Goal: Information Seeking & Learning: Learn about a topic

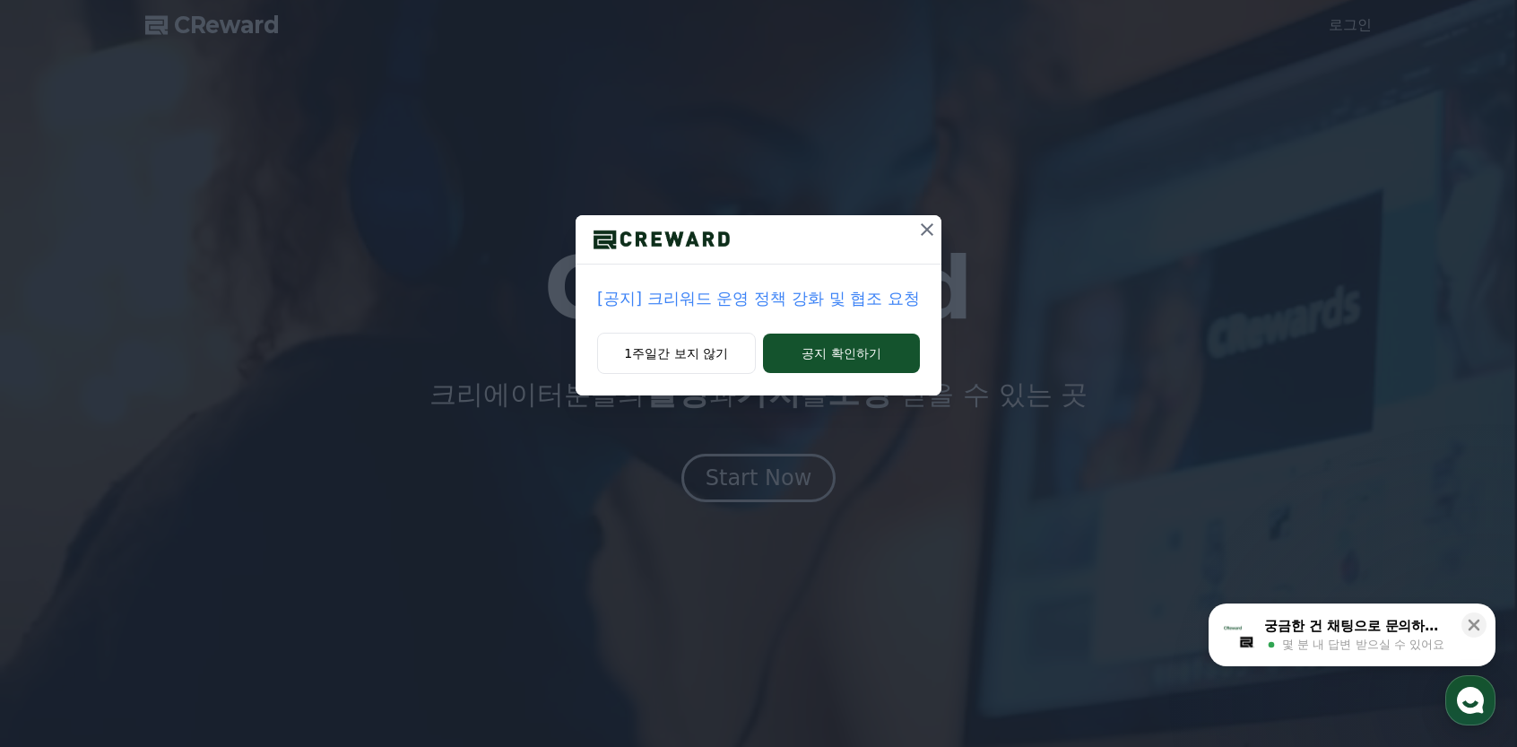
click at [923, 219] on icon at bounding box center [928, 230] width 22 height 22
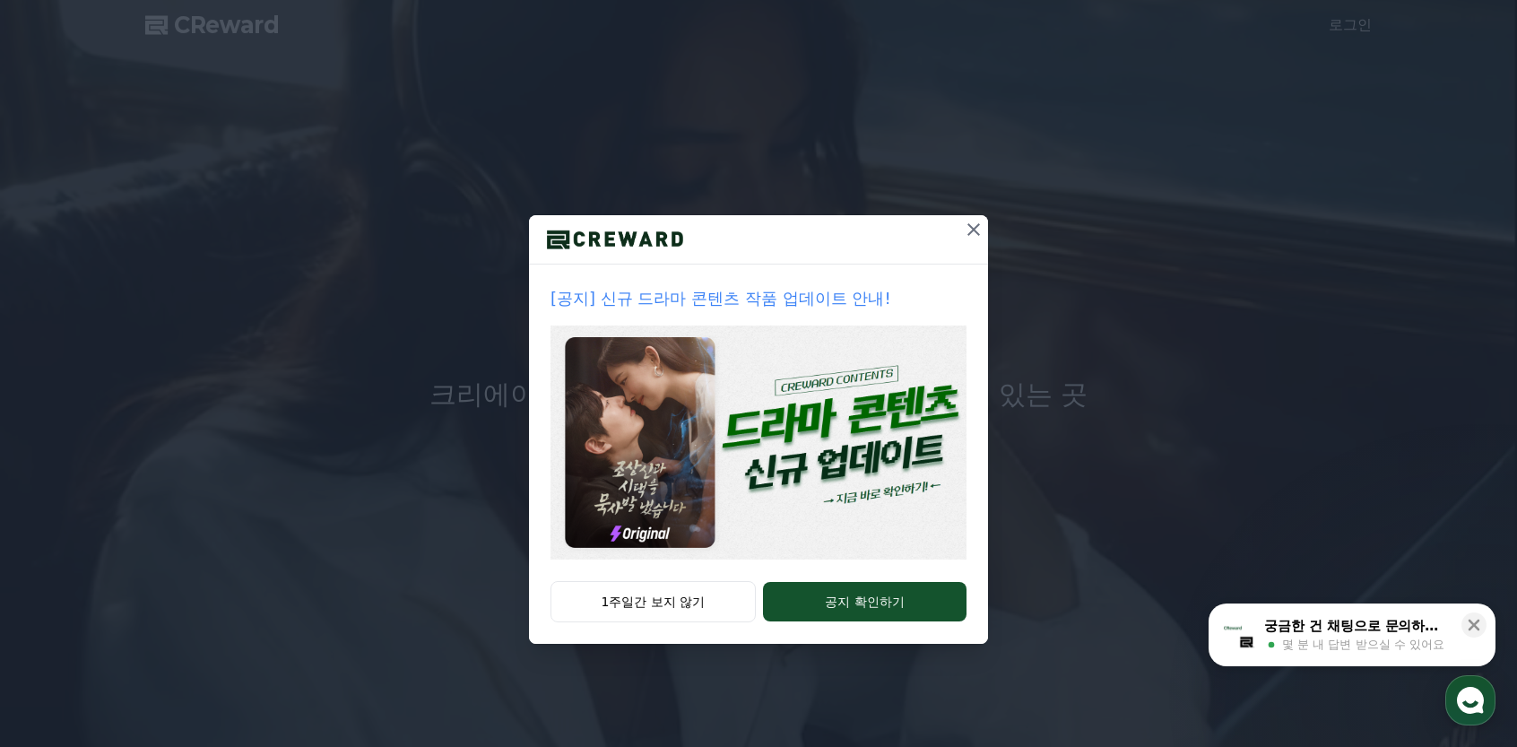
click at [976, 232] on icon at bounding box center [974, 229] width 13 height 13
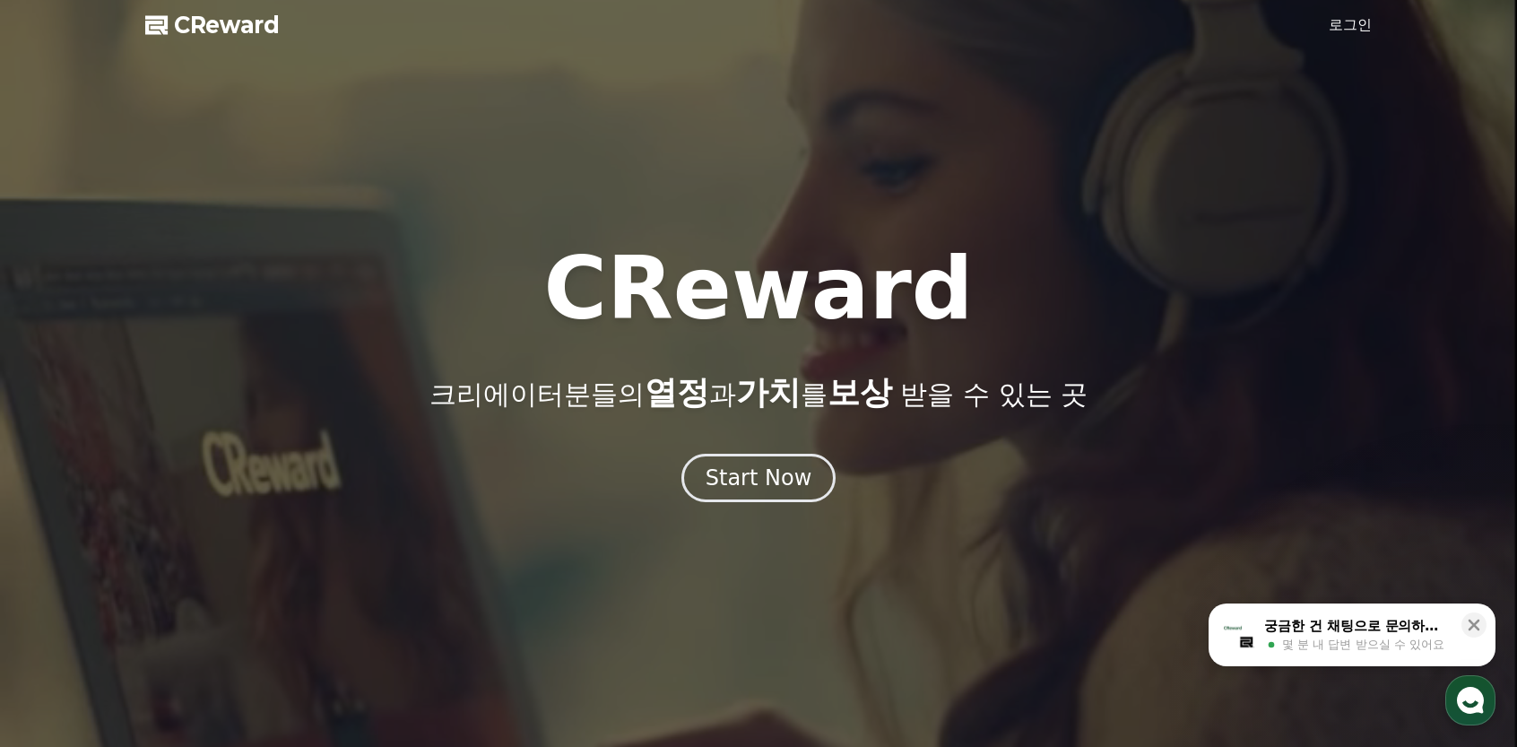
click at [1354, 14] on link "로그인" at bounding box center [1350, 25] width 43 height 22
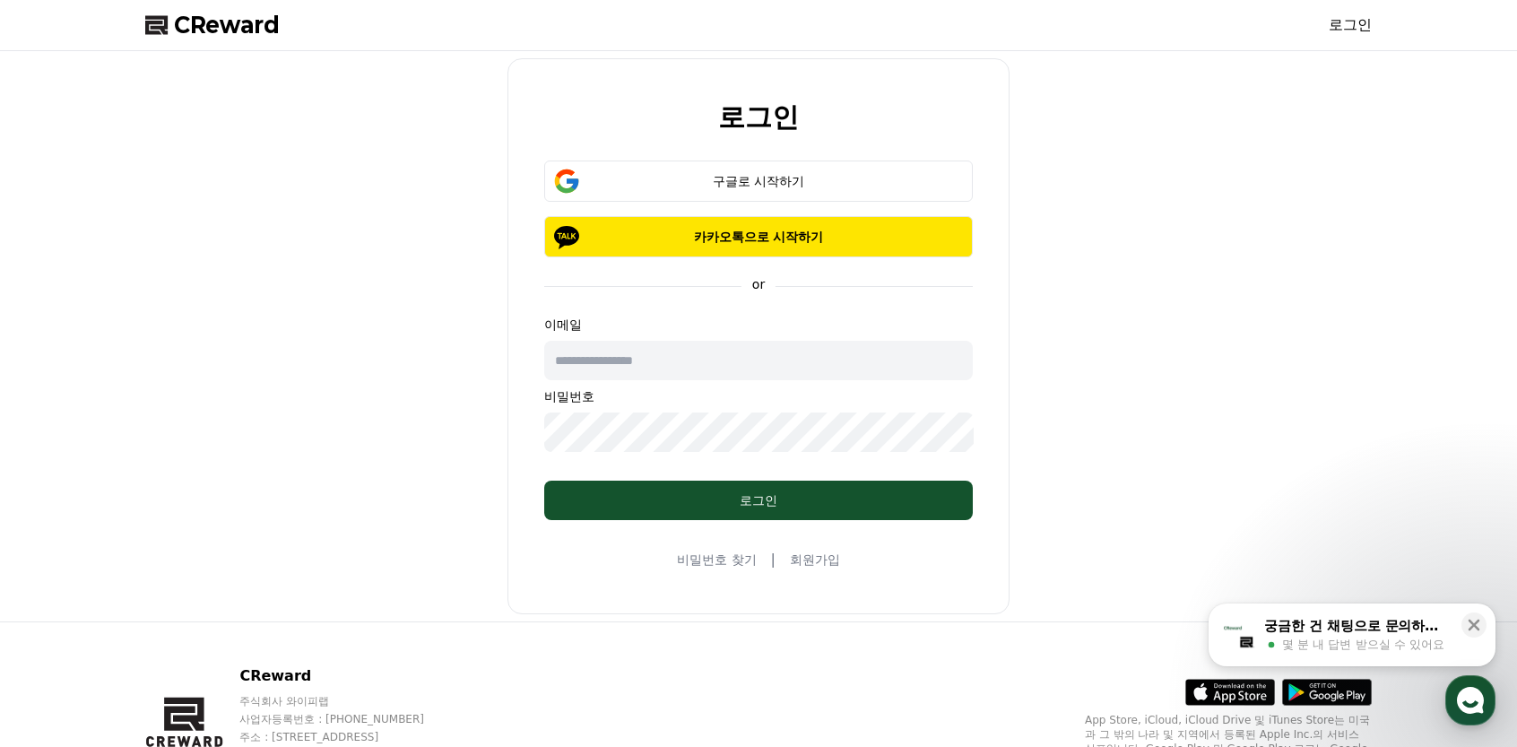
type input "**********"
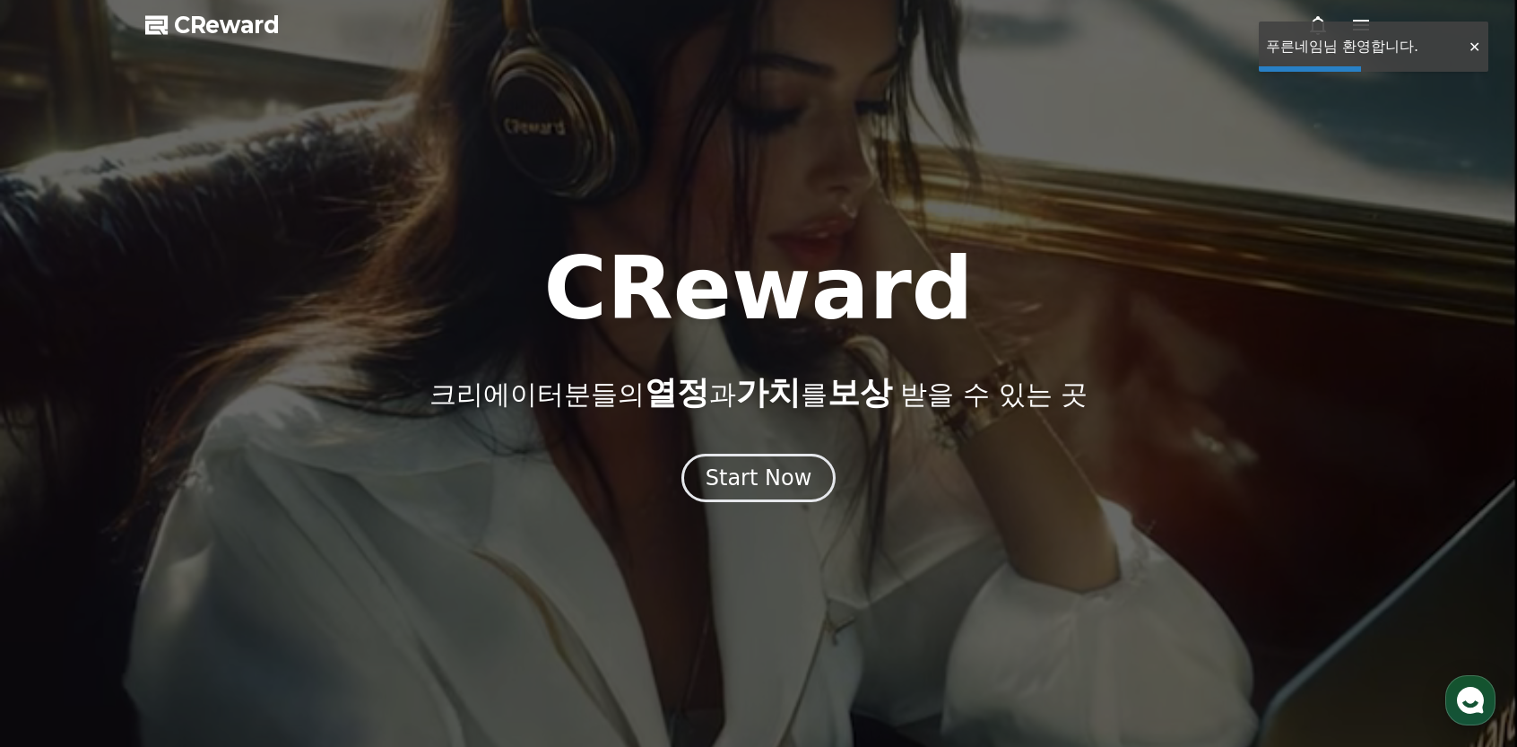
click at [1466, 45] on div at bounding box center [1474, 47] width 29 height 17
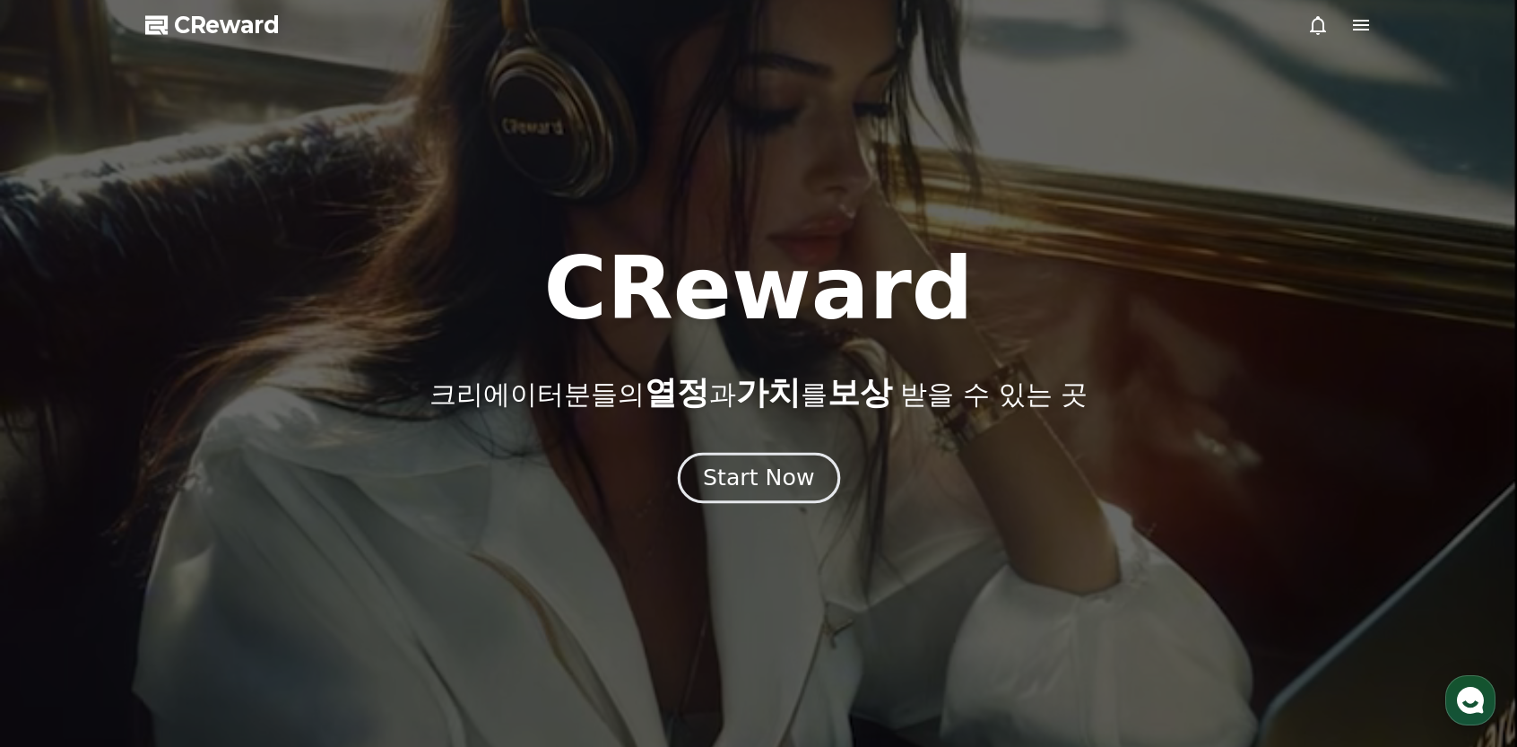
click at [752, 498] on button "Start Now" at bounding box center [758, 477] width 162 height 51
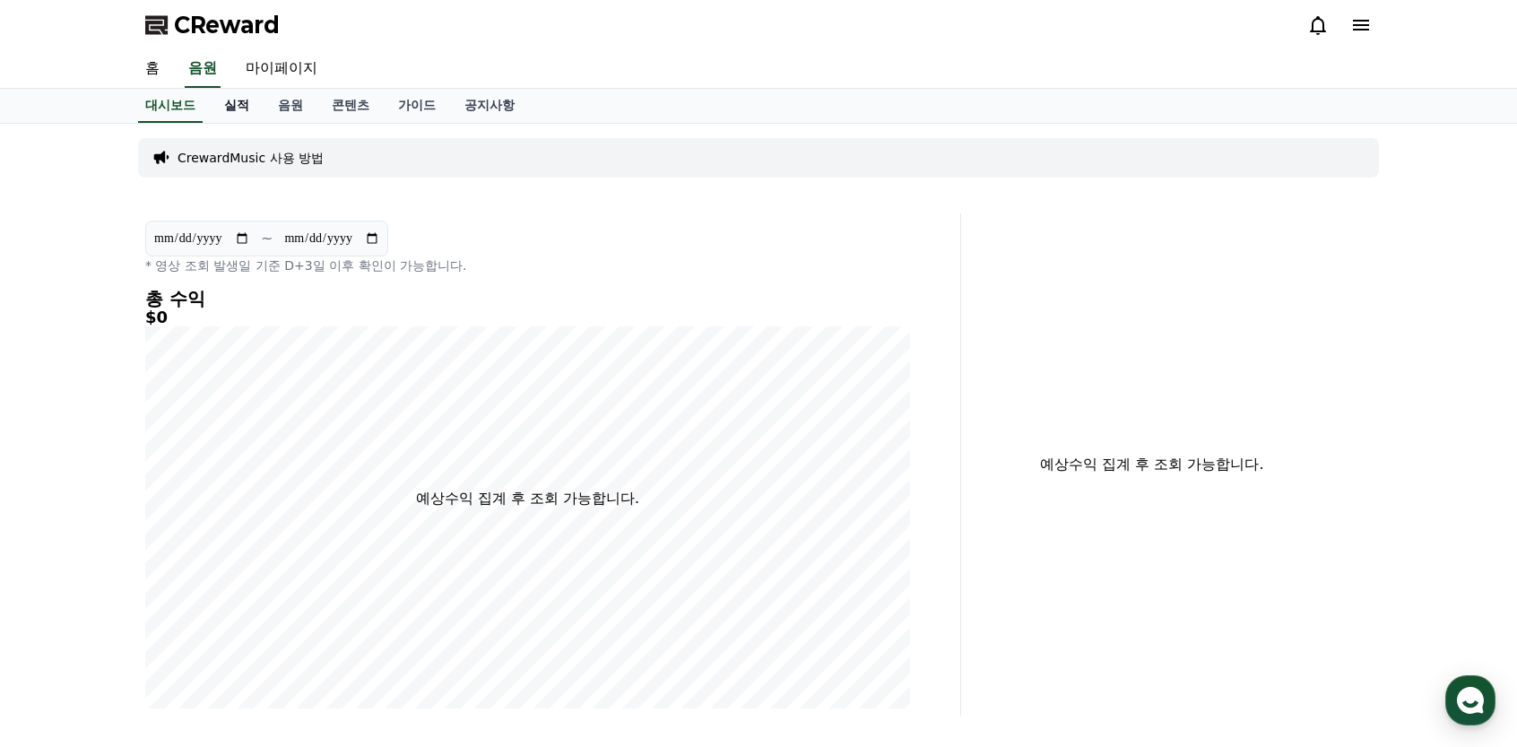
click at [262, 105] on link "실적" at bounding box center [237, 106] width 54 height 34
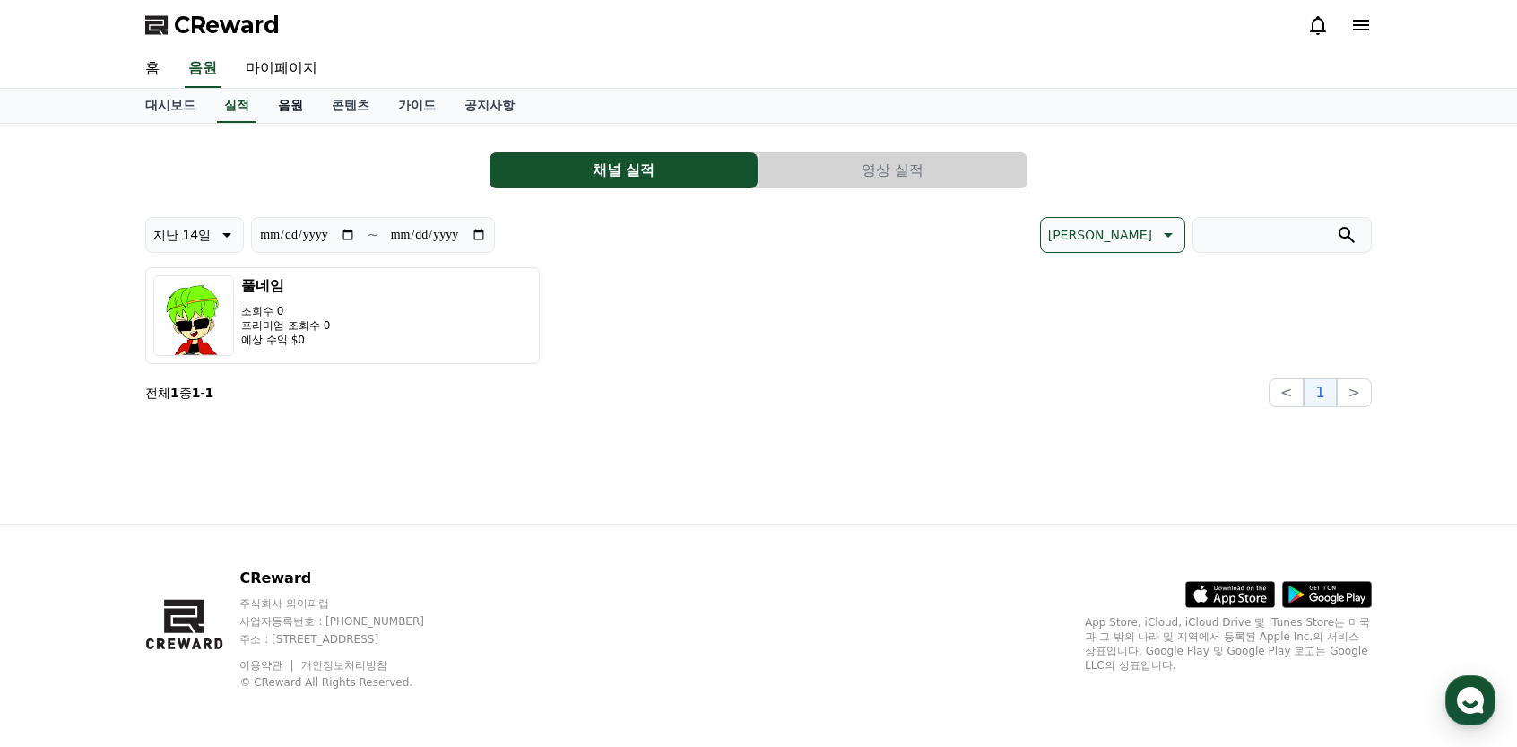
click at [288, 105] on link "음원" at bounding box center [291, 106] width 54 height 34
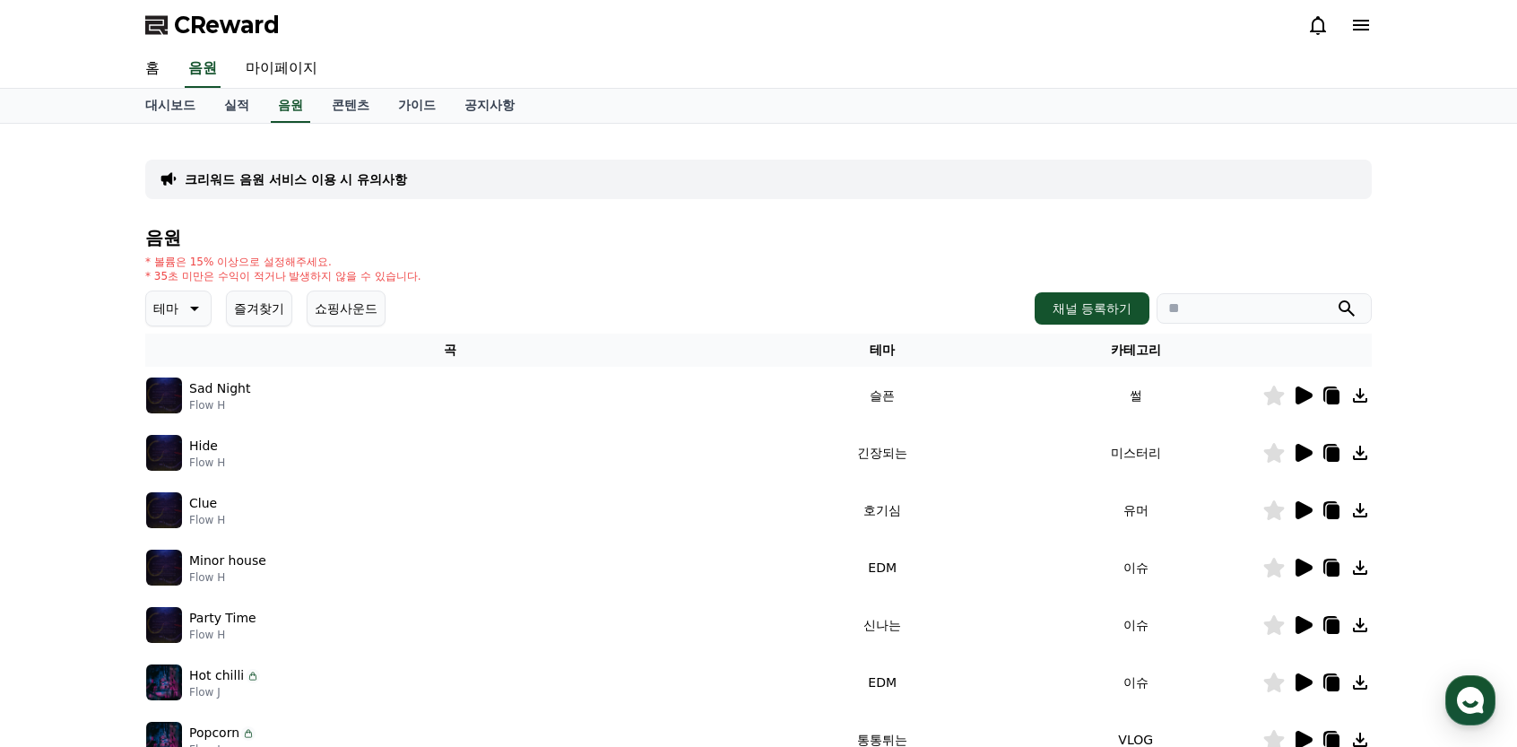
click at [194, 311] on icon at bounding box center [193, 309] width 22 height 22
click at [181, 408] on button "어두운" at bounding box center [174, 406] width 52 height 39
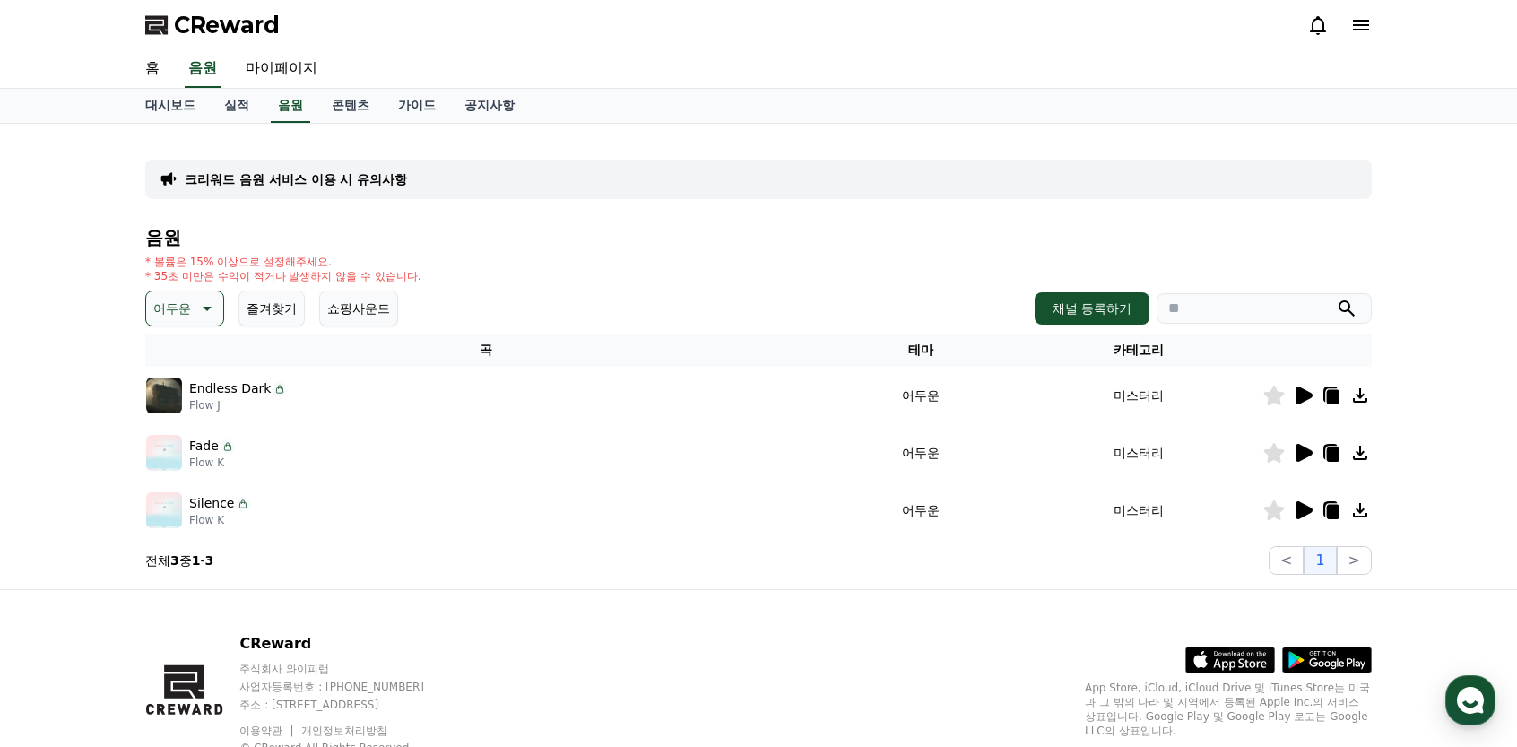
click at [196, 309] on icon at bounding box center [206, 309] width 22 height 22
click at [188, 444] on button "호기심" at bounding box center [174, 449] width 52 height 39
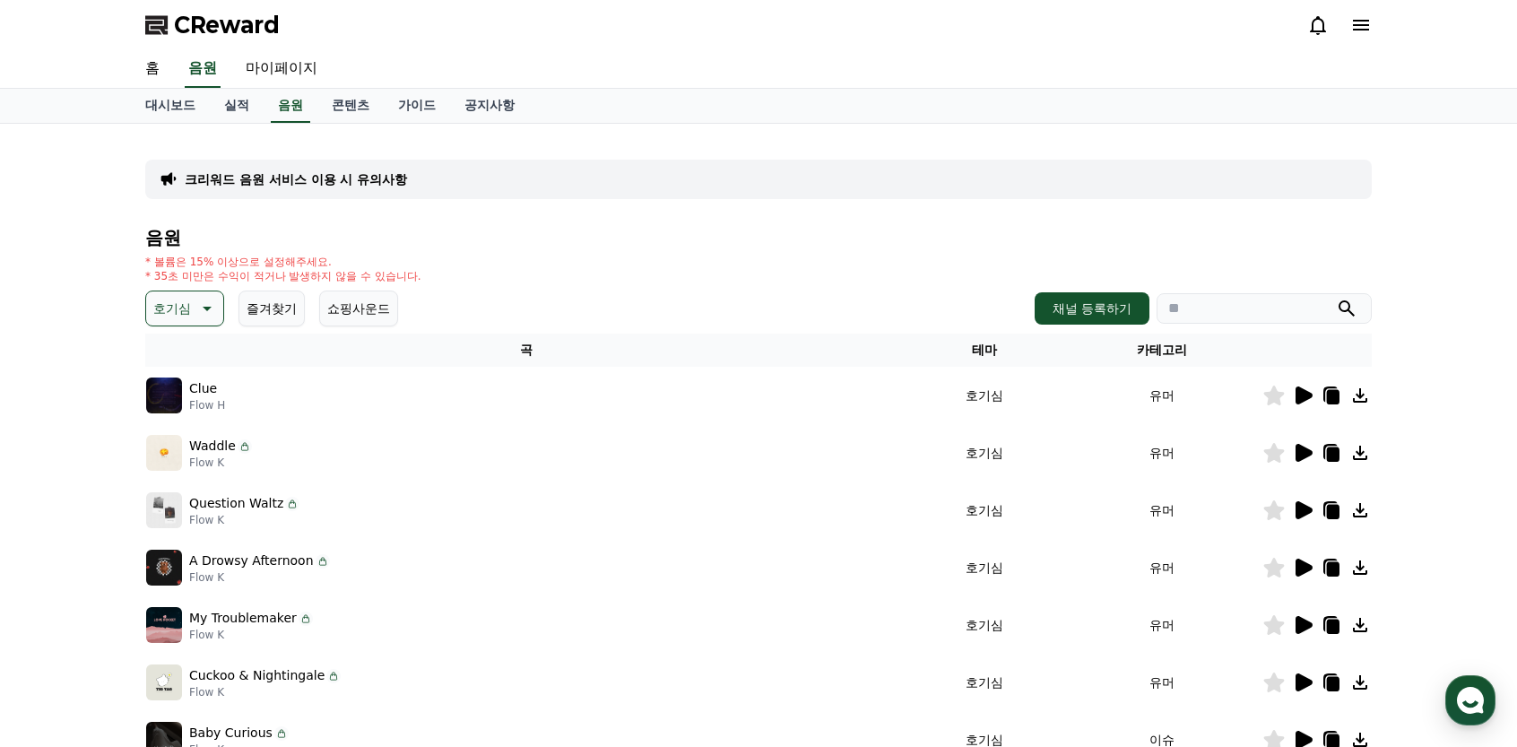
click at [1302, 450] on icon at bounding box center [1304, 453] width 17 height 18
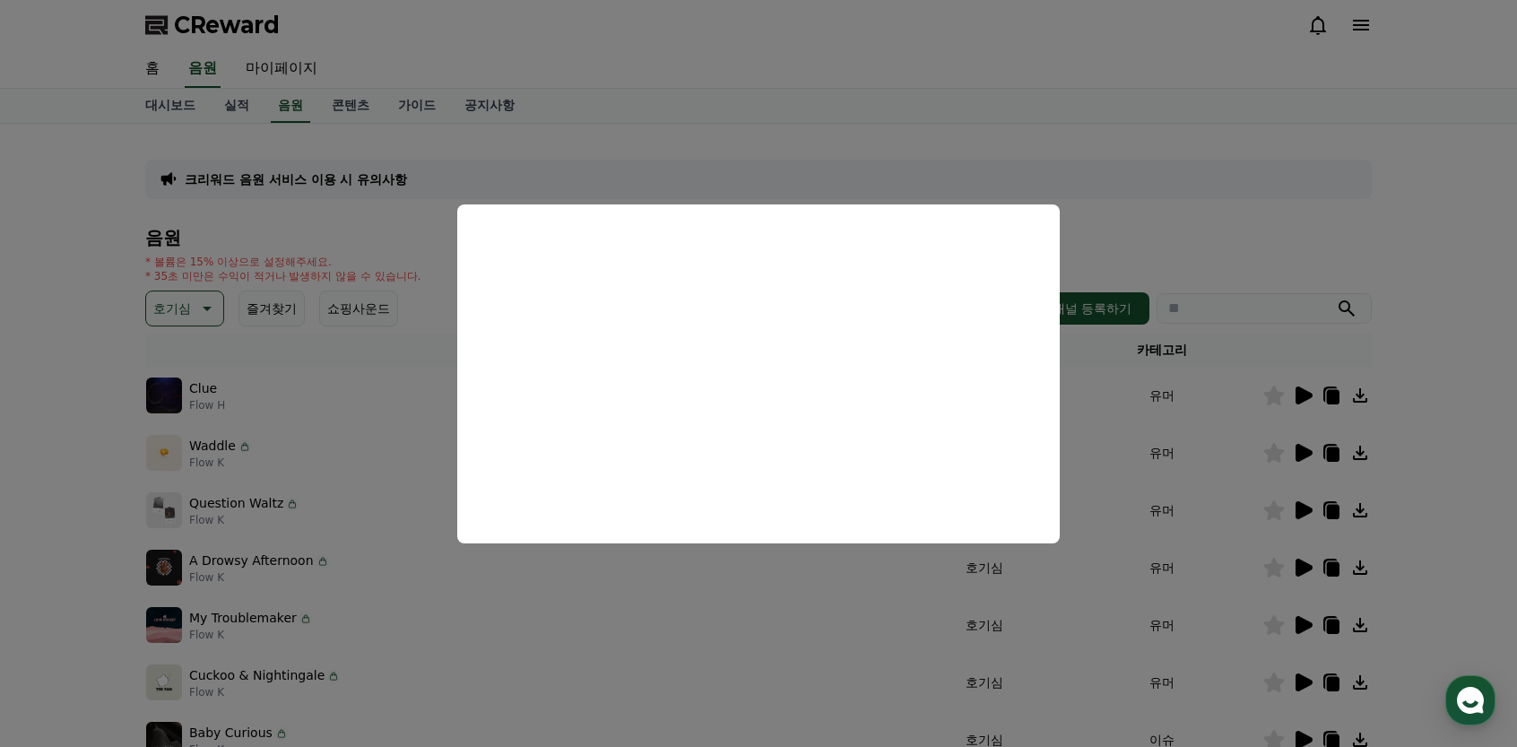
click at [1257, 94] on button "close modal" at bounding box center [758, 373] width 1517 height 747
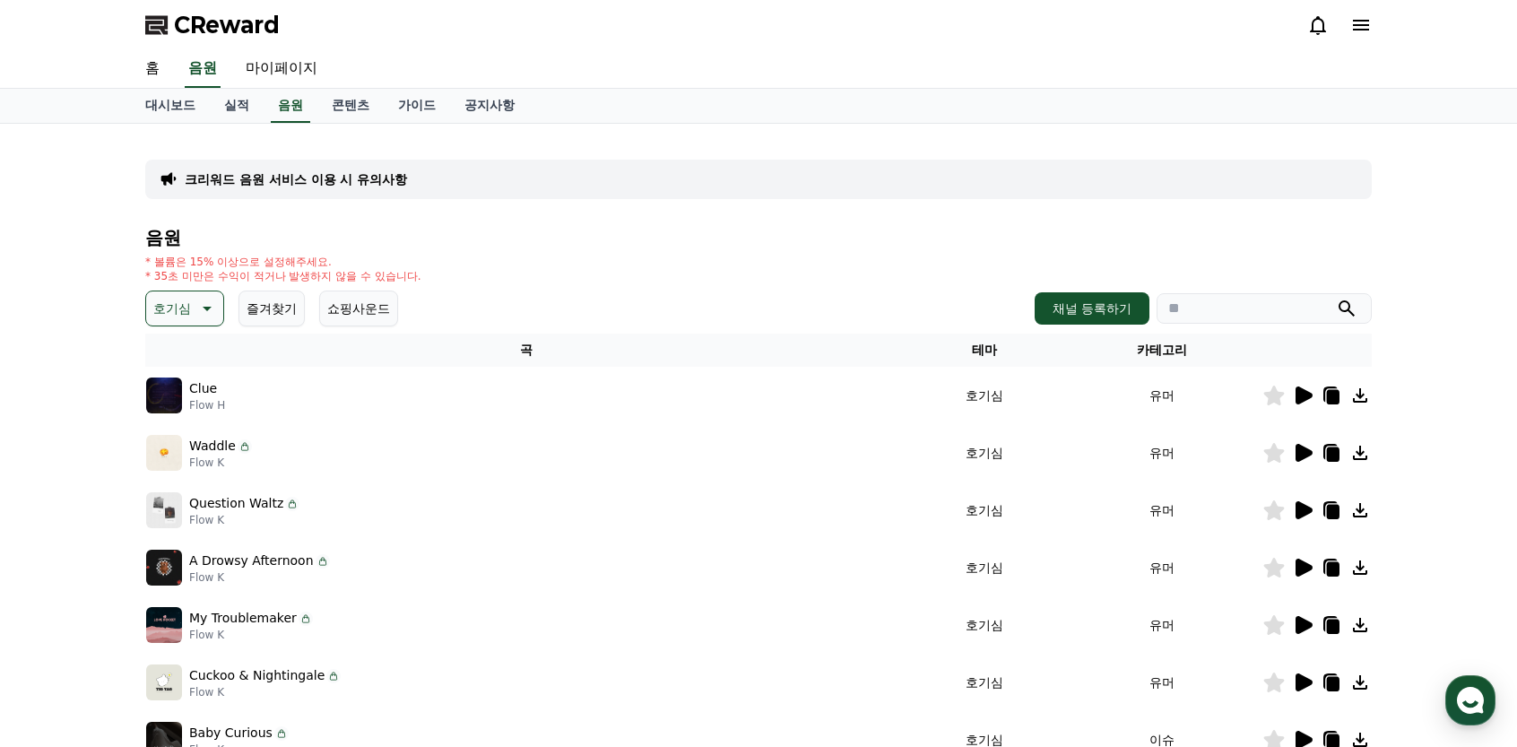
click at [1302, 622] on icon at bounding box center [1304, 625] width 17 height 18
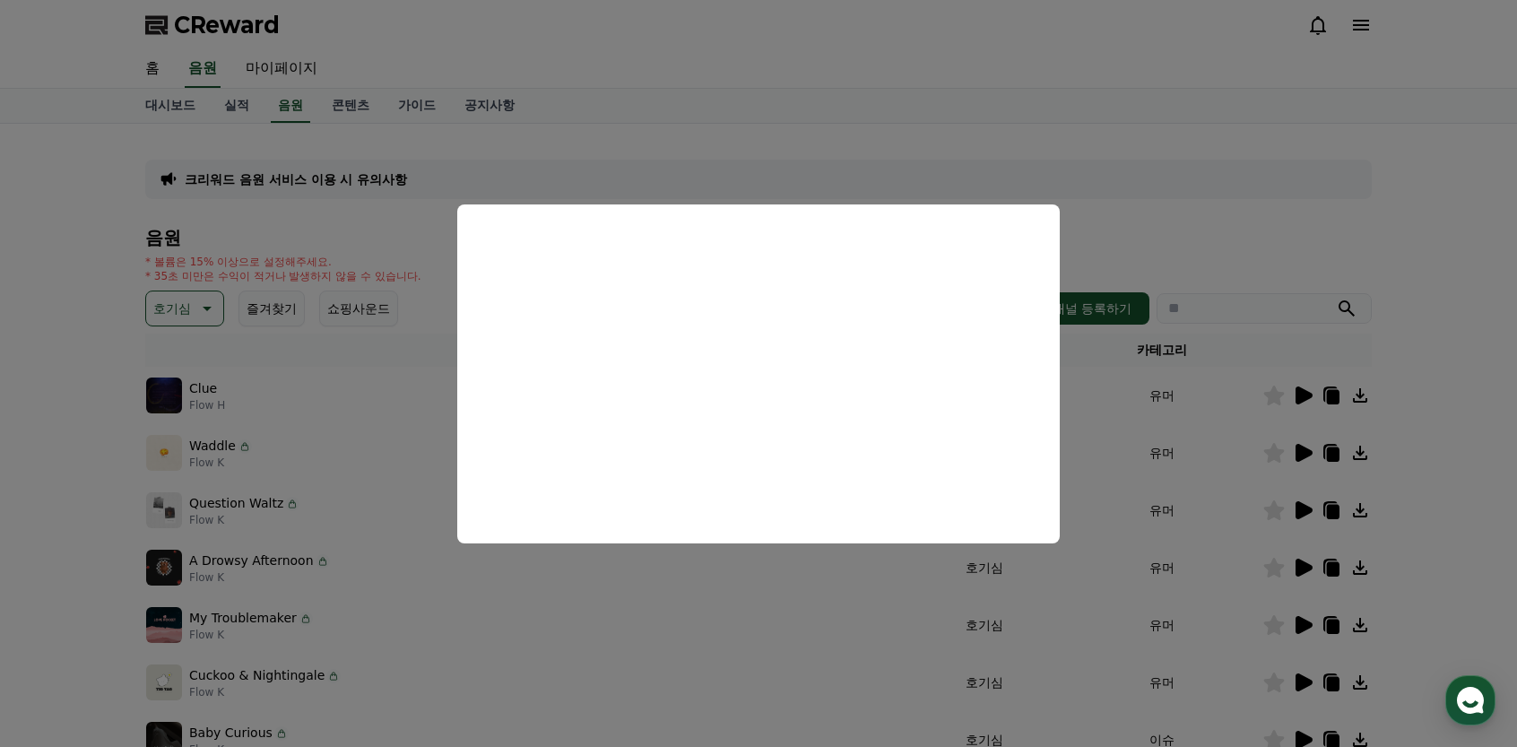
click at [1366, 227] on button "close modal" at bounding box center [758, 373] width 1517 height 747
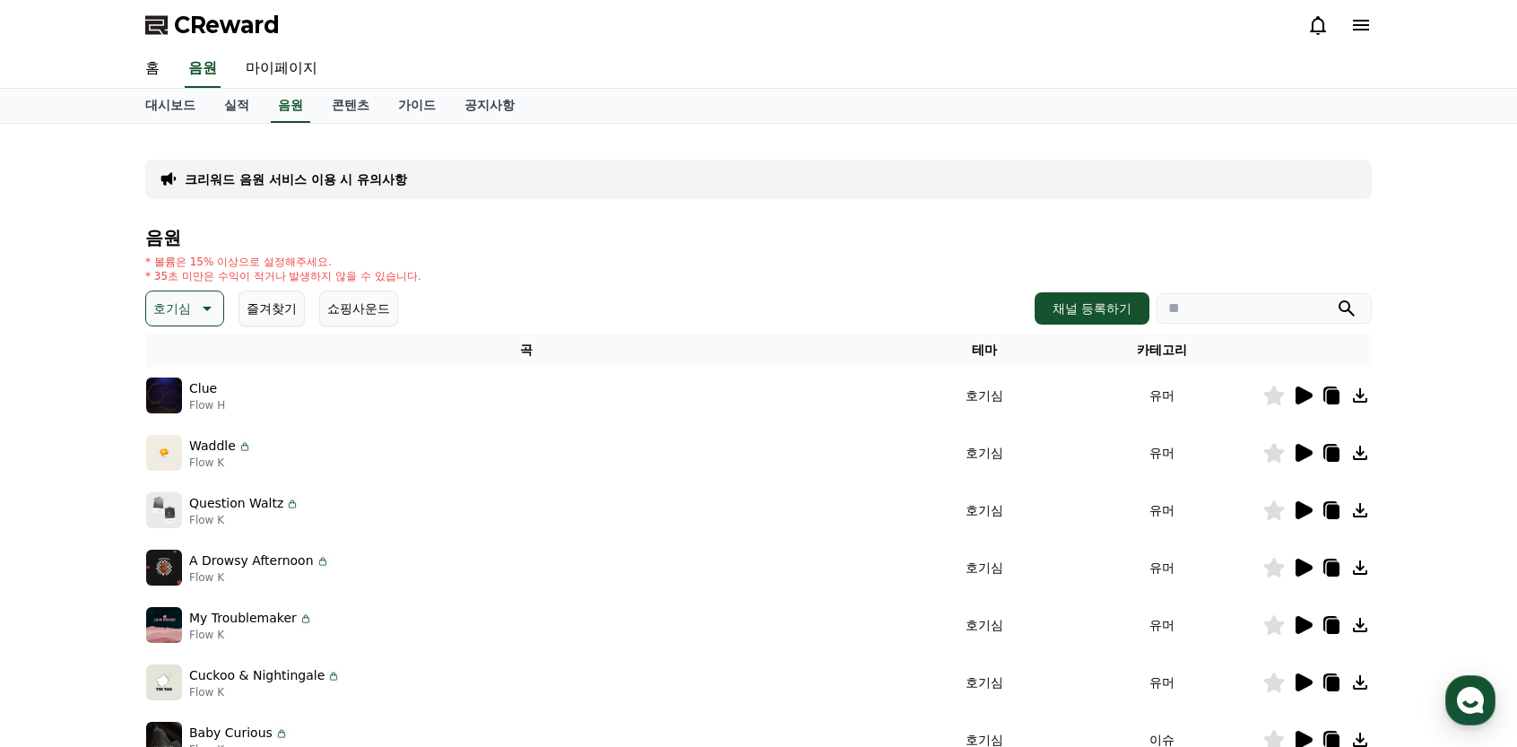
click at [1302, 392] on icon at bounding box center [1304, 396] width 17 height 18
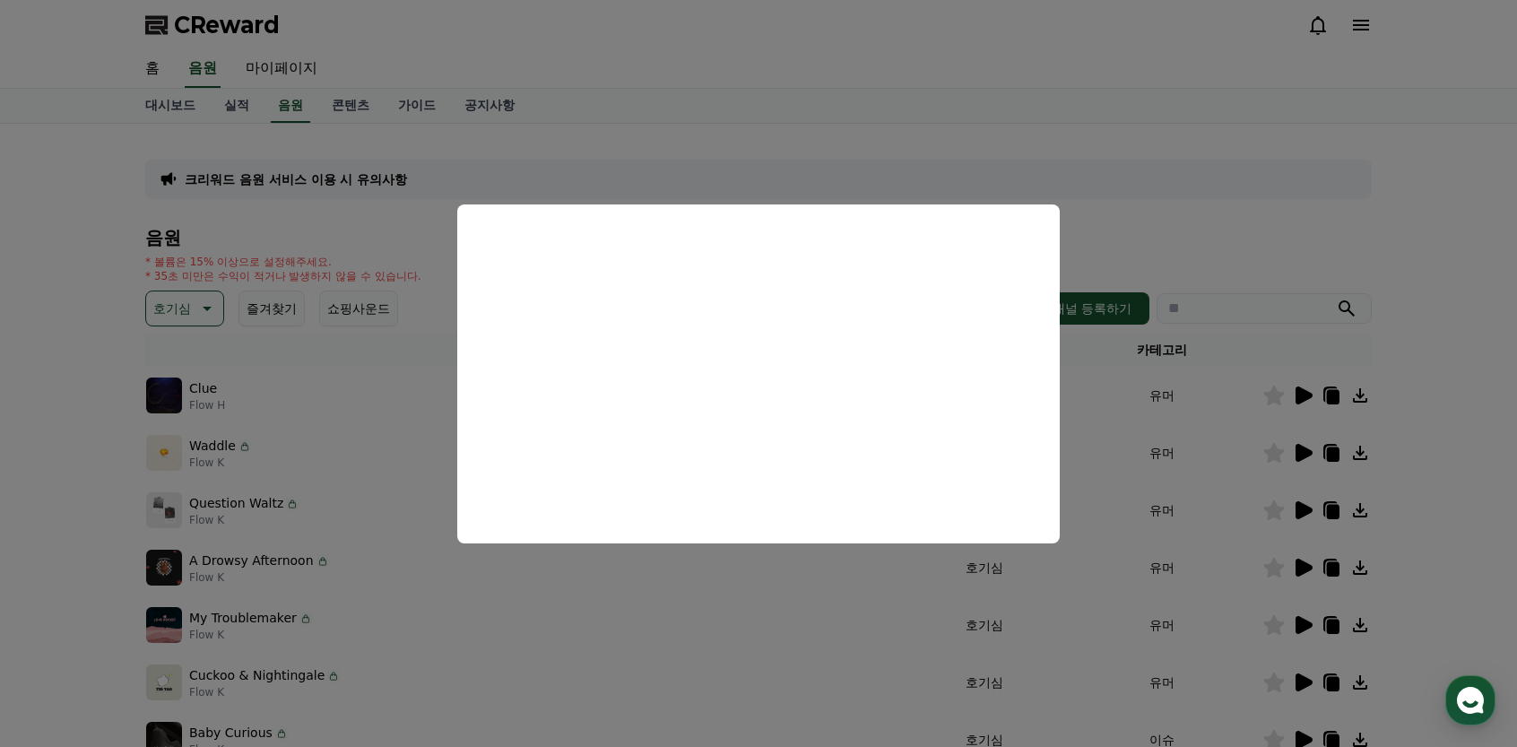
click at [1302, 213] on button "close modal" at bounding box center [758, 373] width 1517 height 747
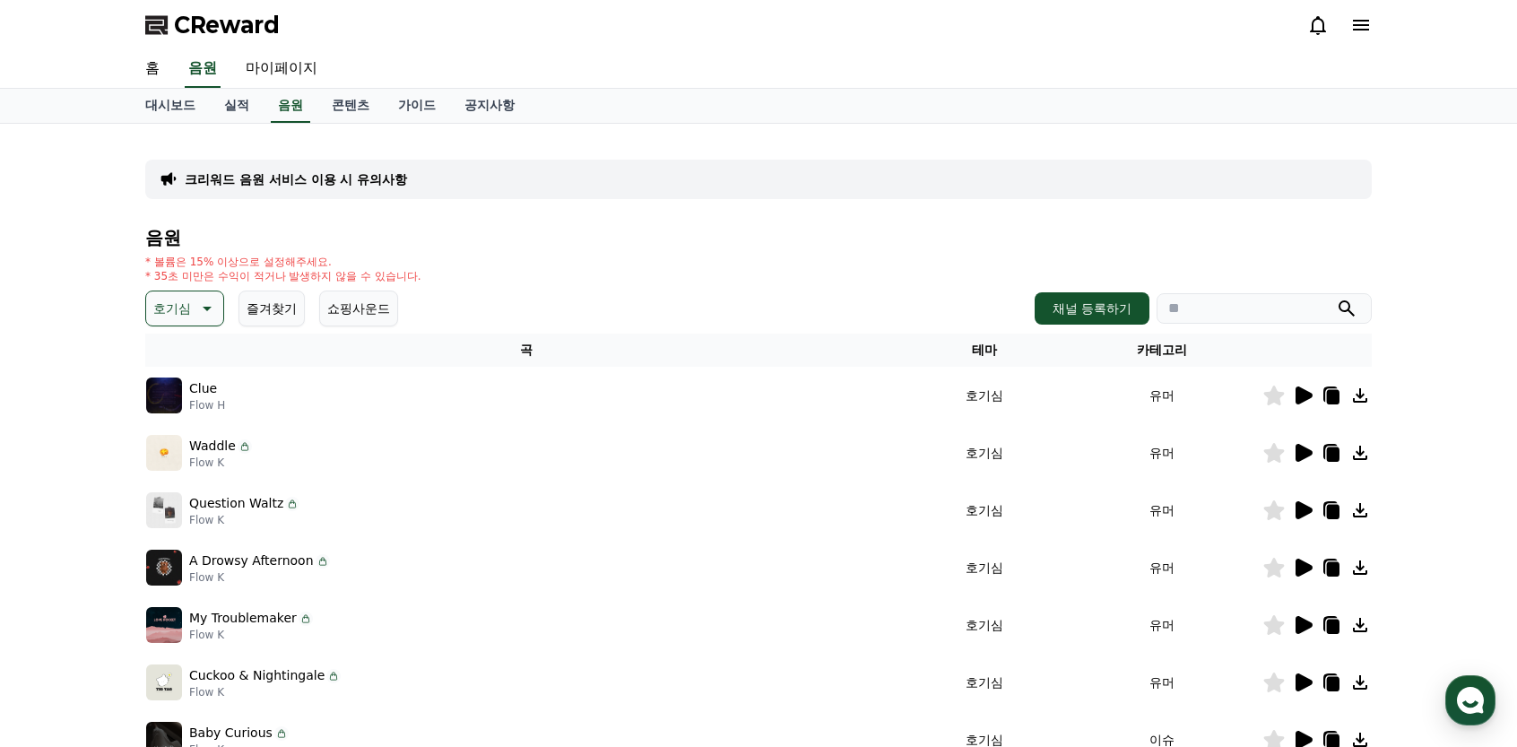
click at [1338, 395] on icon at bounding box center [1333, 397] width 13 height 14
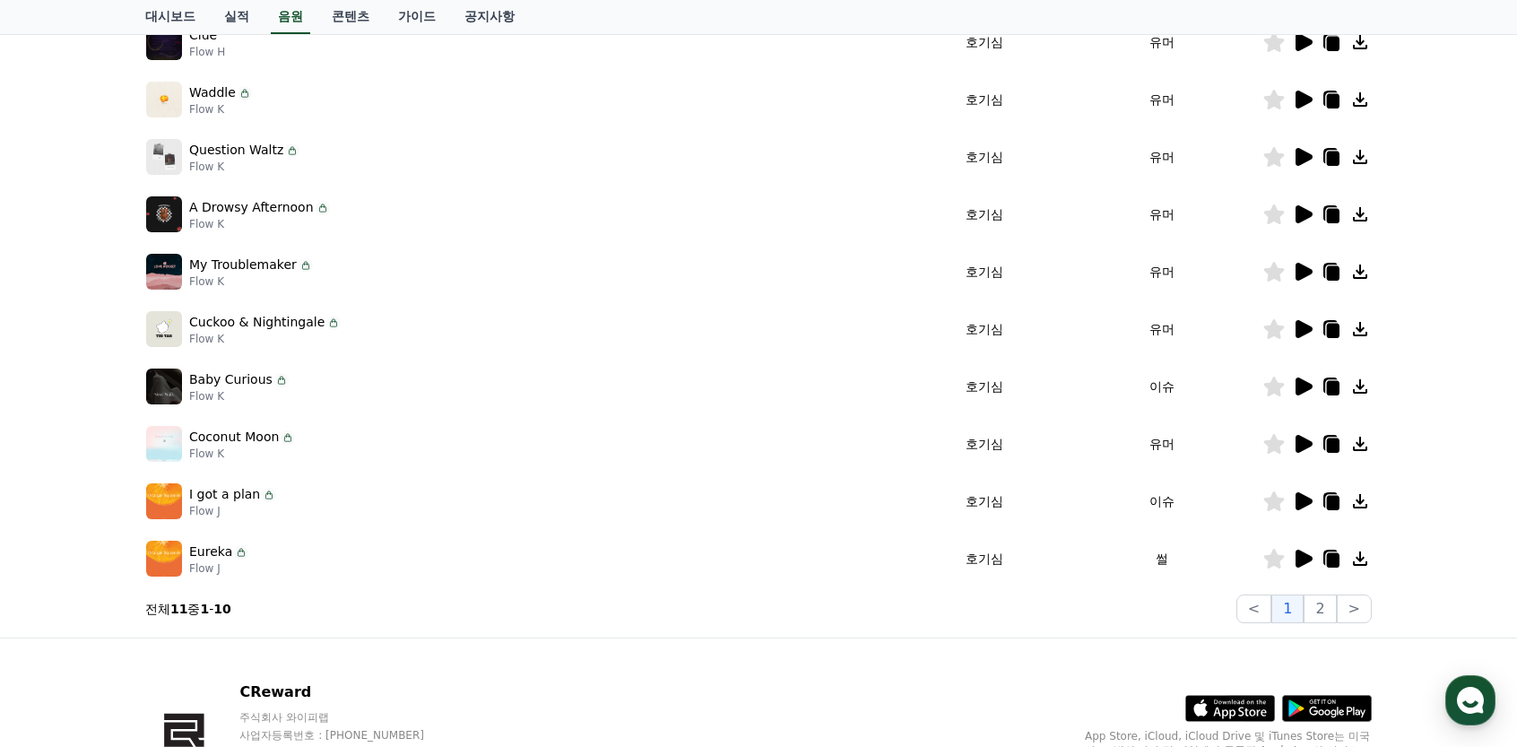
scroll to position [359, 0]
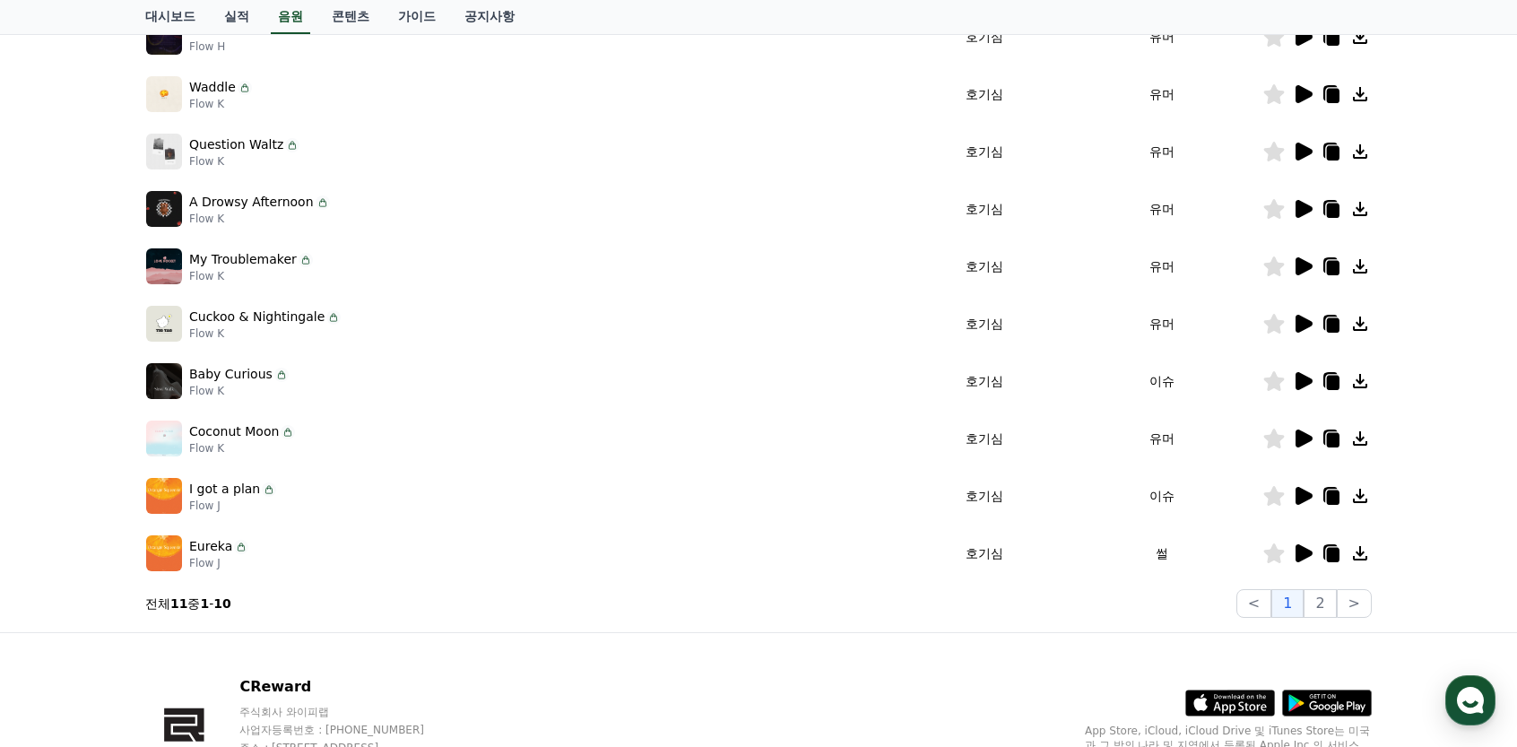
click at [1299, 494] on icon at bounding box center [1304, 496] width 17 height 18
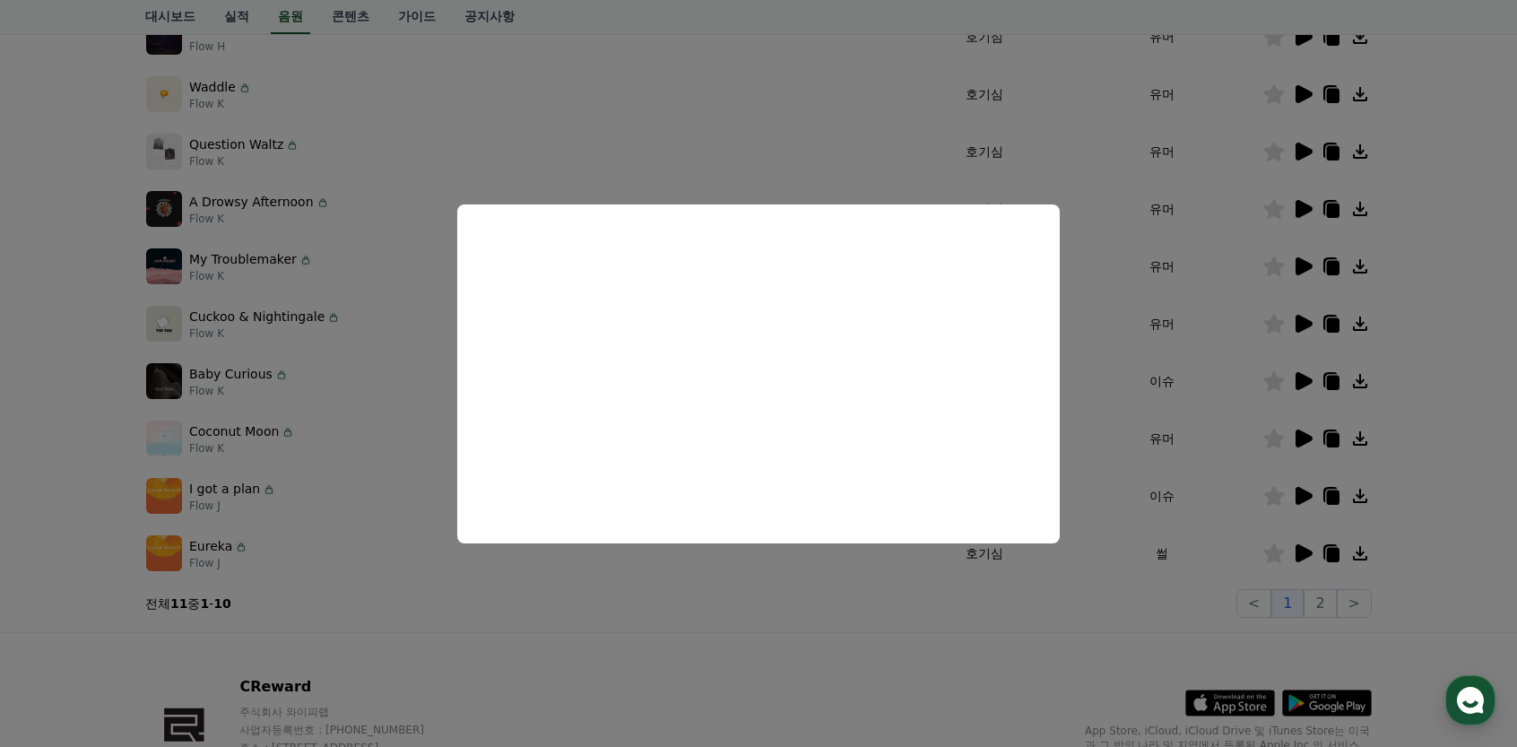
click at [693, 731] on button "close modal" at bounding box center [758, 373] width 1517 height 747
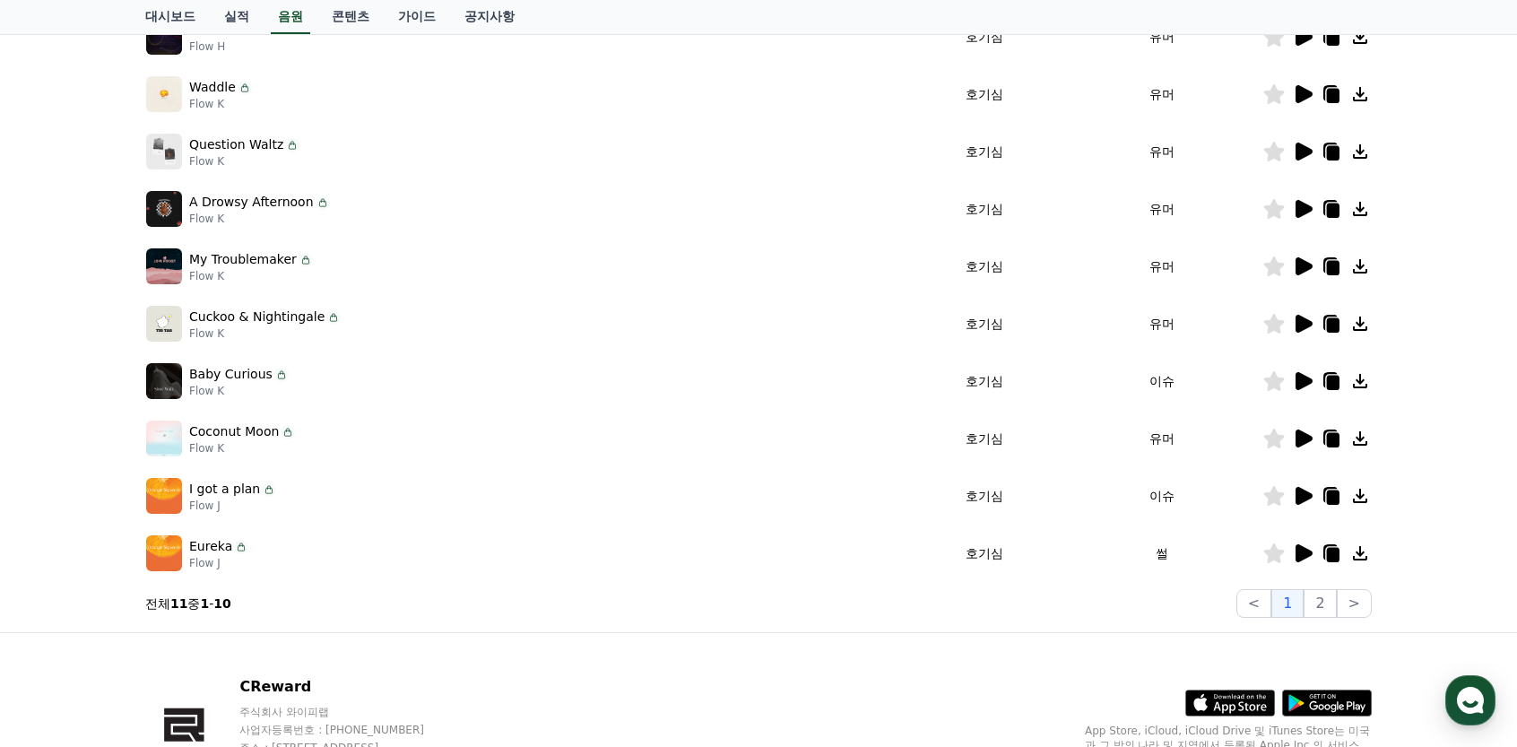
click at [1329, 499] on icon at bounding box center [1333, 498] width 13 height 14
click at [1308, 557] on icon at bounding box center [1304, 553] width 17 height 18
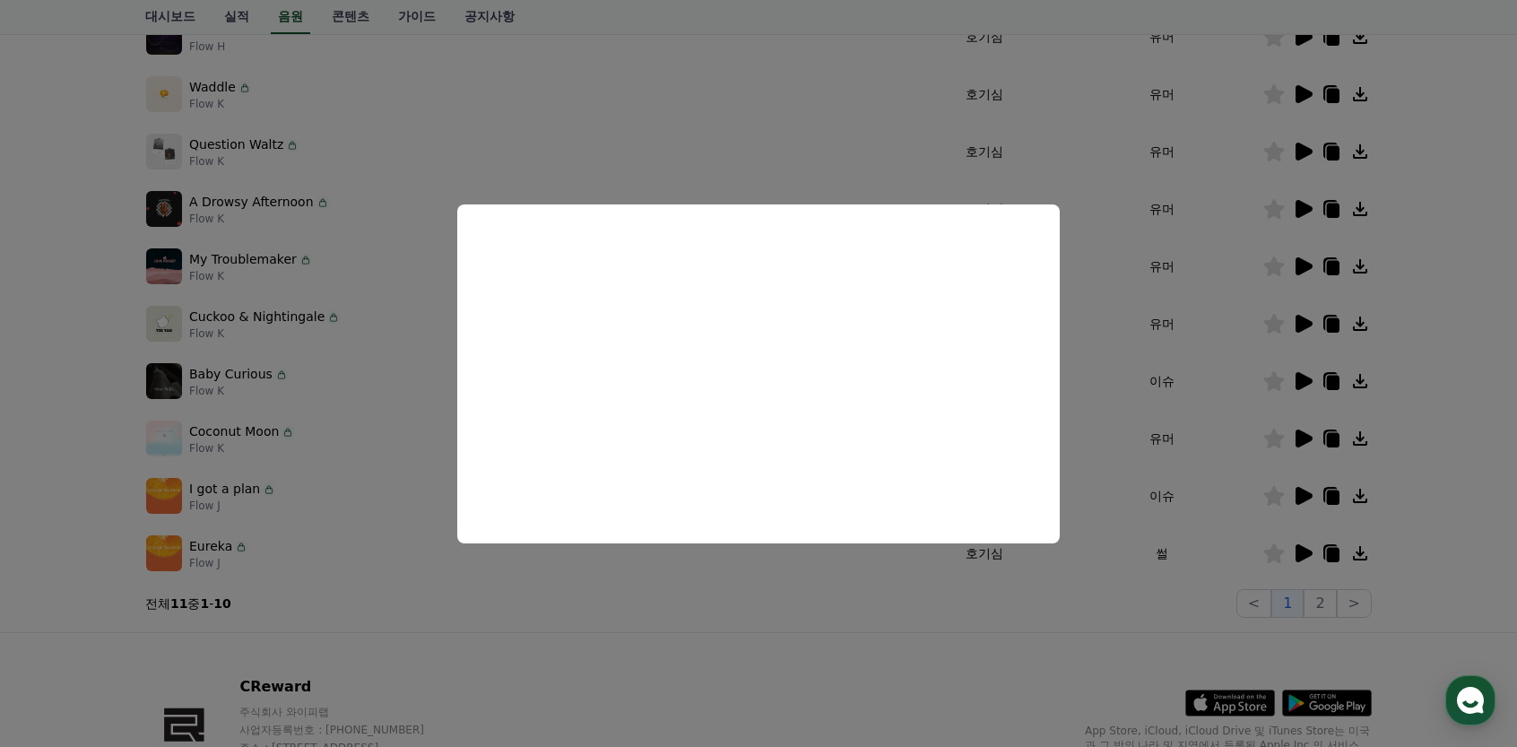
click at [585, 634] on button "close modal" at bounding box center [758, 373] width 1517 height 747
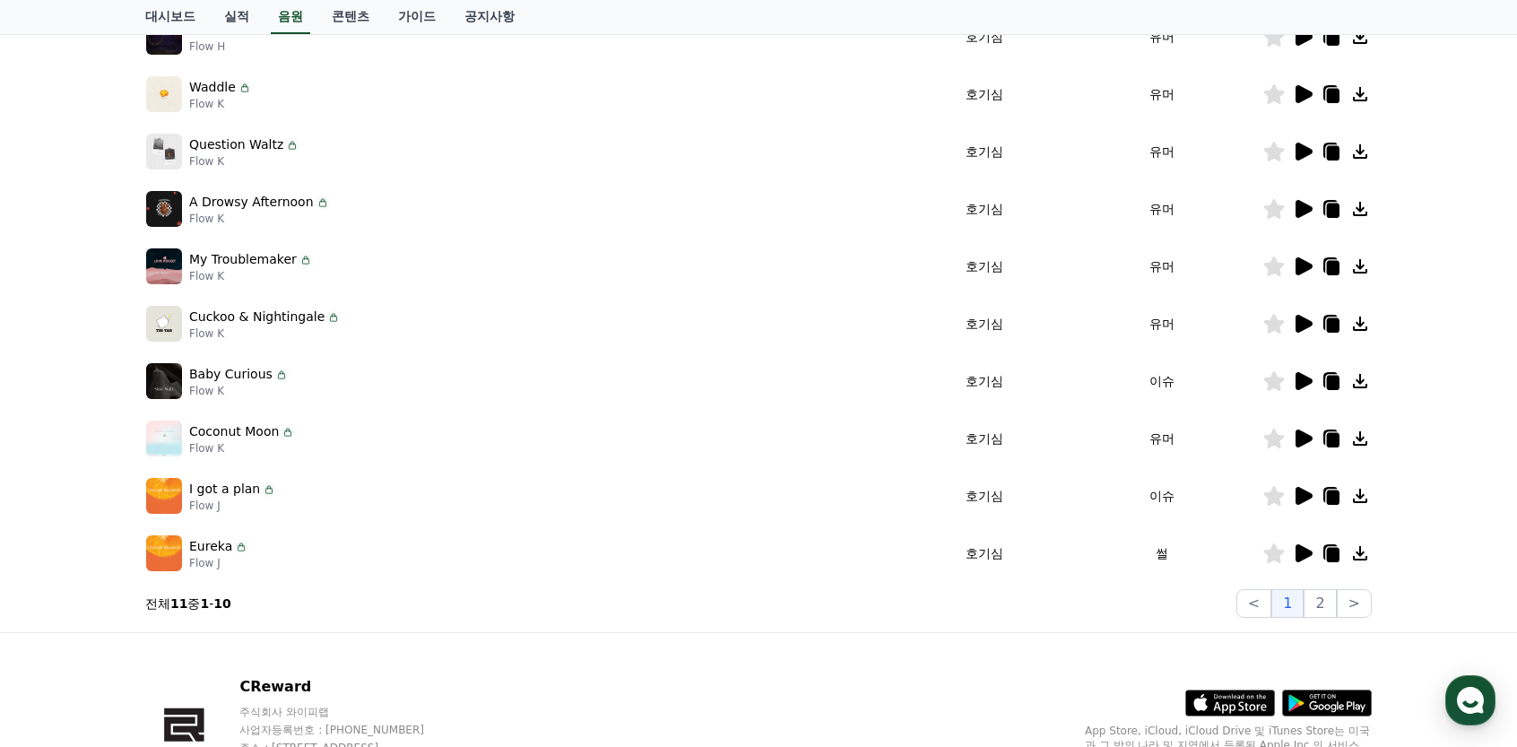
click at [1302, 550] on icon at bounding box center [1304, 553] width 17 height 18
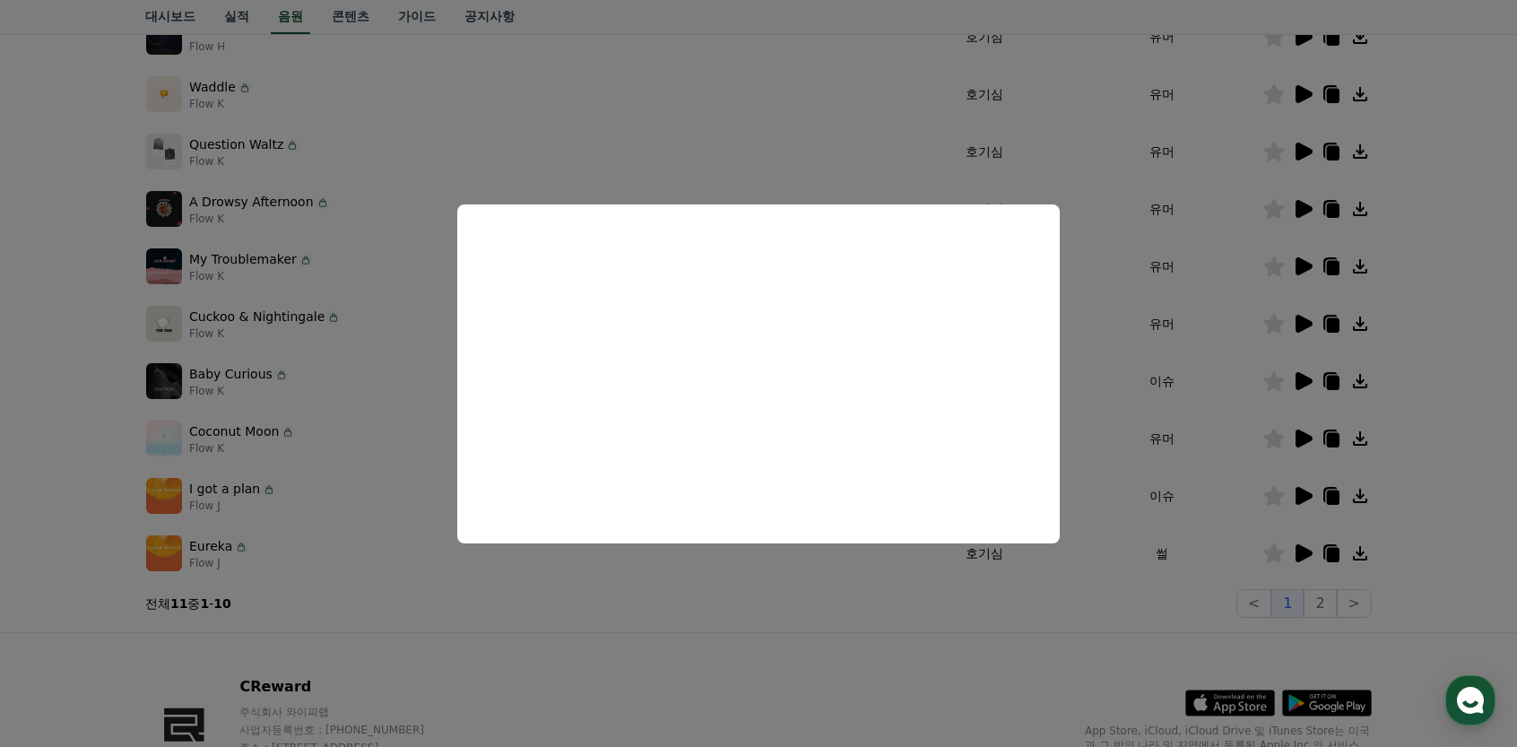
click at [389, 476] on button "close modal" at bounding box center [758, 373] width 1517 height 747
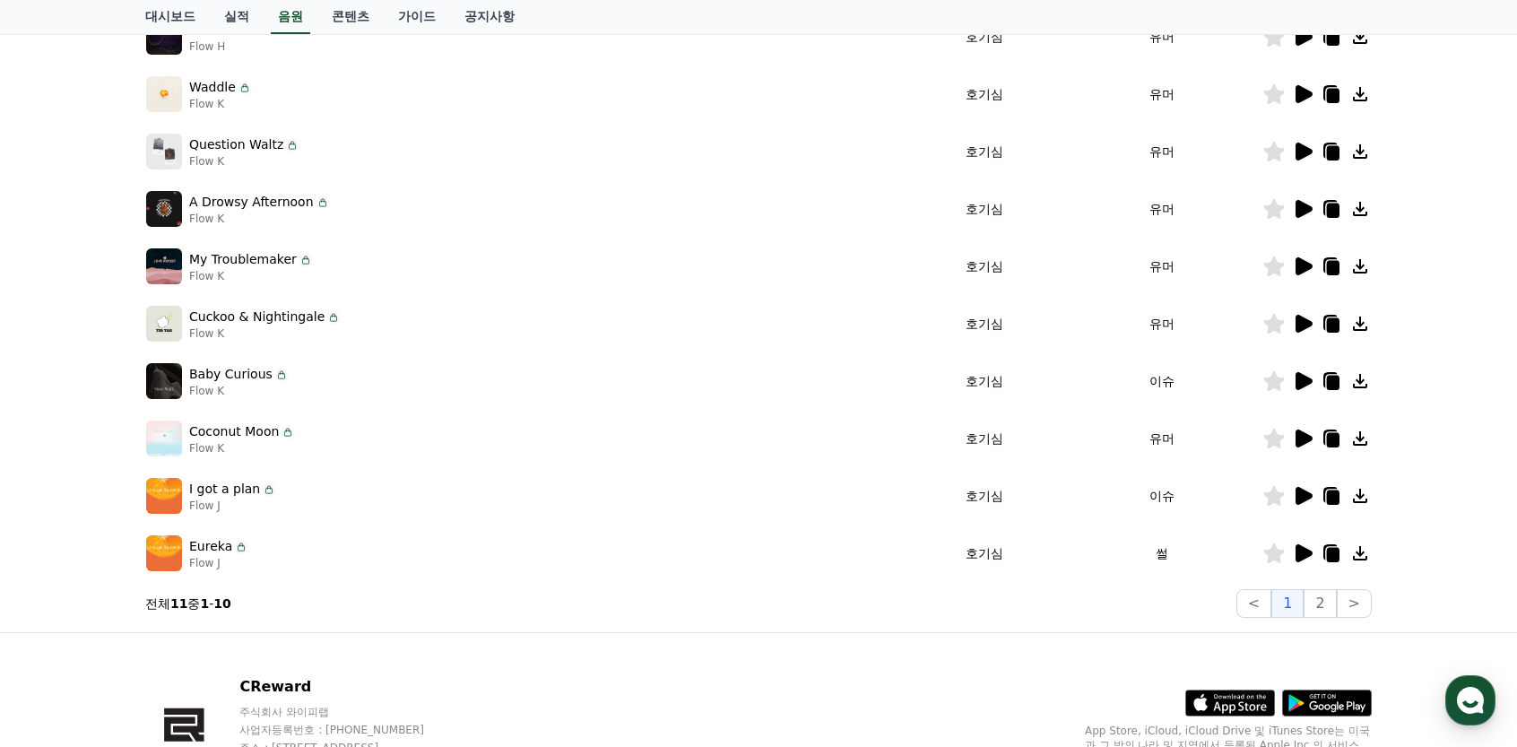
click at [1302, 379] on icon at bounding box center [1304, 381] width 17 height 18
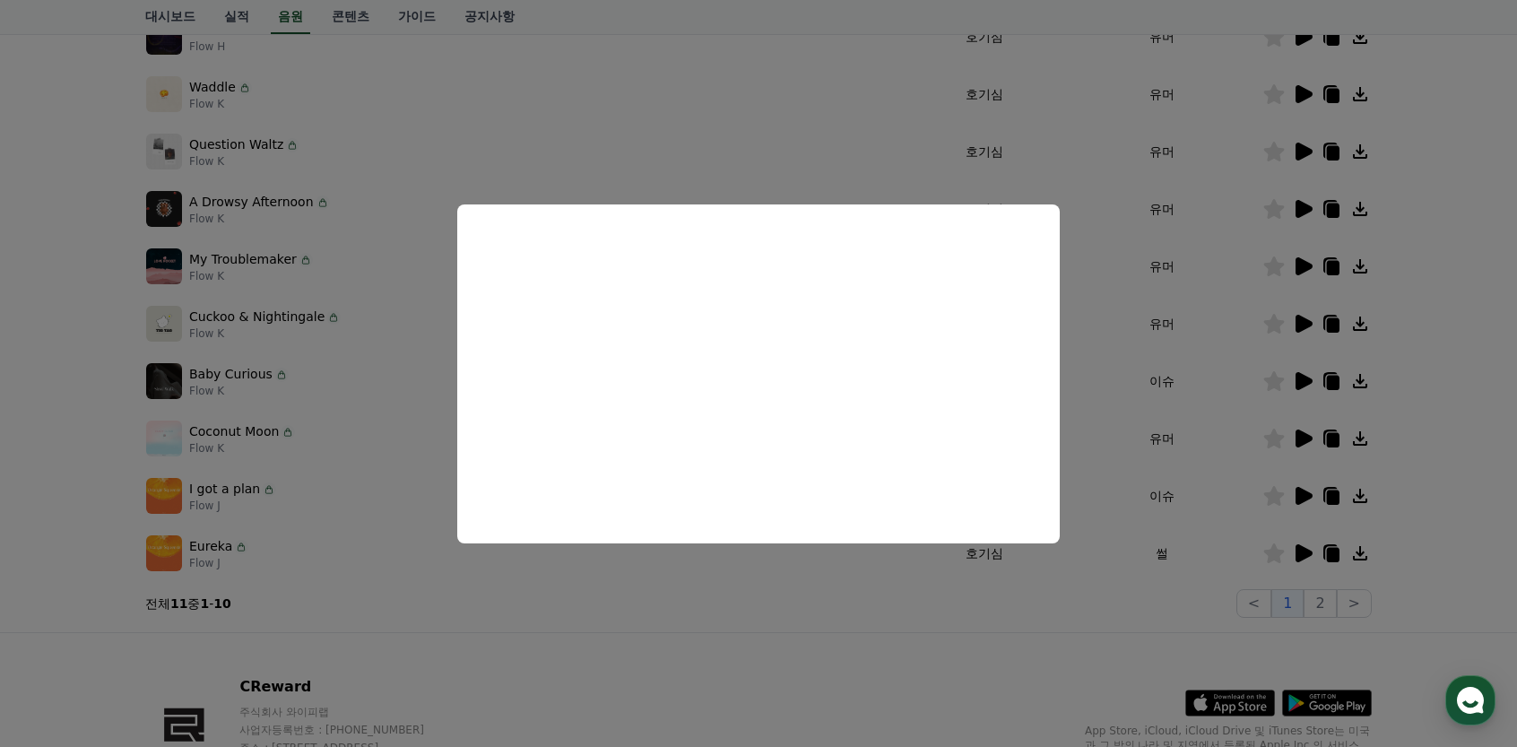
click at [416, 329] on button "close modal" at bounding box center [758, 373] width 1517 height 747
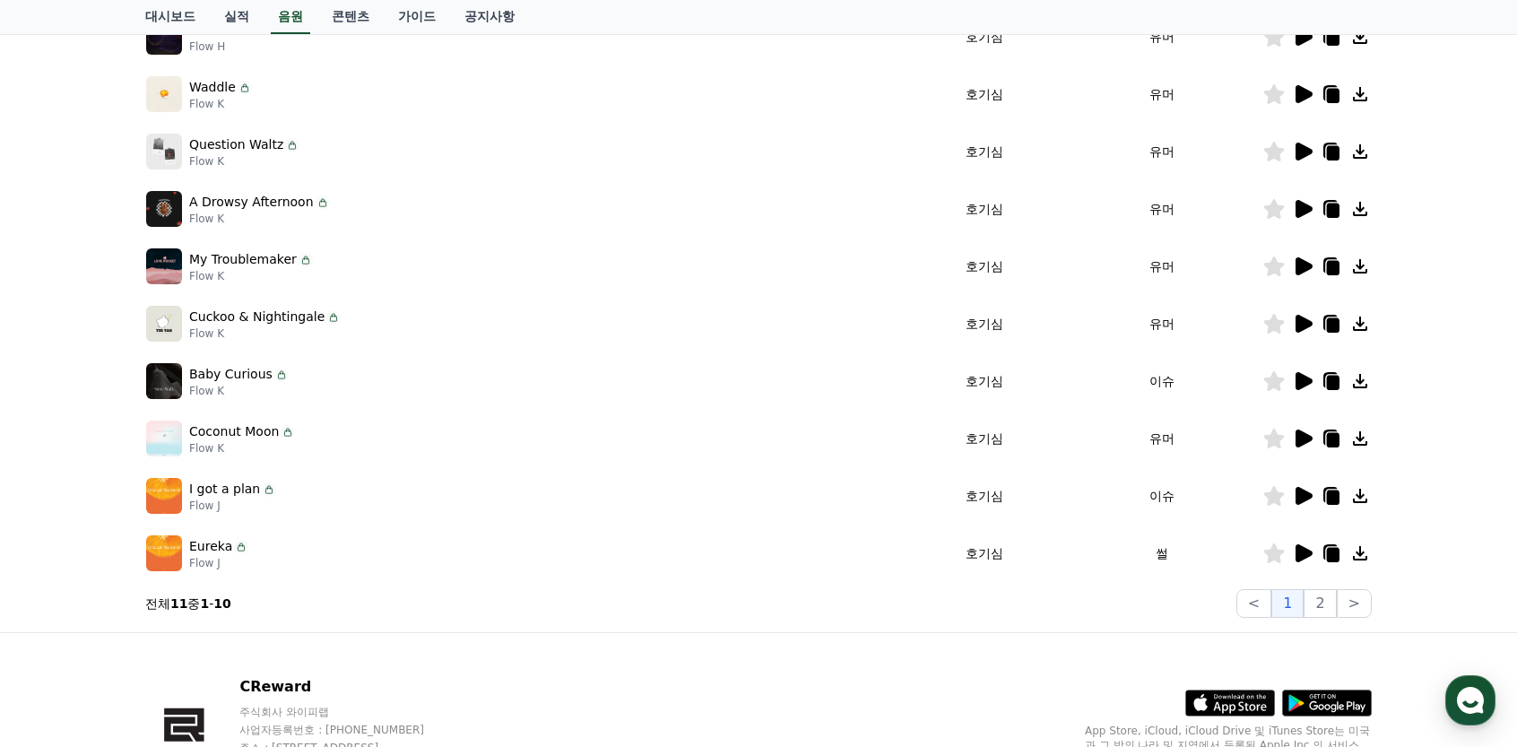
click at [1308, 322] on icon at bounding box center [1304, 324] width 17 height 18
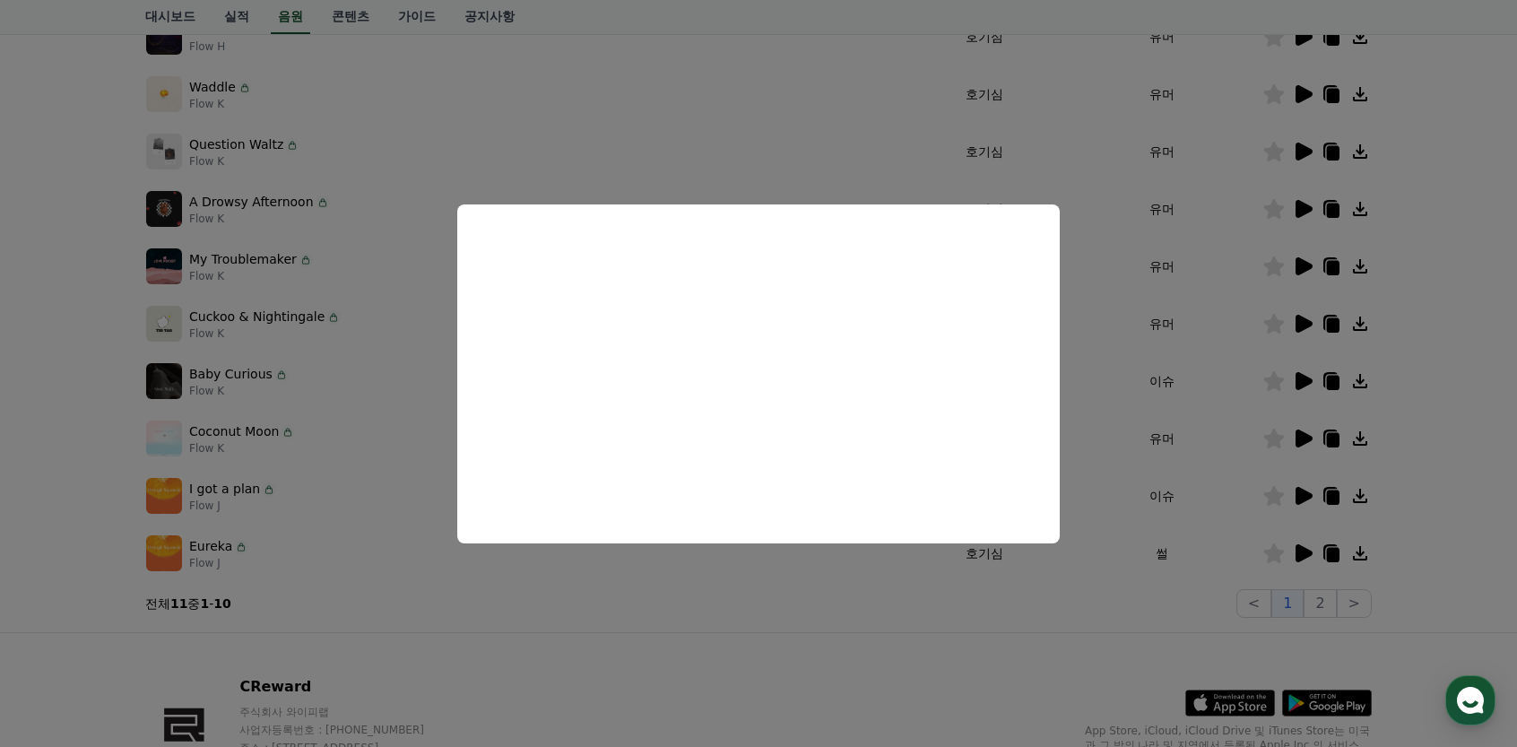
click at [362, 217] on button "close modal" at bounding box center [758, 373] width 1517 height 747
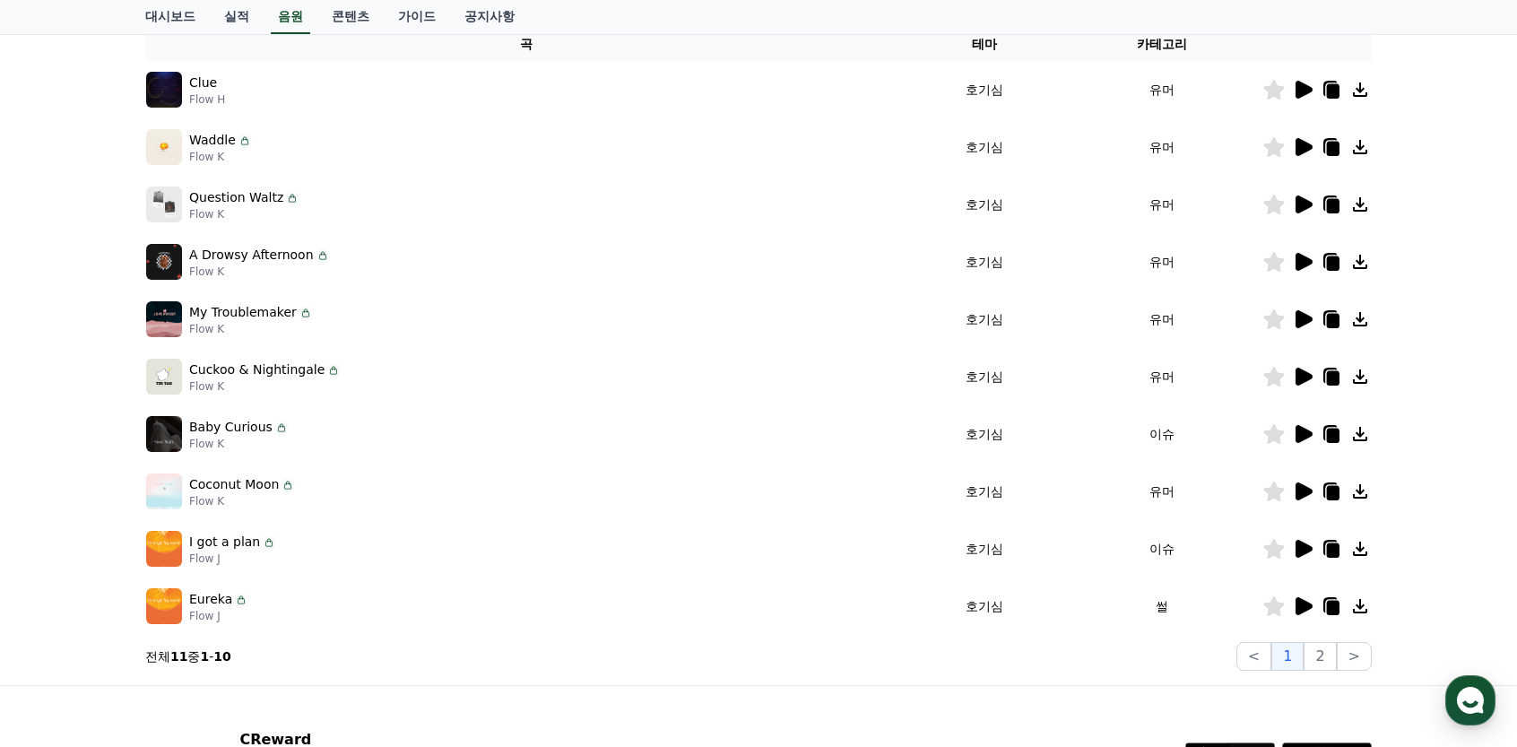
scroll to position [269, 0]
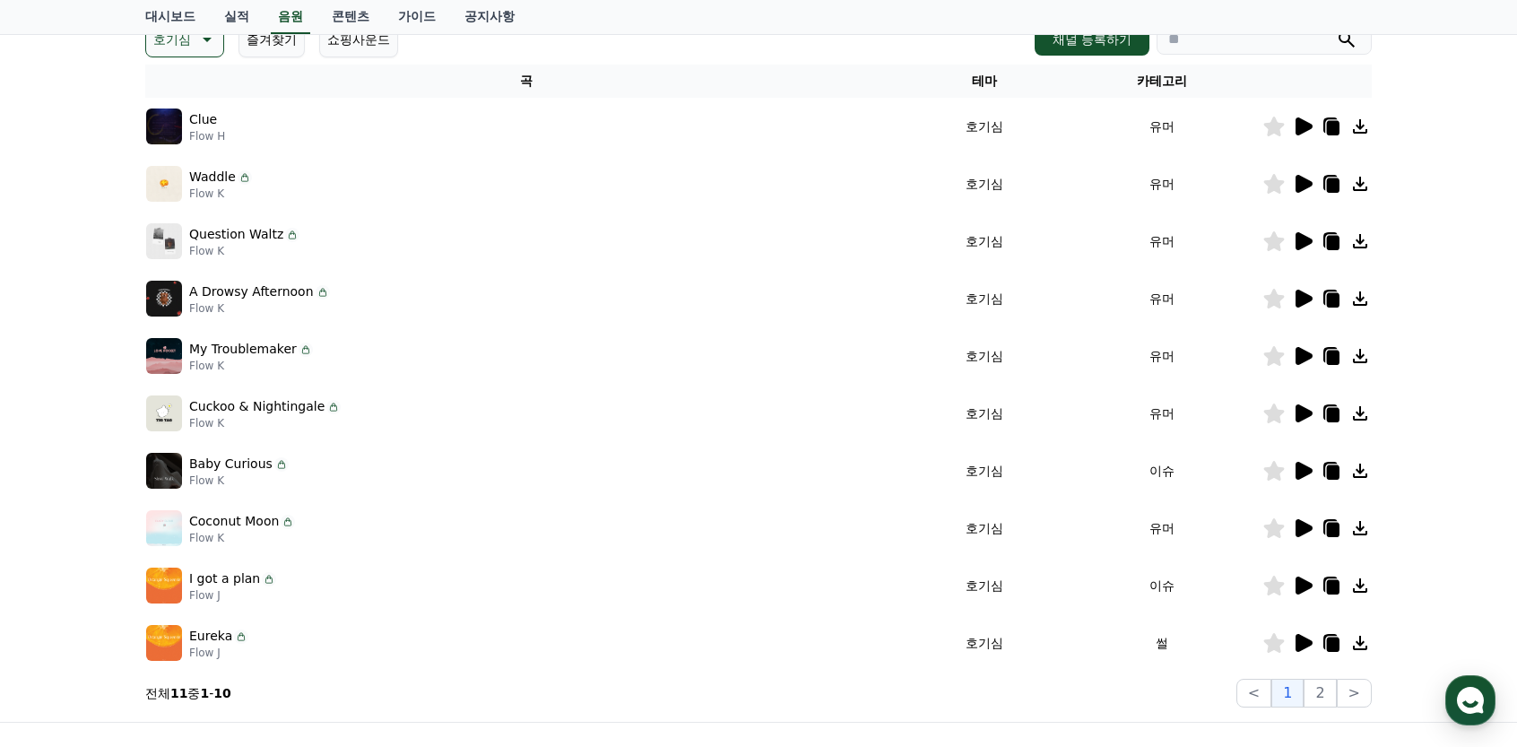
click at [1302, 352] on icon at bounding box center [1304, 356] width 17 height 18
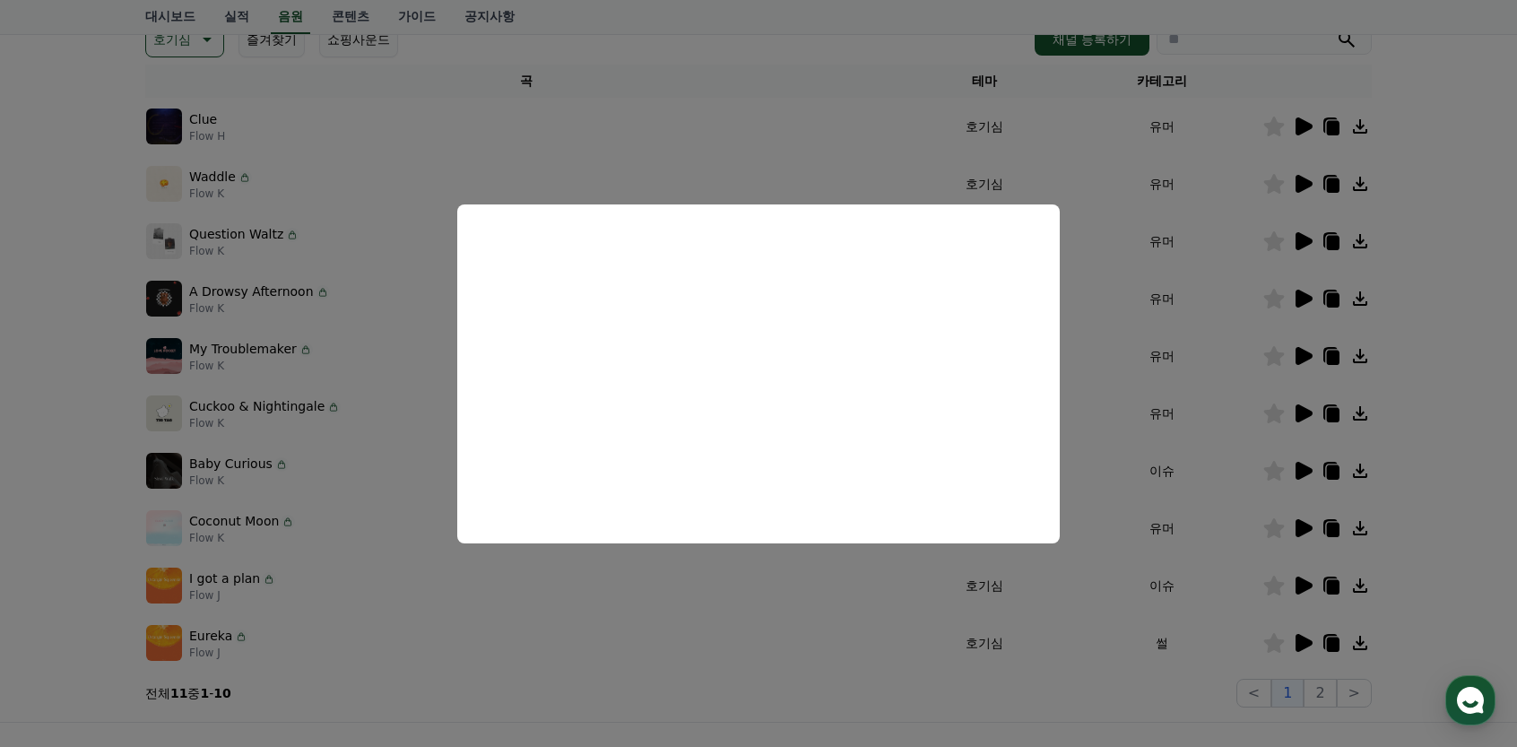
click at [400, 426] on button "close modal" at bounding box center [758, 373] width 1517 height 747
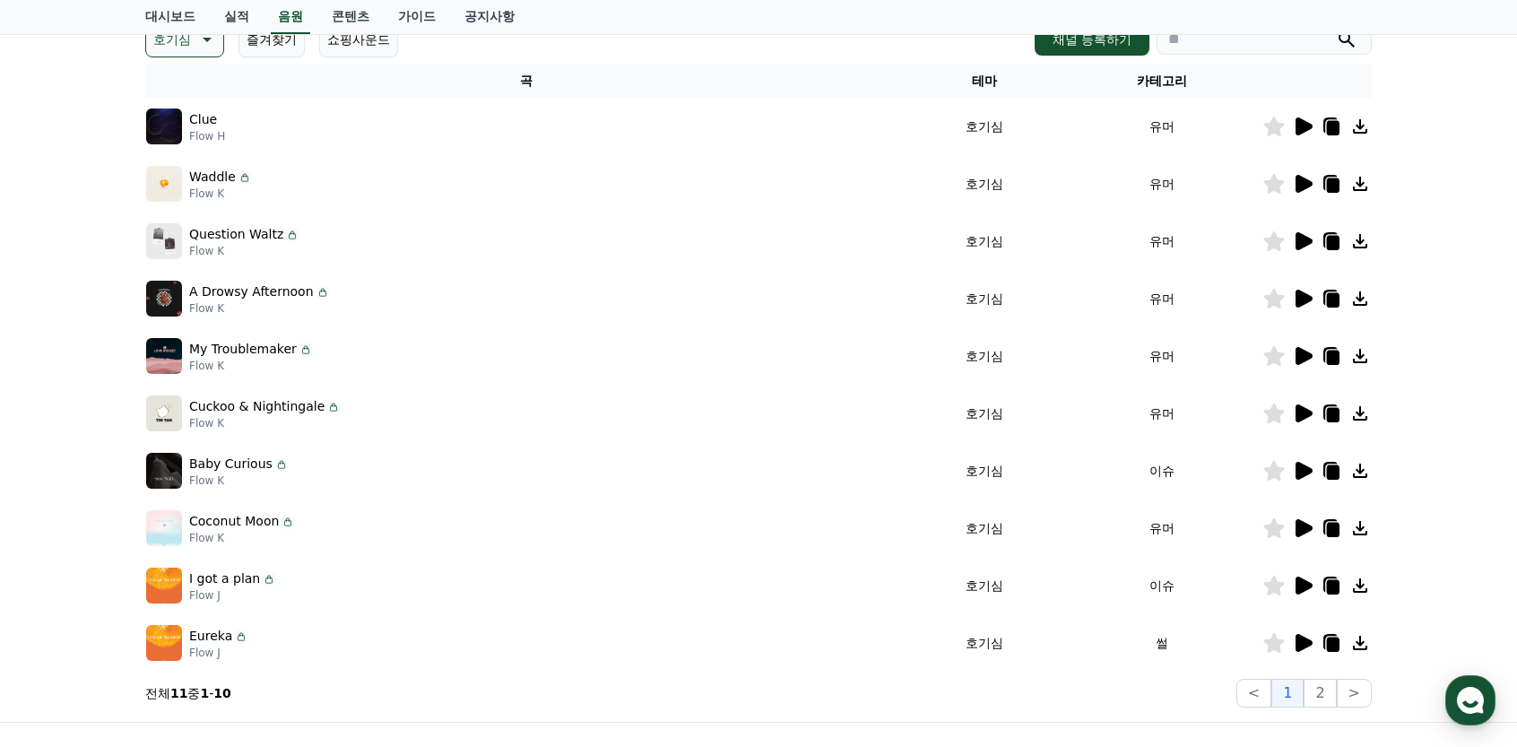
click at [1336, 357] on icon at bounding box center [1333, 358] width 13 height 14
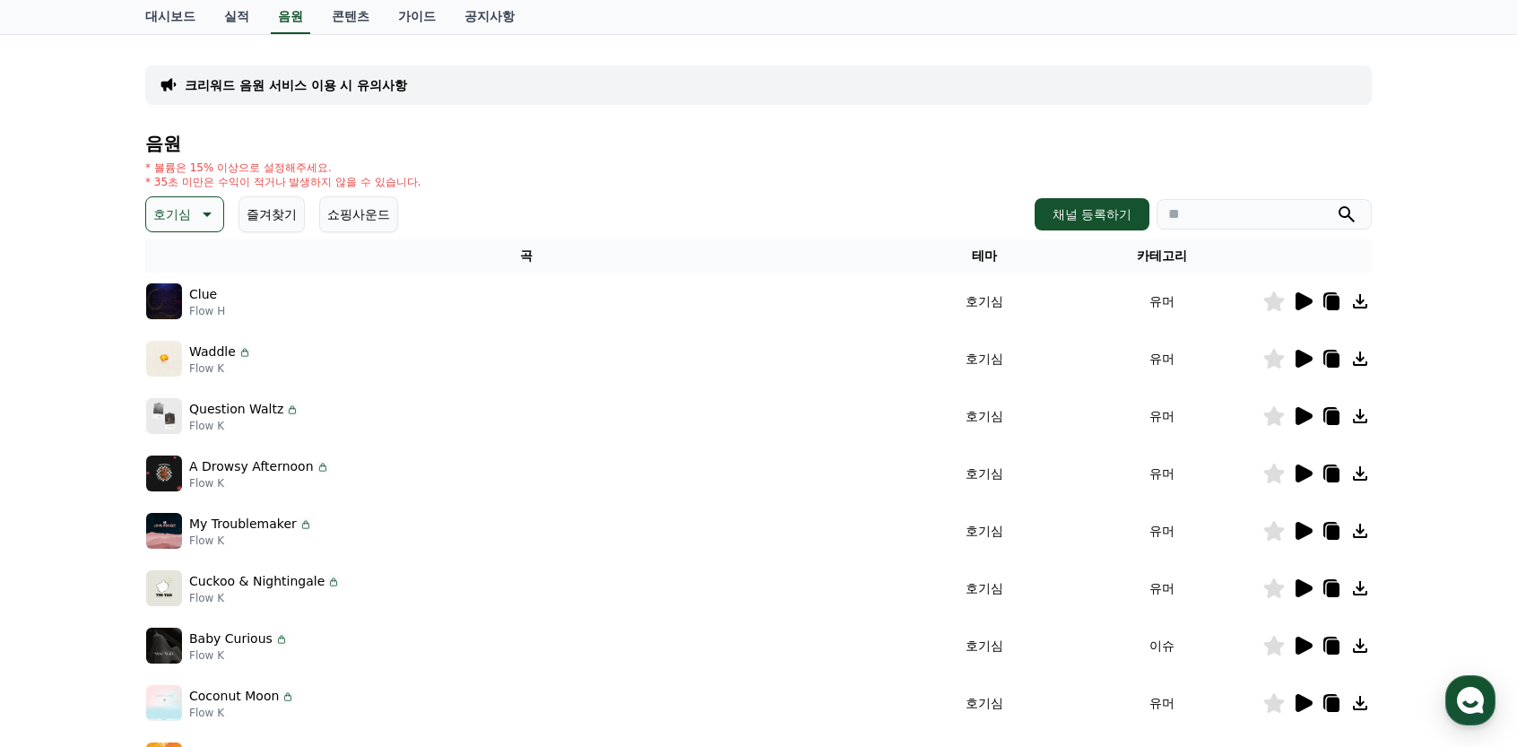
scroll to position [90, 0]
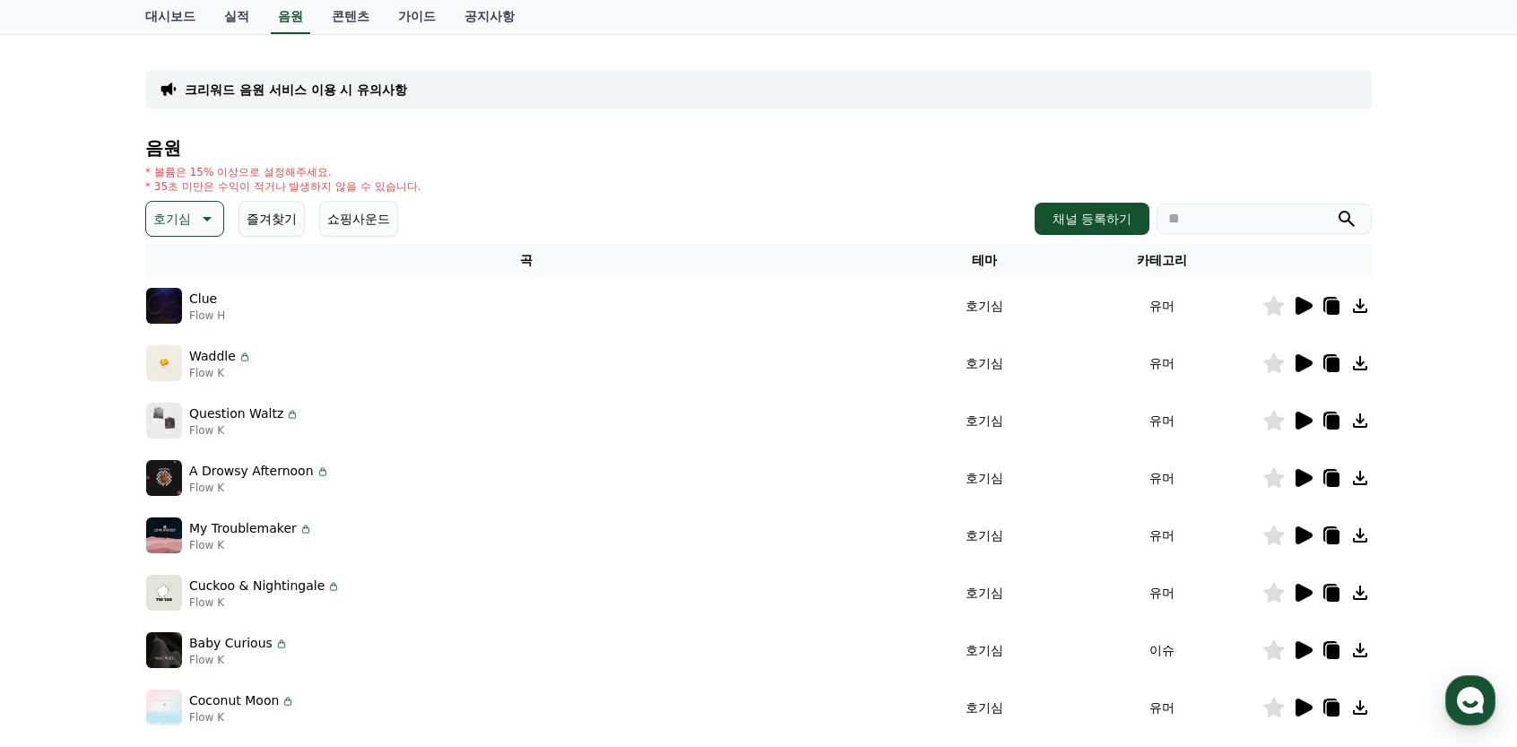
click at [1305, 366] on icon at bounding box center [1304, 363] width 17 height 18
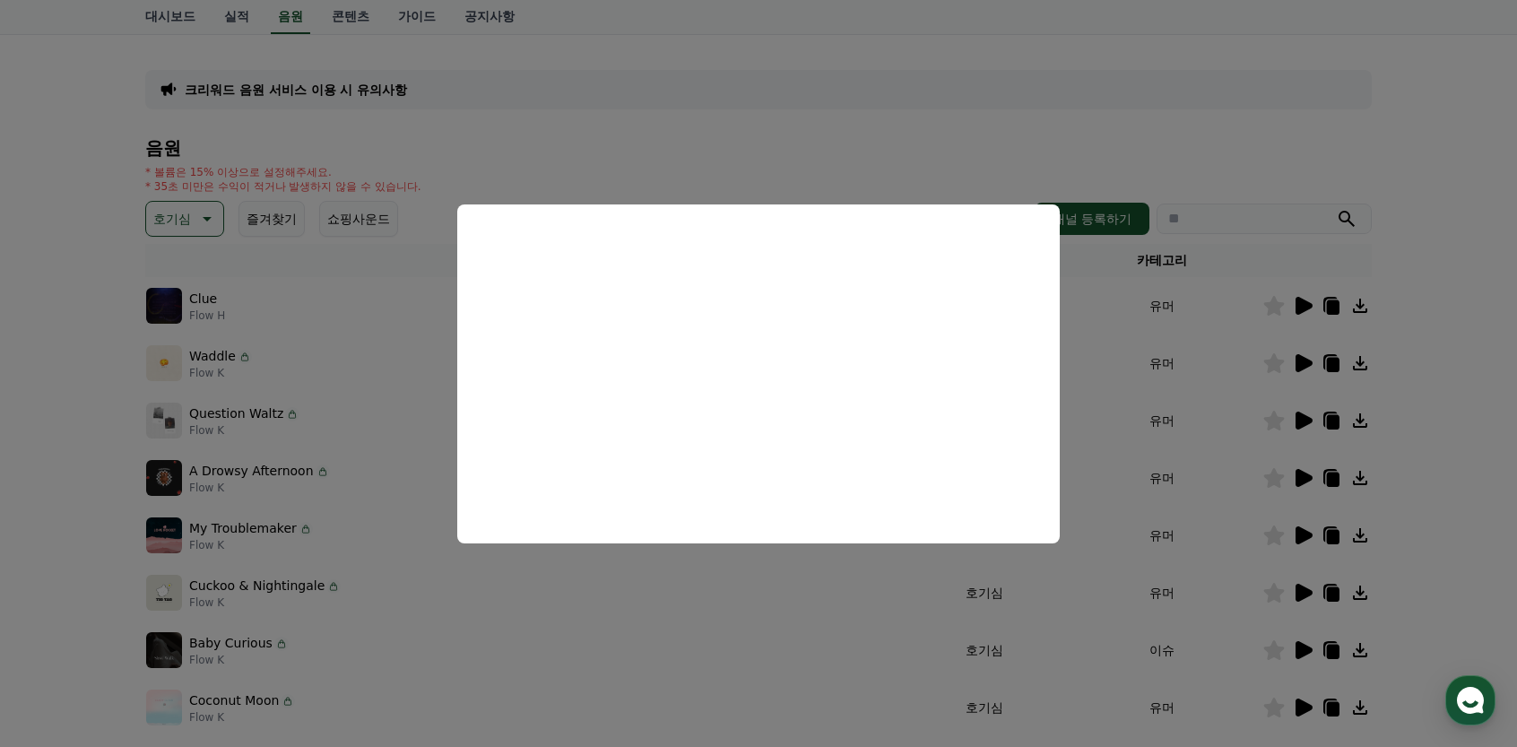
click at [328, 421] on button "close modal" at bounding box center [758, 373] width 1517 height 747
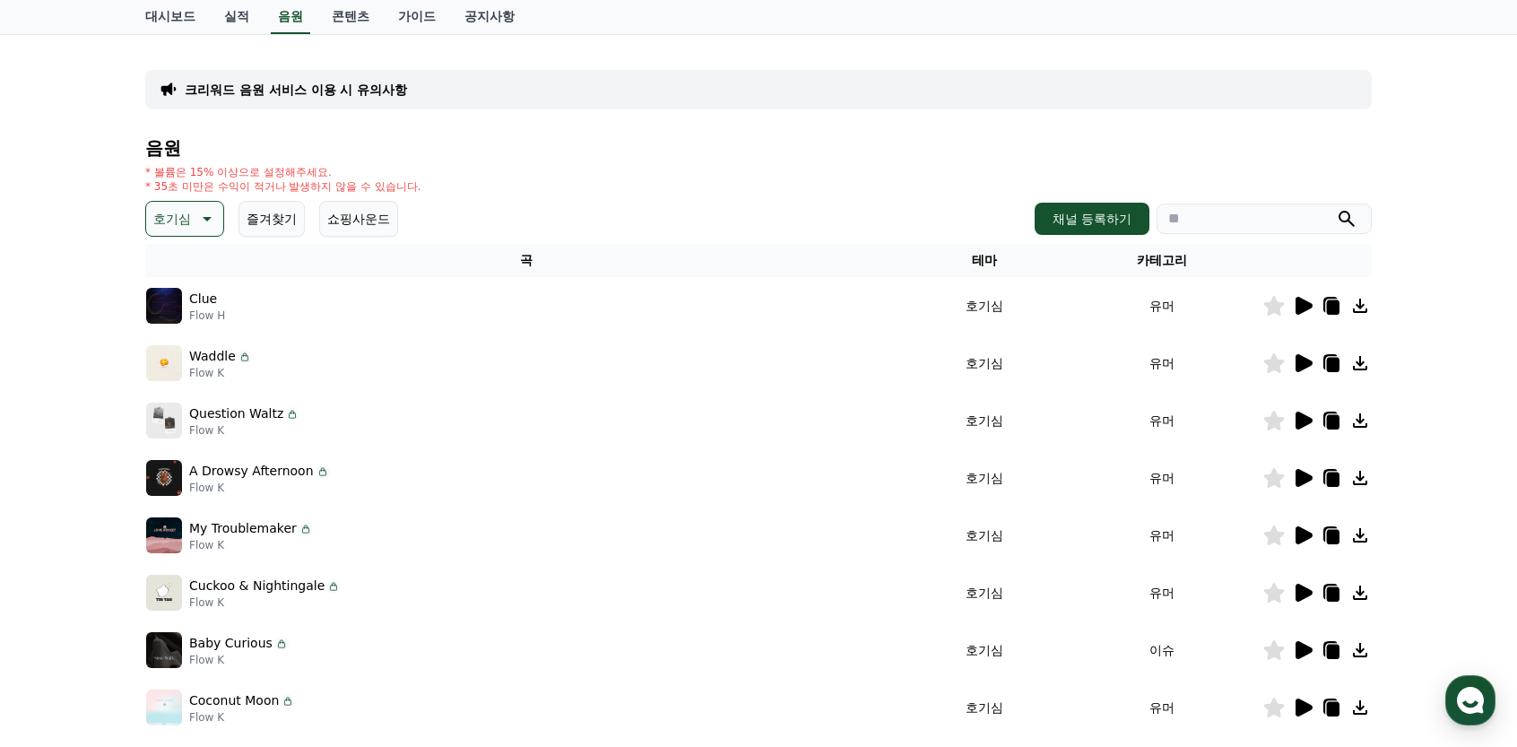
click at [1360, 365] on icon at bounding box center [1360, 363] width 14 height 14
click at [1449, 116] on div "크리워드 음원 서비스 이용 시 유의사항 음원 * 볼륨은 15% 이상으로 설정해주세요. * 35초 미만은 수익이 적거나 발생하지 않을 수 있습니…" at bounding box center [758, 467] width 1517 height 867
click at [1333, 363] on icon at bounding box center [1333, 365] width 13 height 14
click at [1306, 315] on icon at bounding box center [1303, 306] width 22 height 22
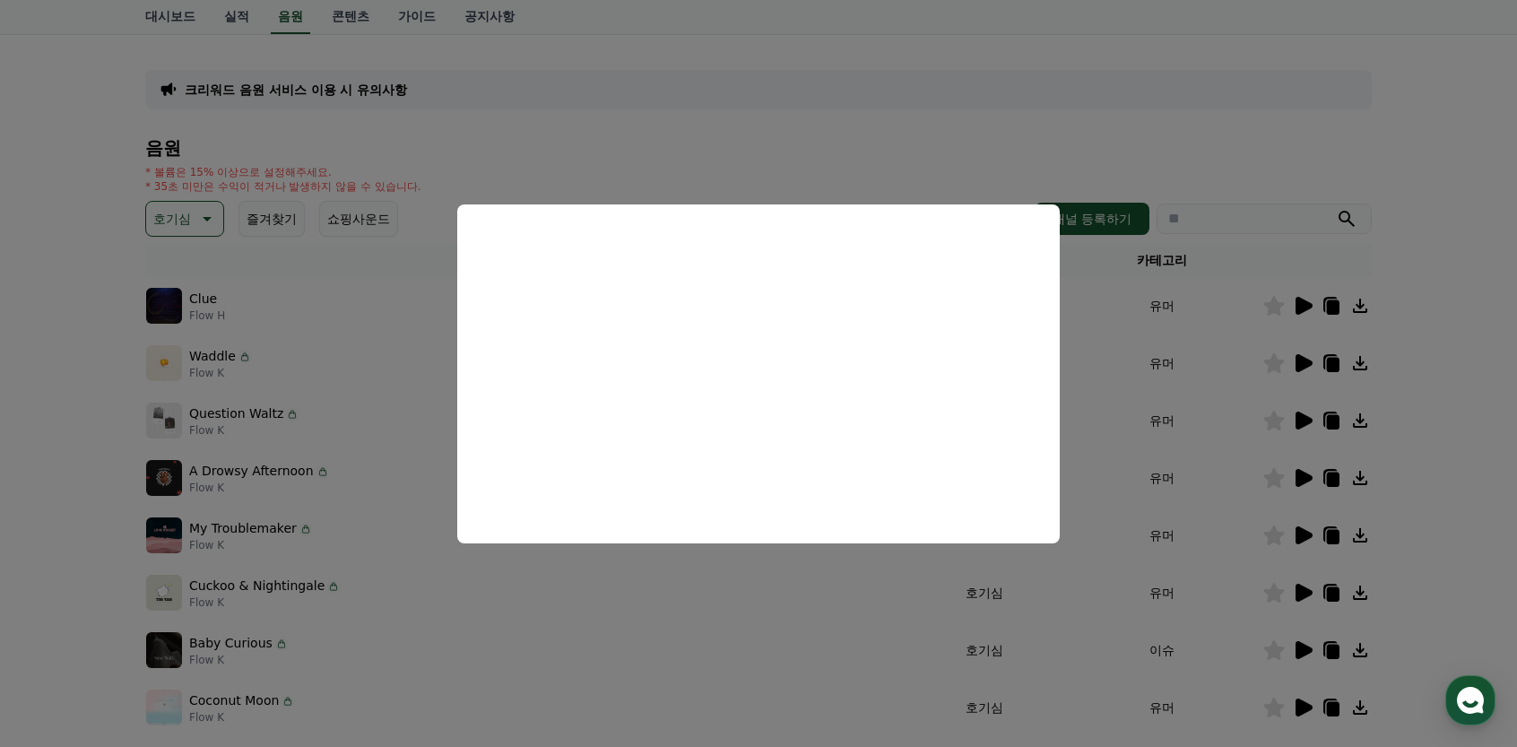
click at [931, 146] on button "close modal" at bounding box center [758, 373] width 1517 height 747
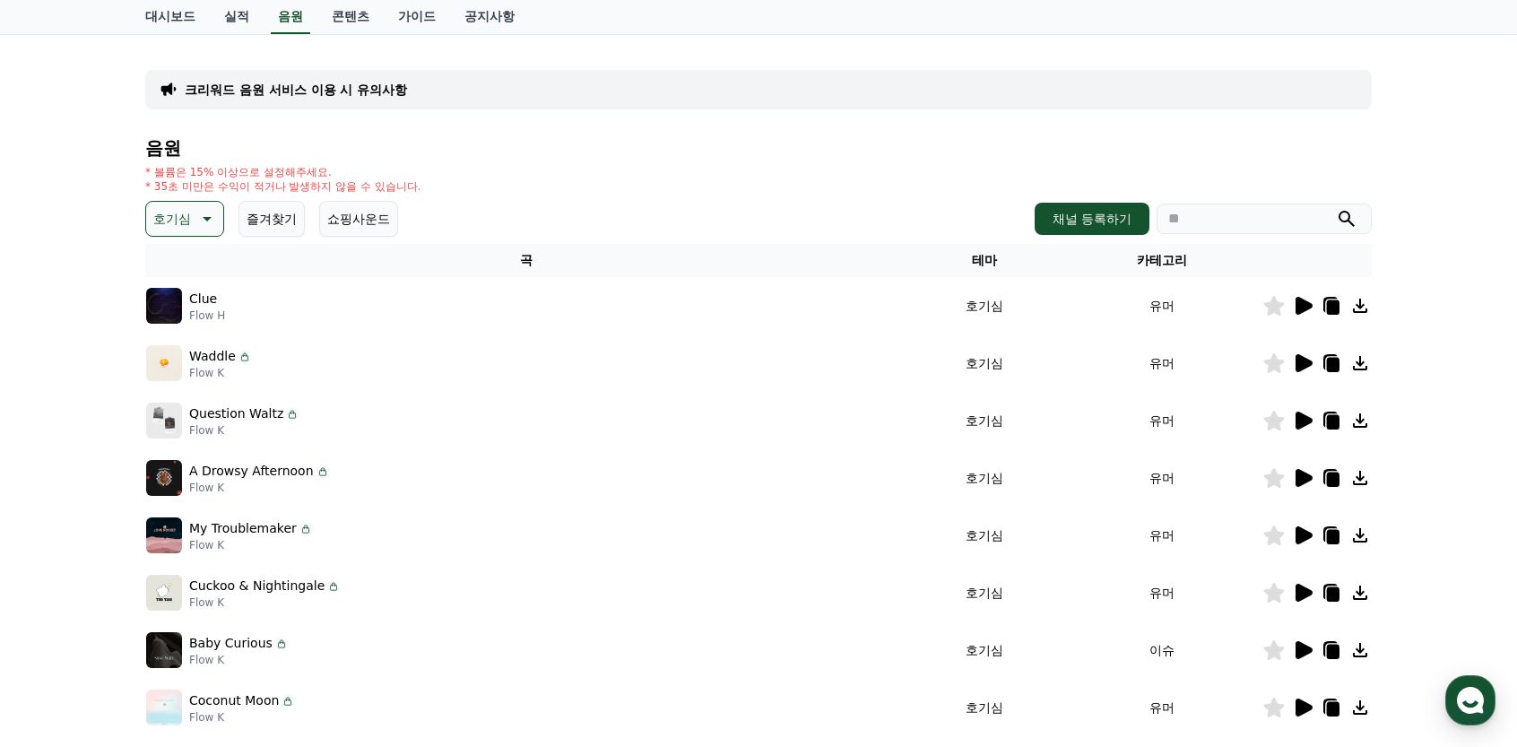
click at [209, 230] on button "호기심" at bounding box center [184, 219] width 79 height 36
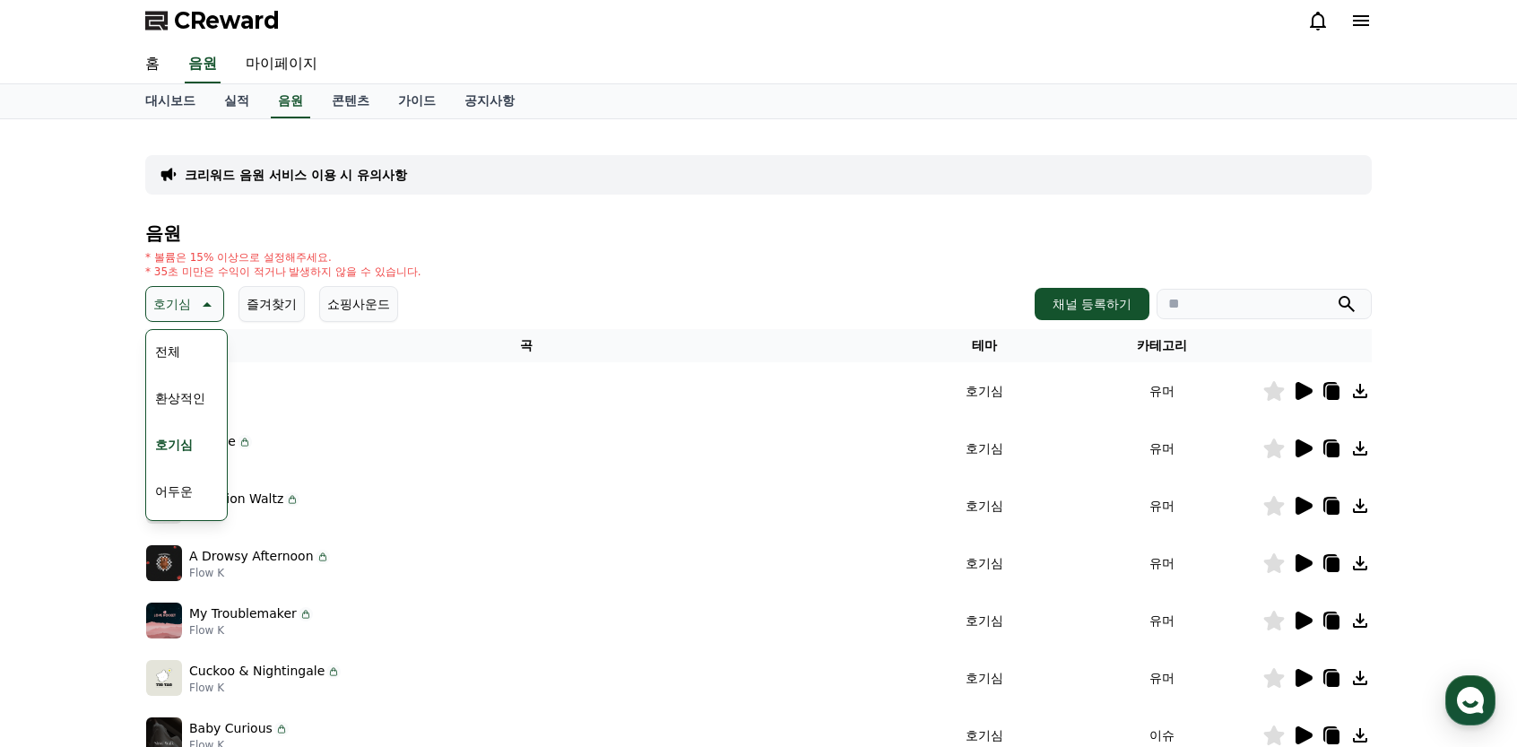
scroll to position [0, 0]
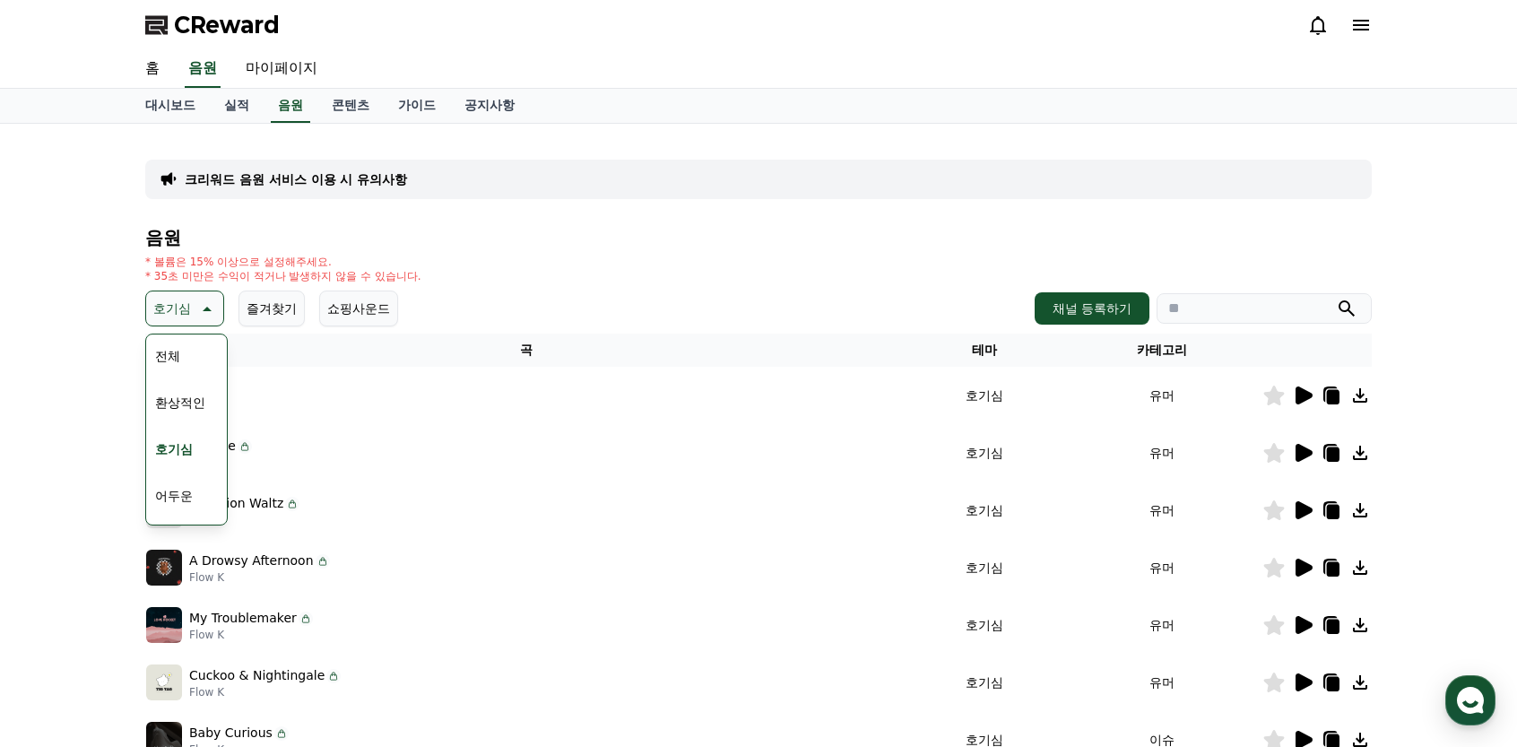
click at [201, 394] on button "환상적인" at bounding box center [180, 402] width 65 height 39
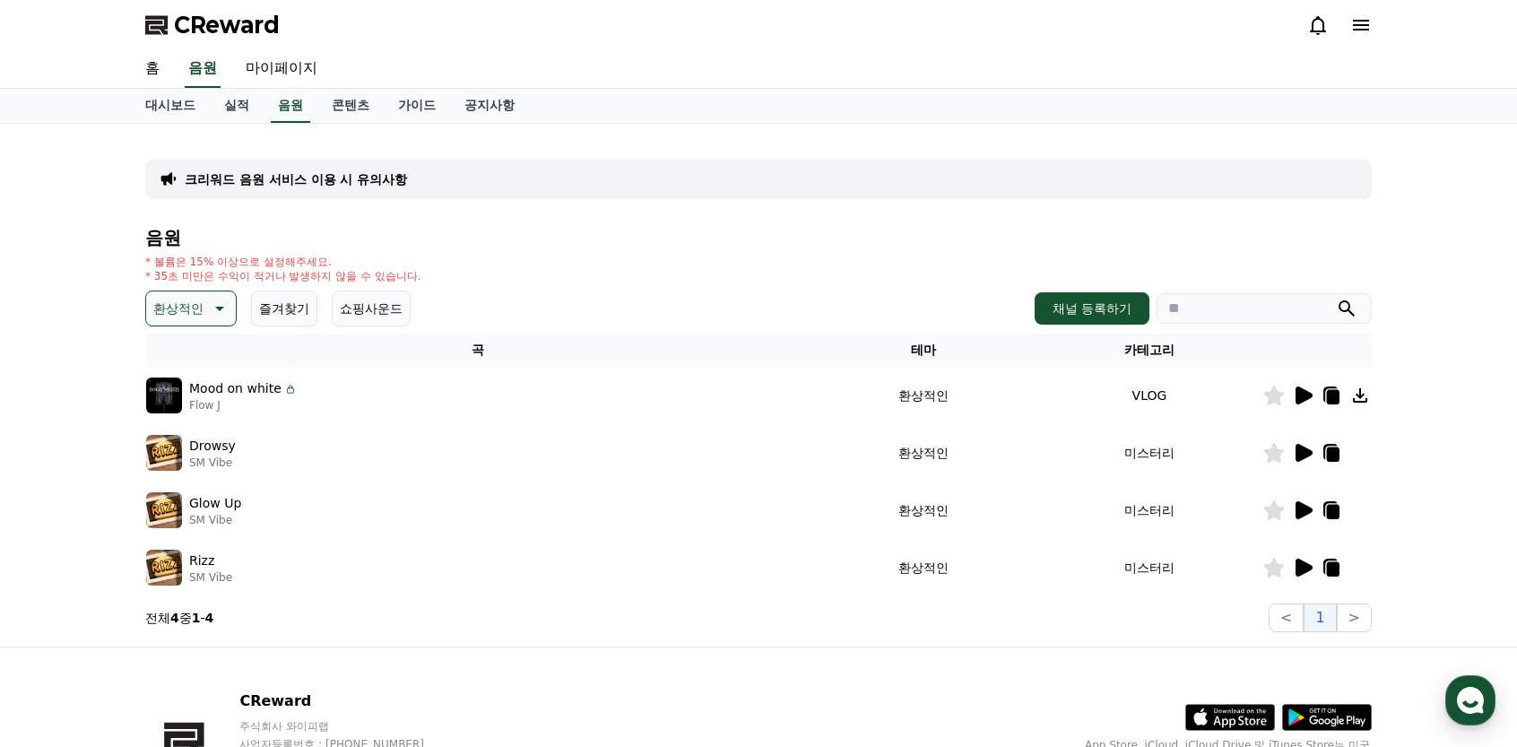
click at [1302, 395] on icon at bounding box center [1304, 396] width 17 height 18
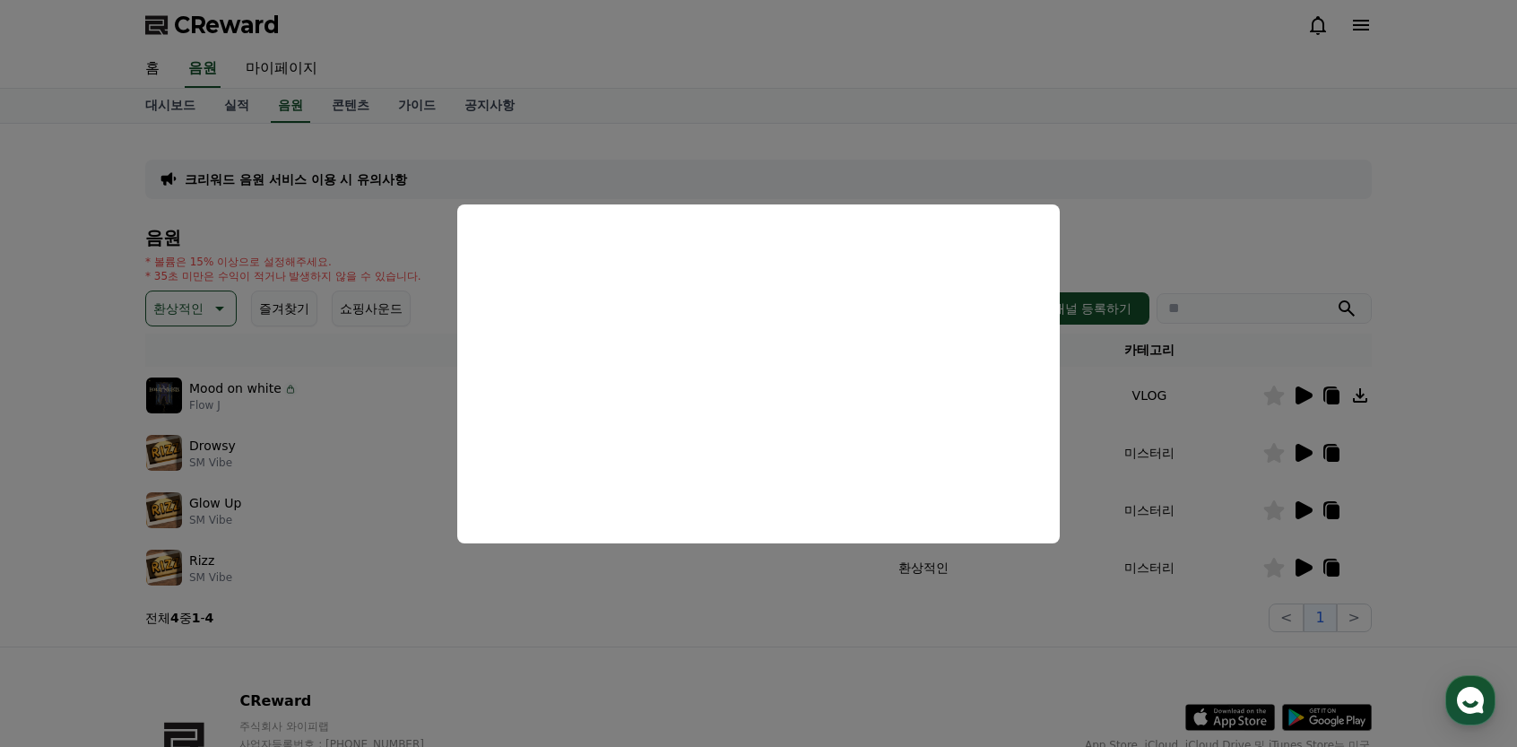
click at [1214, 465] on button "close modal" at bounding box center [758, 373] width 1517 height 747
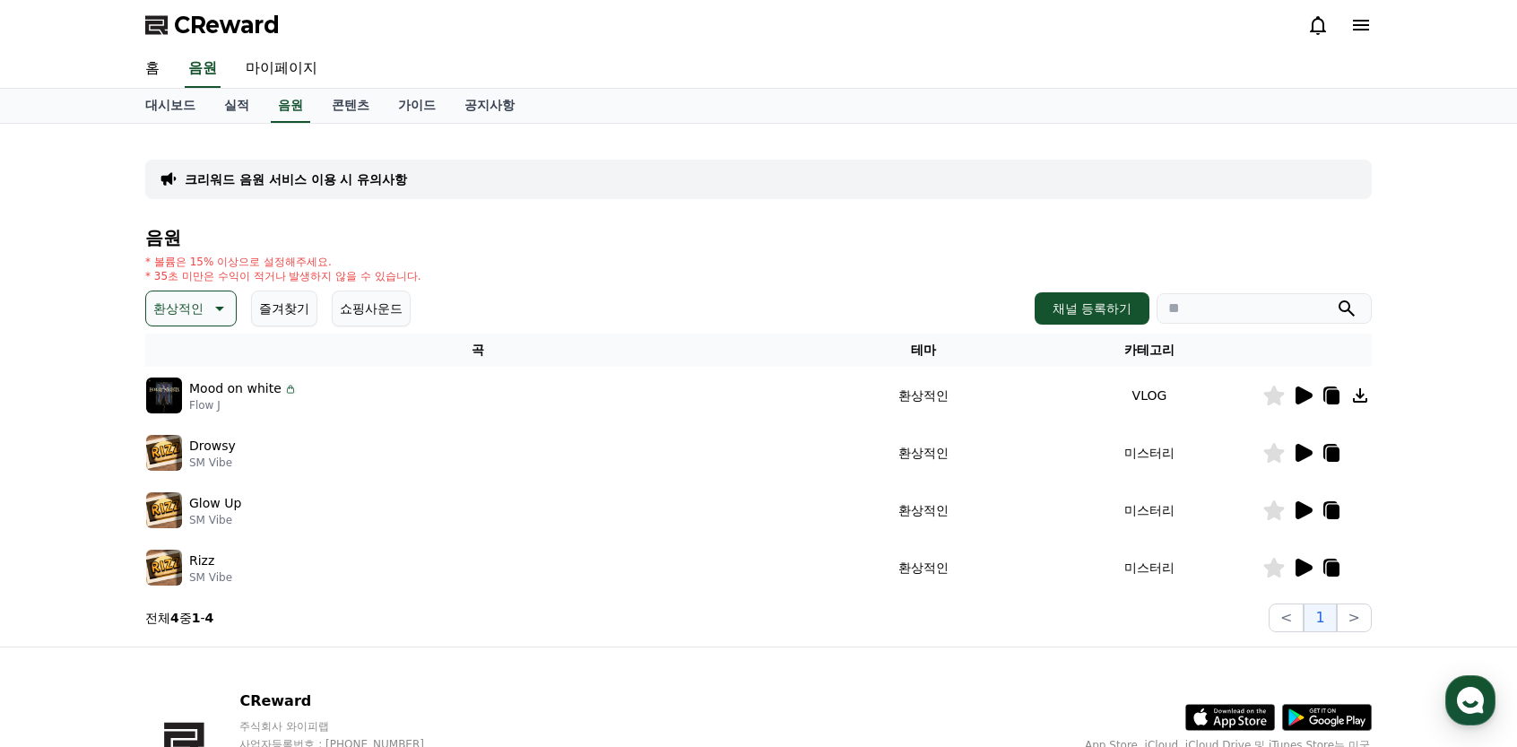
click at [1306, 456] on icon at bounding box center [1304, 453] width 17 height 18
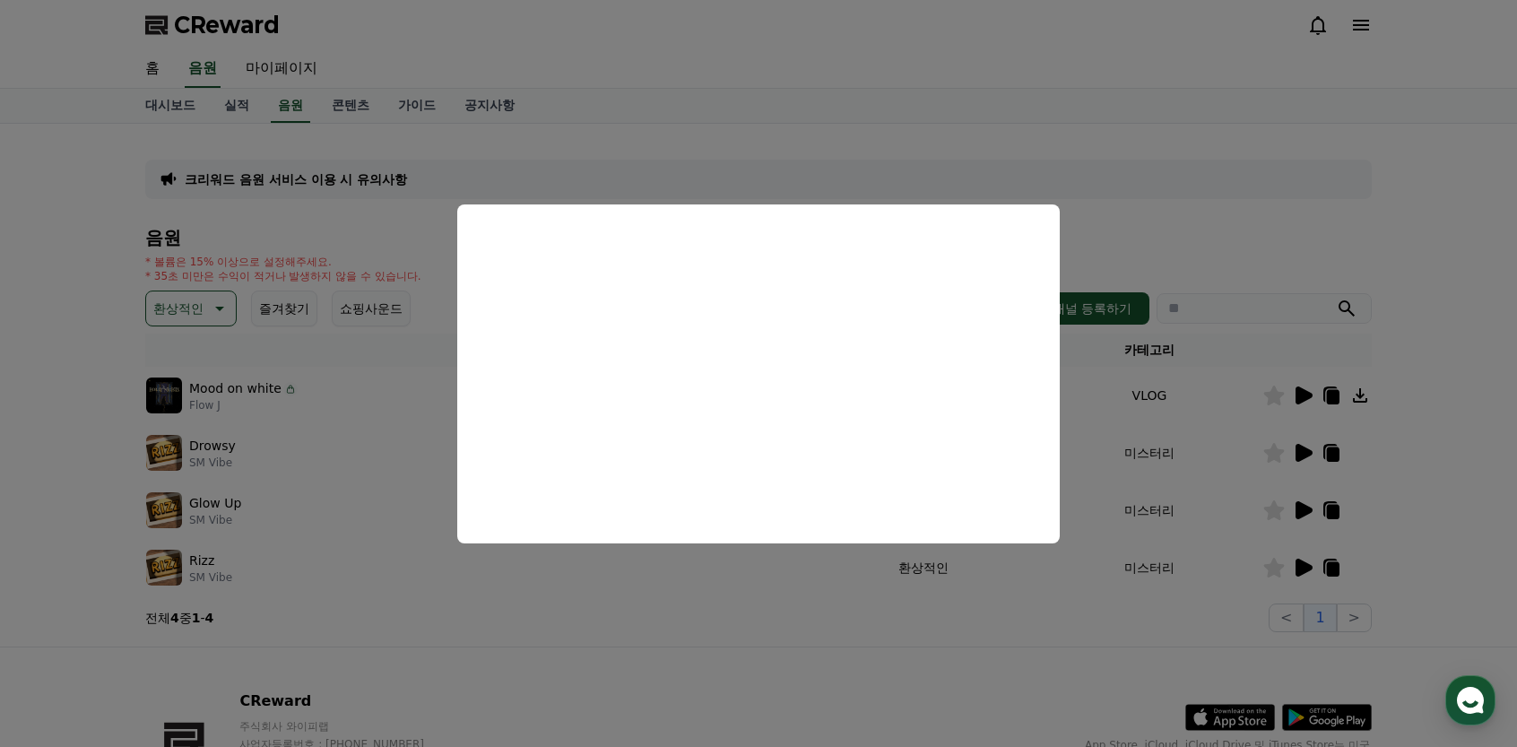
click at [945, 602] on button "close modal" at bounding box center [758, 373] width 1517 height 747
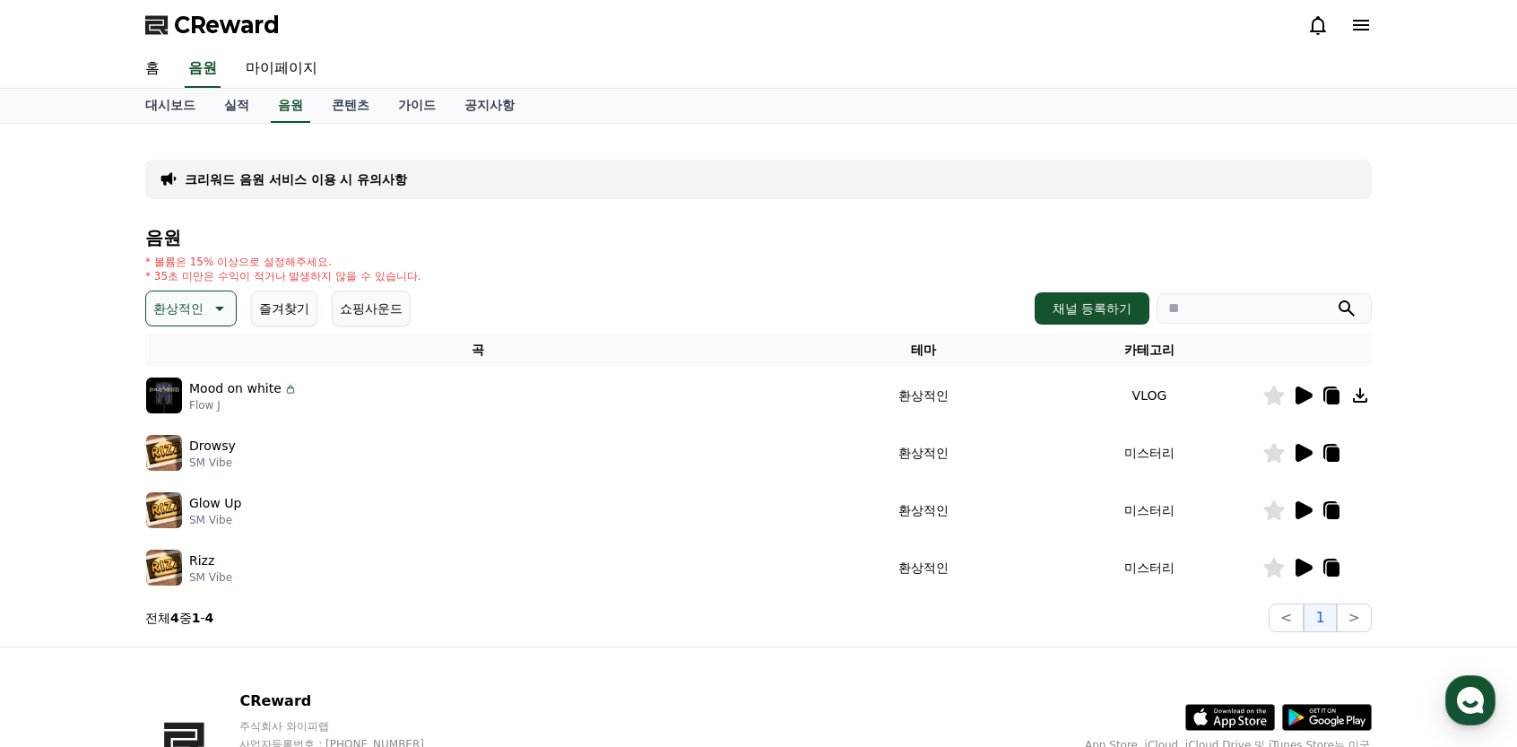
click at [187, 299] on p "환상적인" at bounding box center [178, 308] width 50 height 25
click at [179, 445] on button "호기심" at bounding box center [174, 449] width 52 height 39
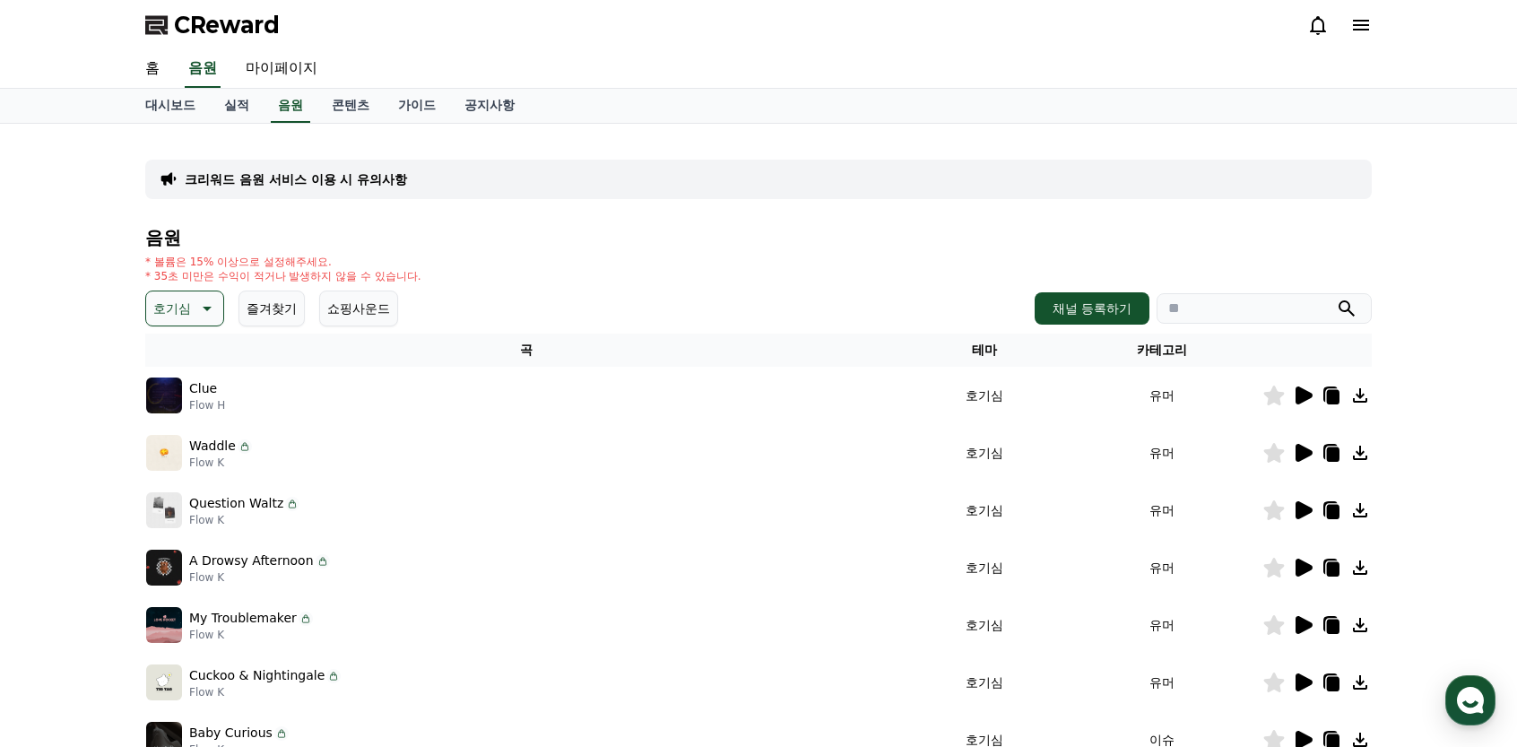
click at [181, 300] on p "호기심" at bounding box center [172, 308] width 38 height 25
click at [694, 465] on div "Waddle Flow K" at bounding box center [526, 453] width 760 height 36
click at [1300, 401] on icon at bounding box center [1304, 396] width 17 height 18
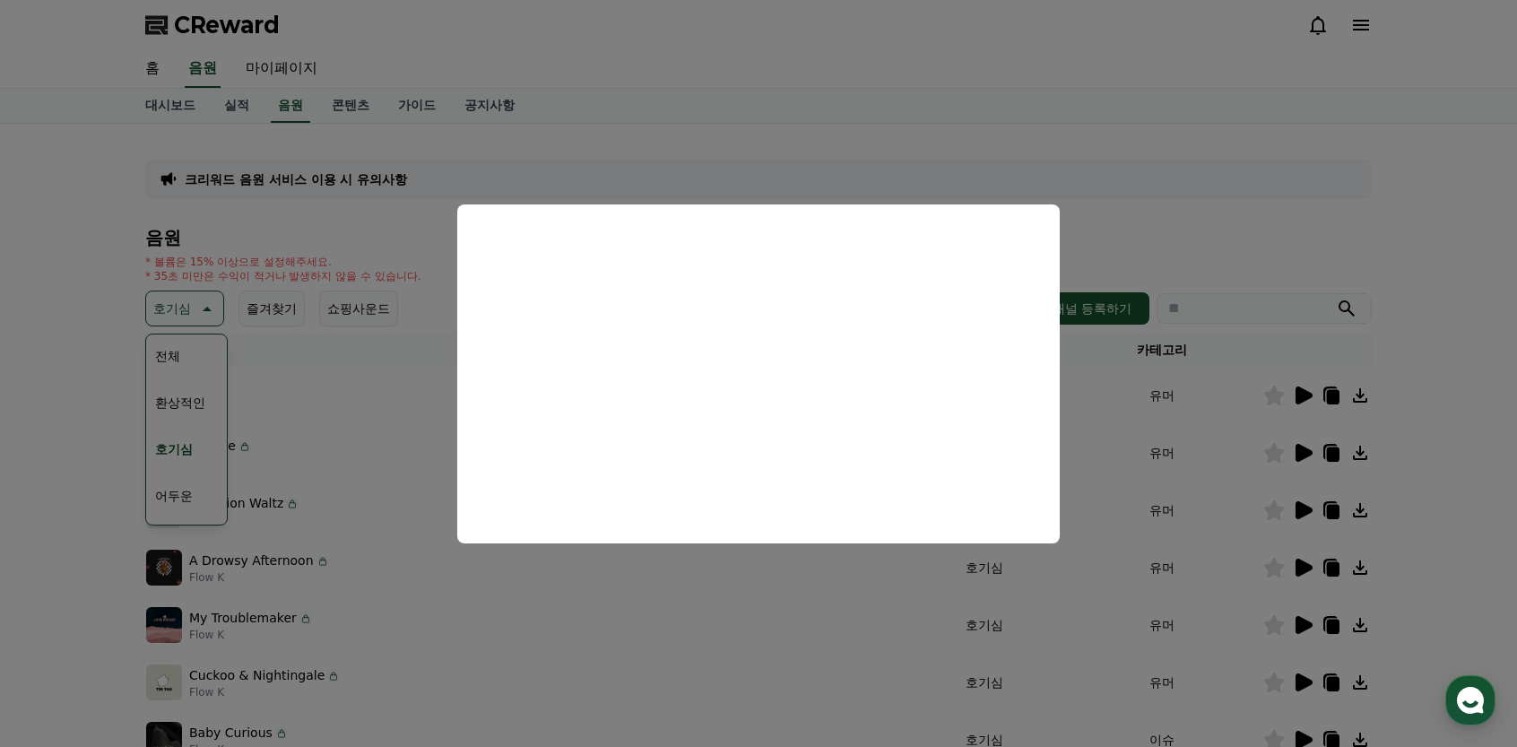
click at [352, 448] on button "close modal" at bounding box center [758, 373] width 1517 height 747
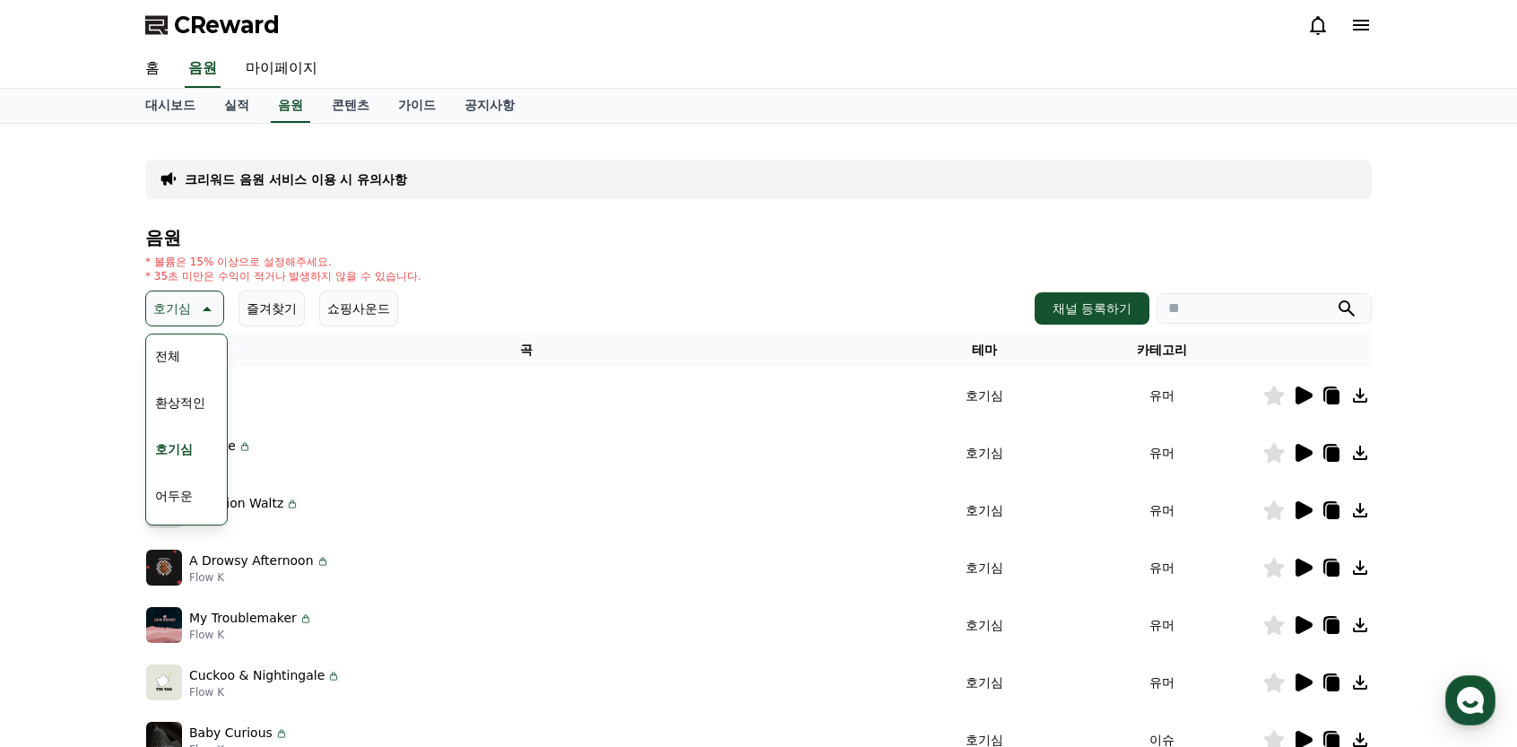
click at [179, 484] on button "어두운" at bounding box center [174, 495] width 52 height 39
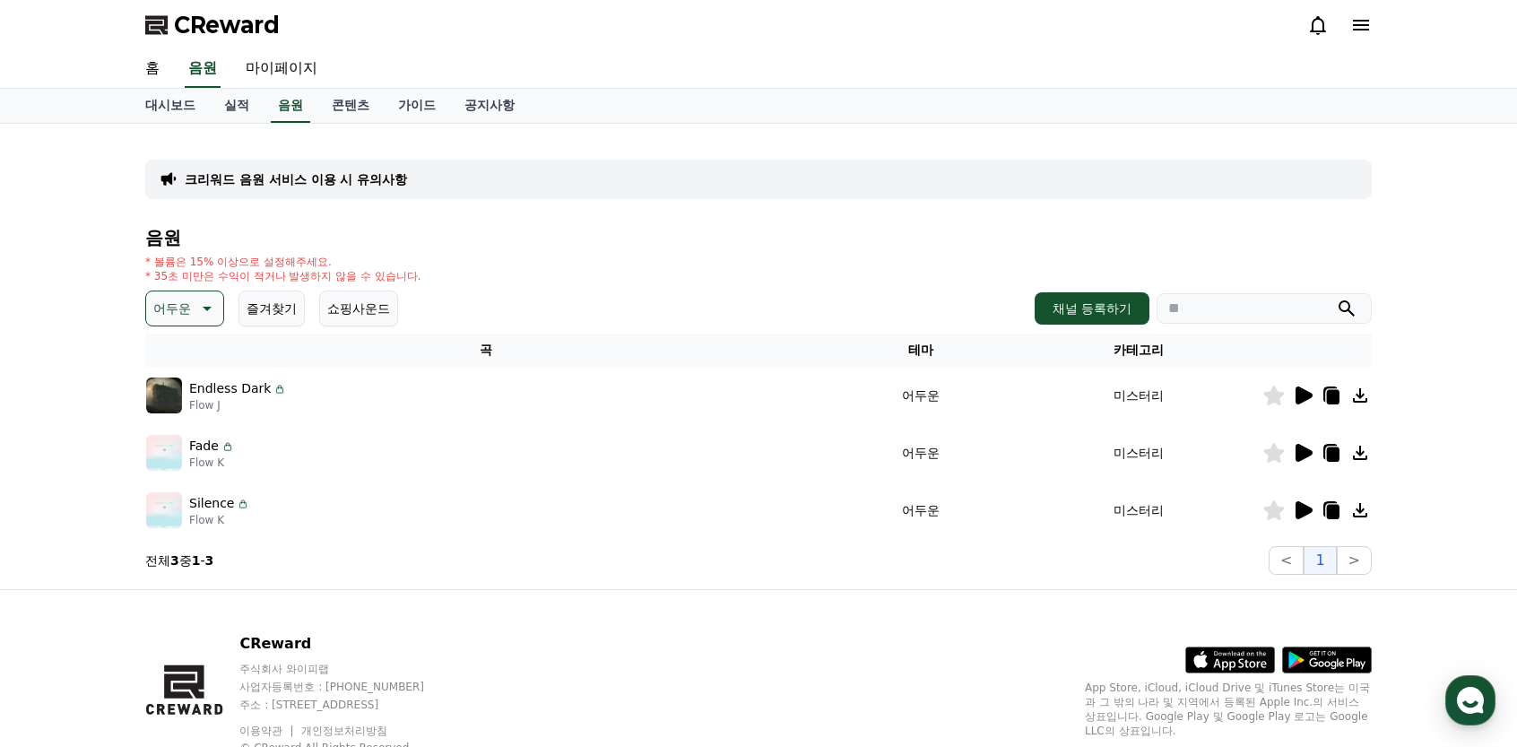
click at [191, 318] on button "어두운" at bounding box center [184, 309] width 79 height 36
click at [180, 448] on button "밝은" at bounding box center [167, 452] width 39 height 39
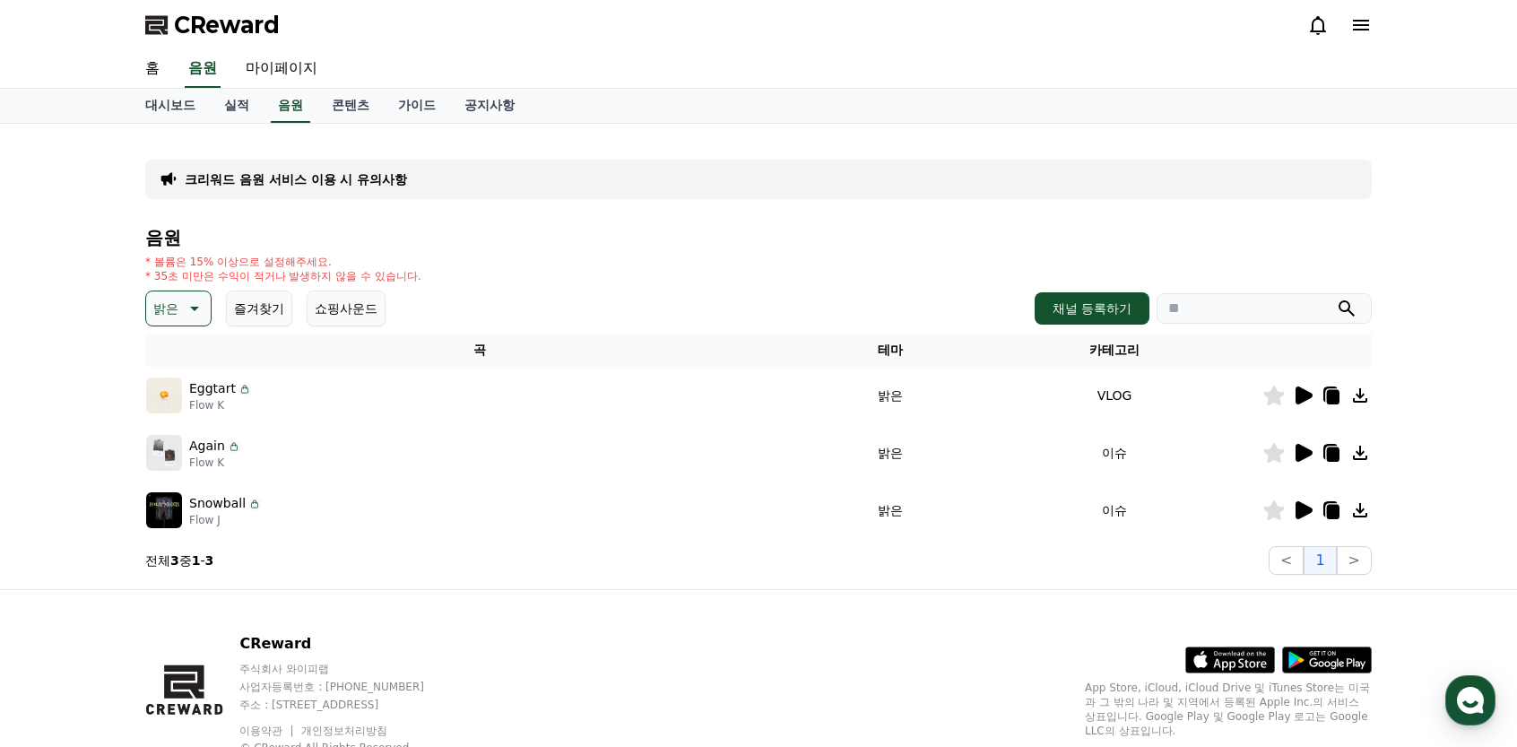
click at [1303, 403] on icon at bounding box center [1303, 396] width 22 height 22
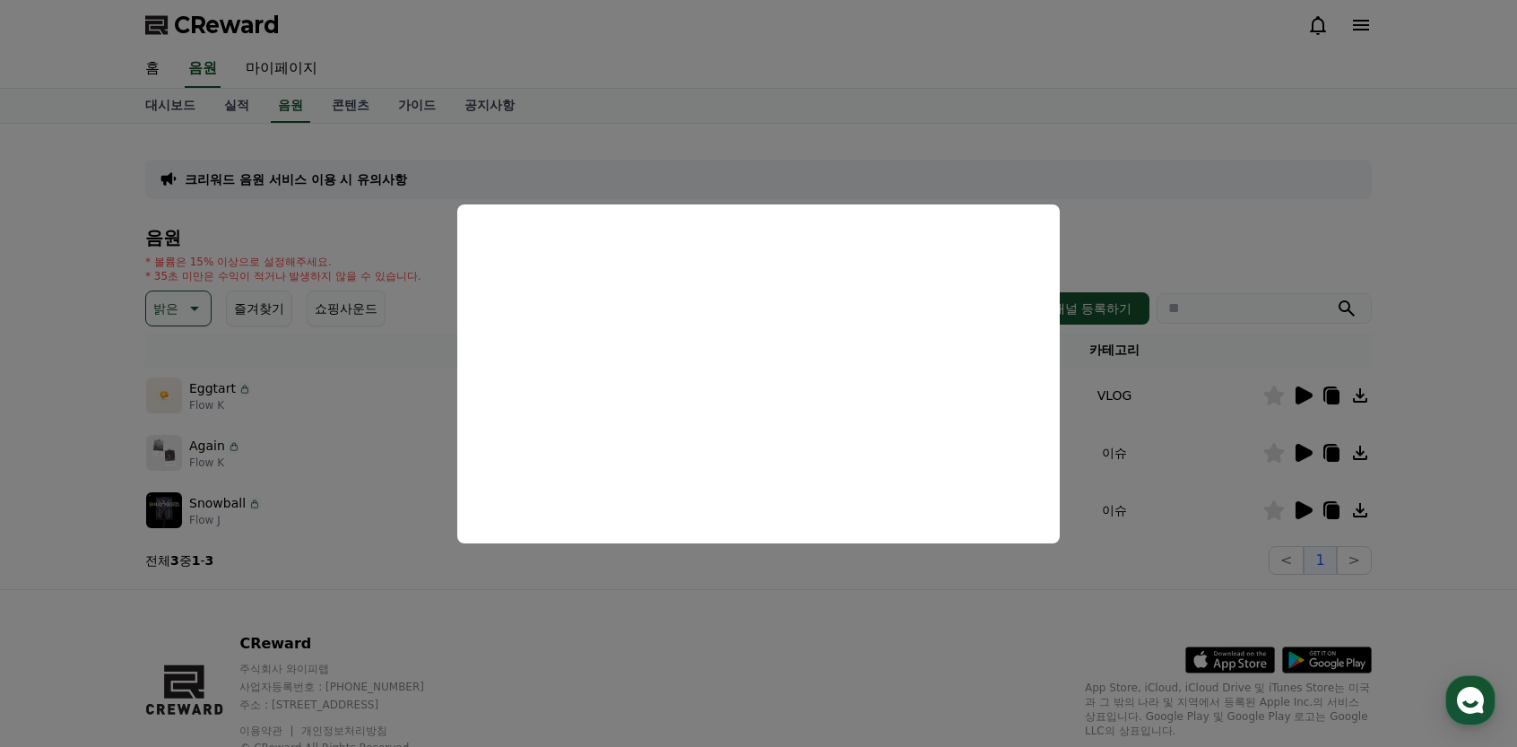
click at [793, 602] on button "close modal" at bounding box center [758, 373] width 1517 height 747
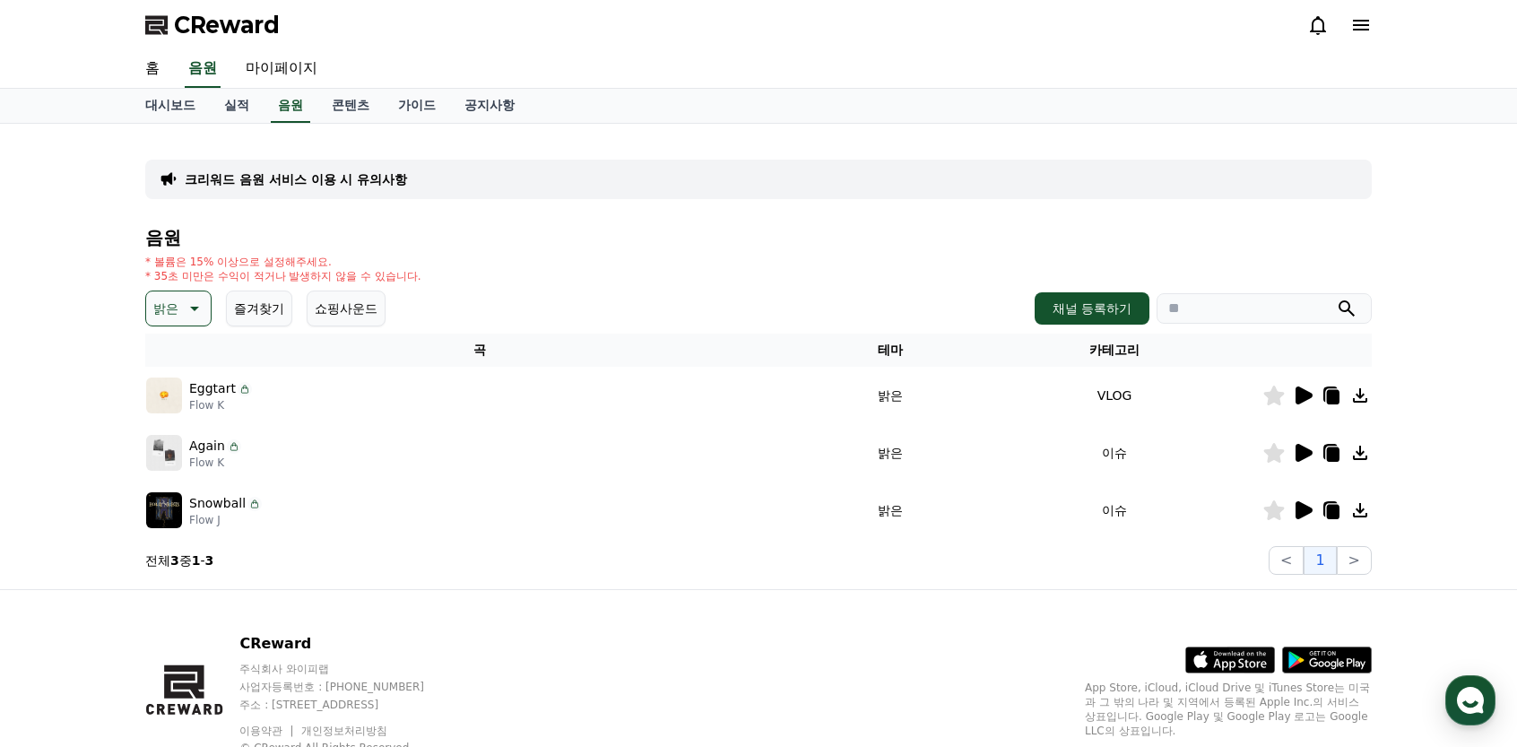
click at [1303, 455] on icon at bounding box center [1304, 453] width 17 height 18
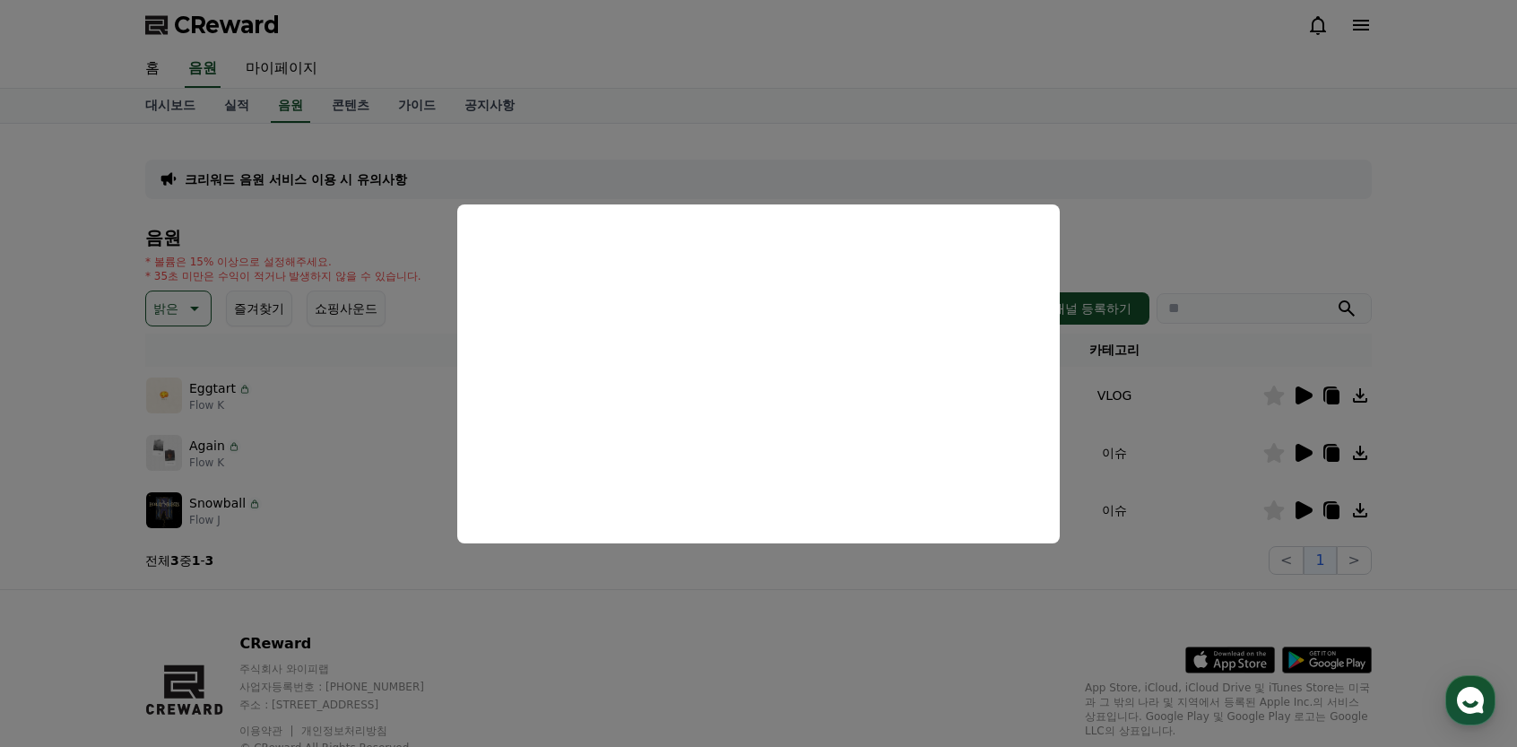
click at [616, 595] on button "close modal" at bounding box center [758, 373] width 1517 height 747
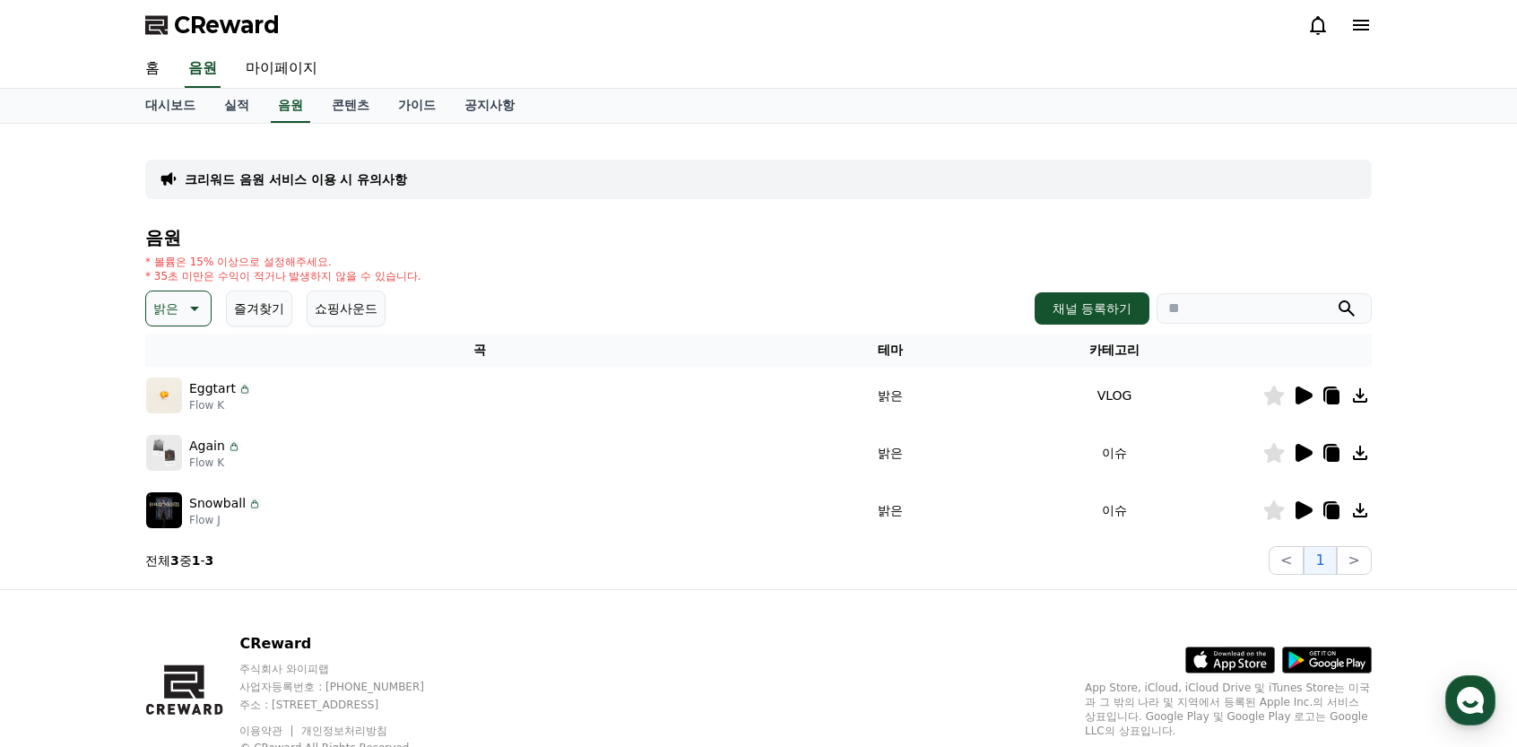
click at [1308, 510] on icon at bounding box center [1304, 510] width 17 height 18
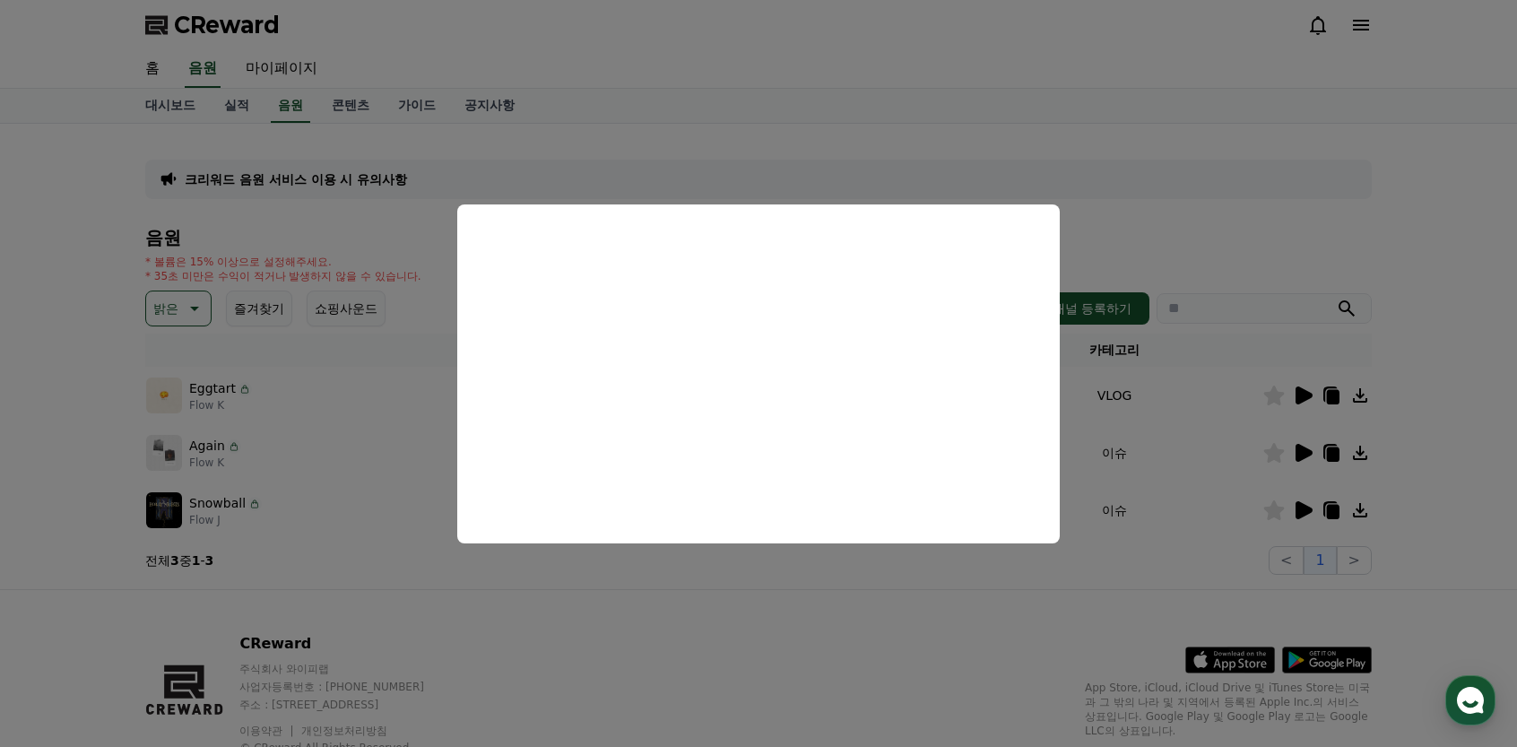
click at [548, 584] on button "close modal" at bounding box center [758, 373] width 1517 height 747
click at [170, 317] on p "밝은" at bounding box center [165, 308] width 25 height 25
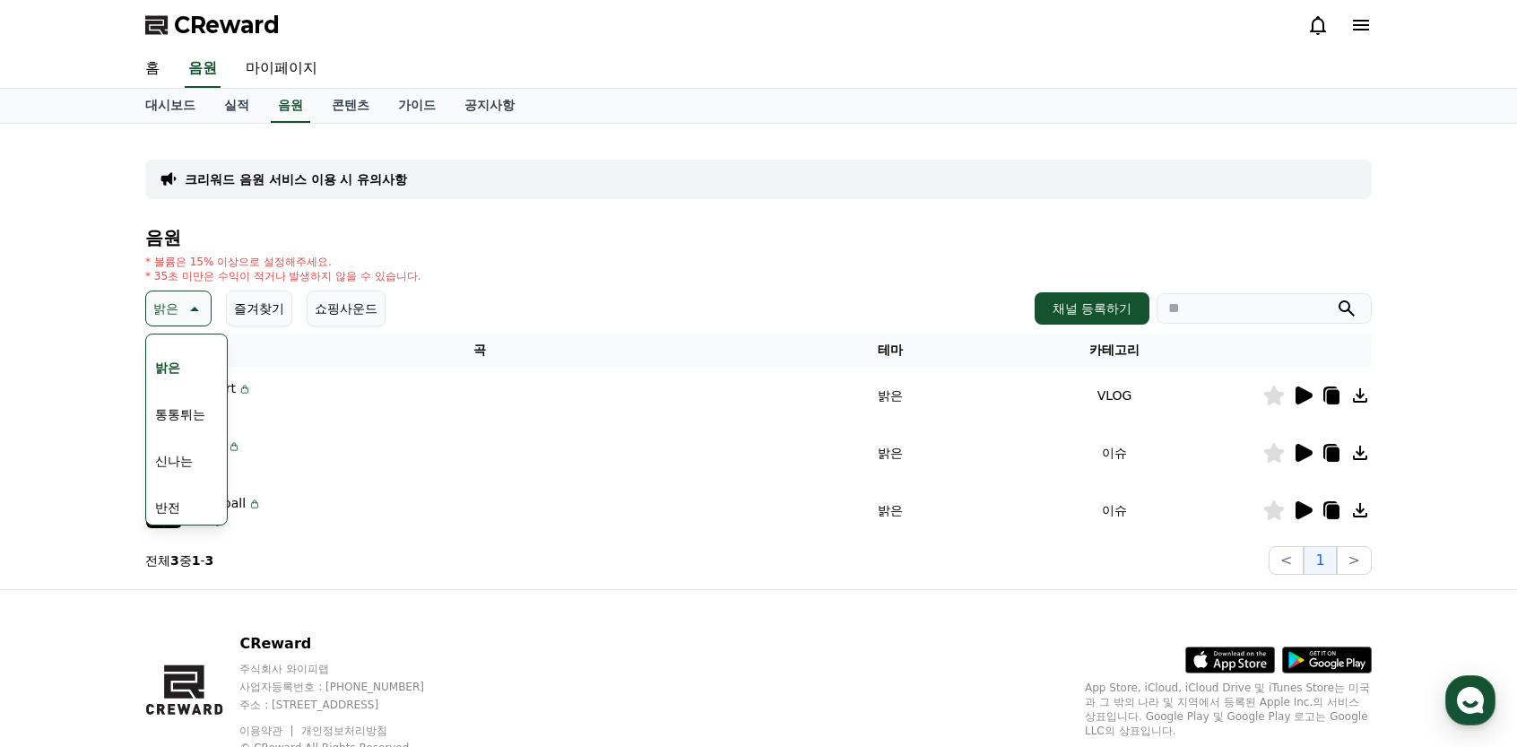
scroll to position [179, 0]
click at [174, 413] on button "통통튀는" at bounding box center [180, 409] width 65 height 39
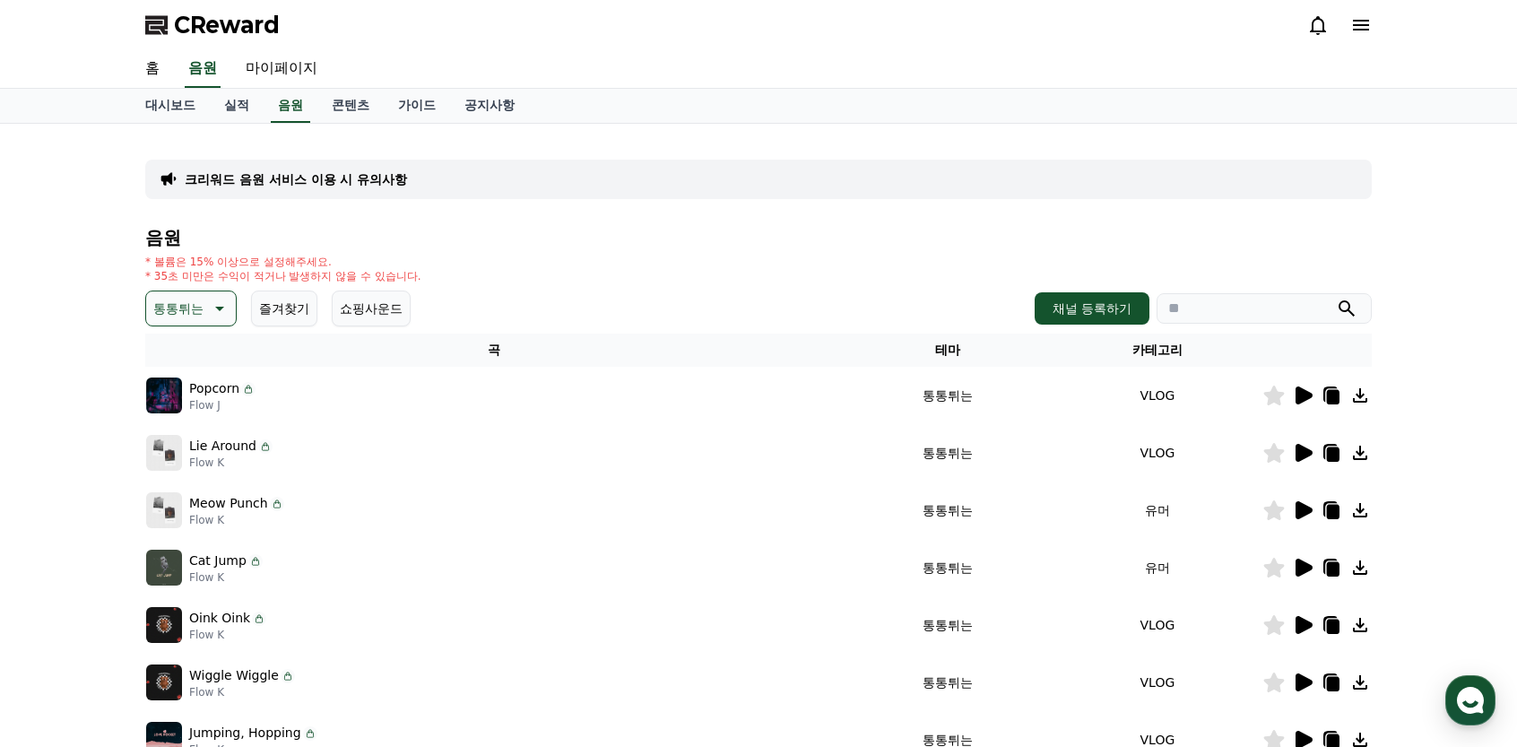
click at [1302, 398] on icon at bounding box center [1304, 396] width 17 height 18
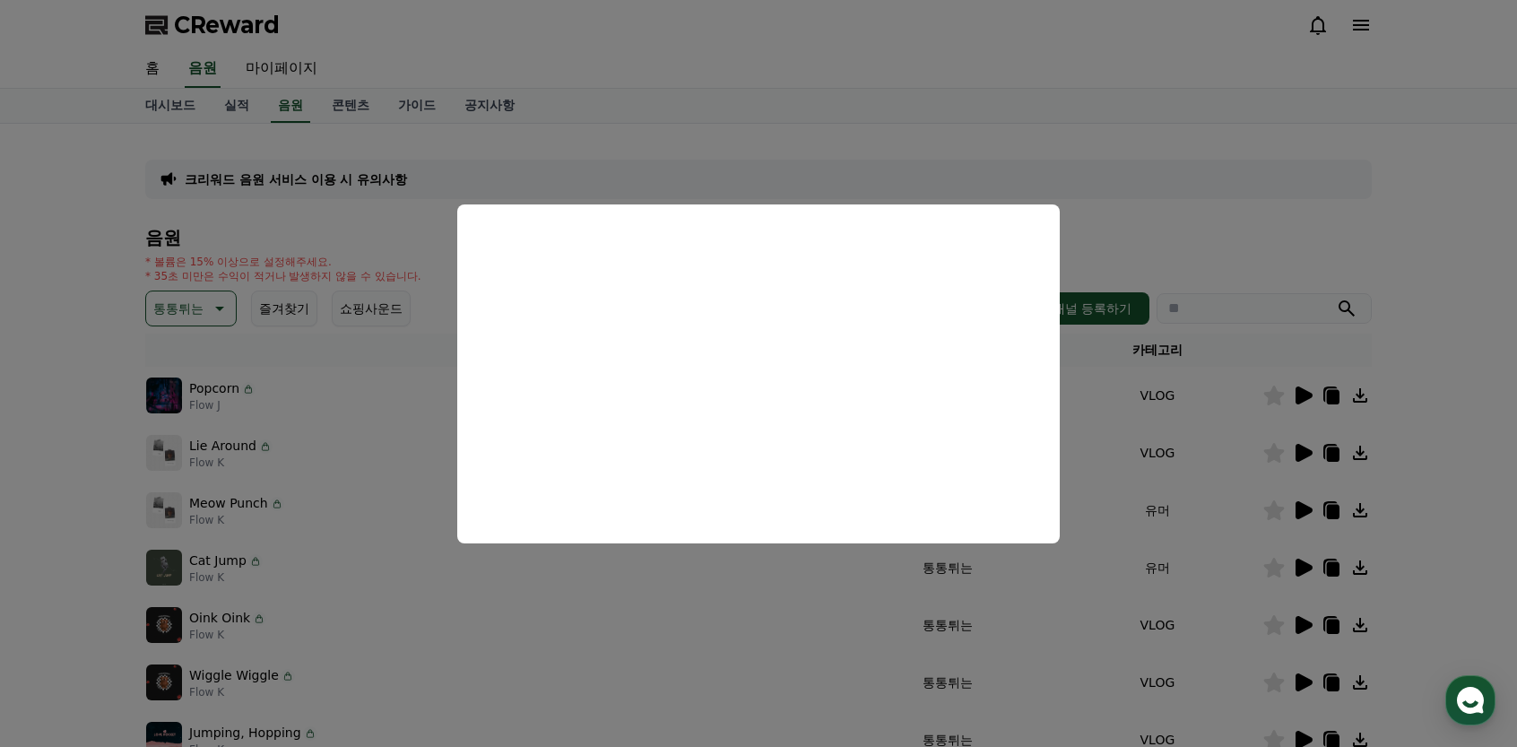
click at [813, 600] on button "close modal" at bounding box center [758, 373] width 1517 height 747
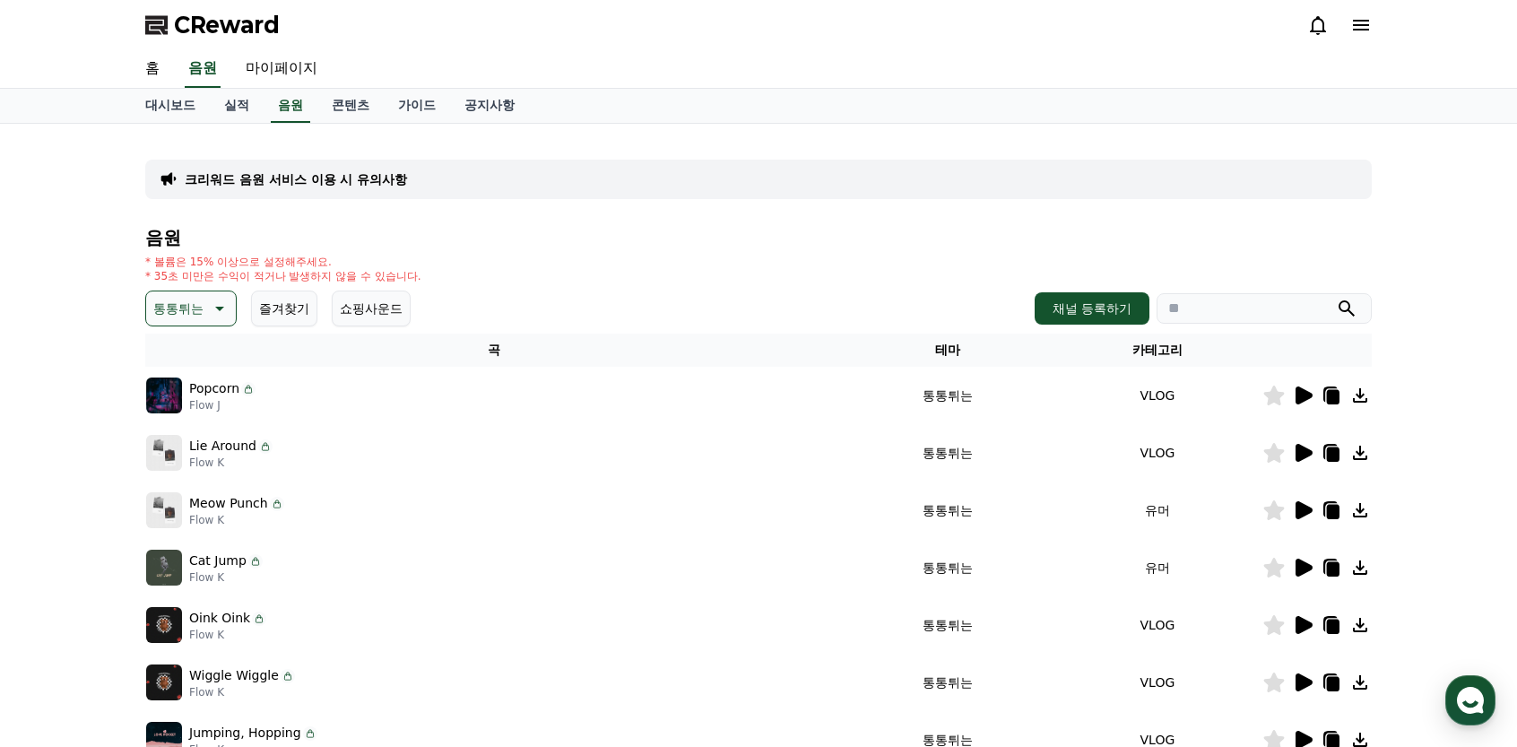
click at [1299, 453] on icon at bounding box center [1304, 453] width 17 height 18
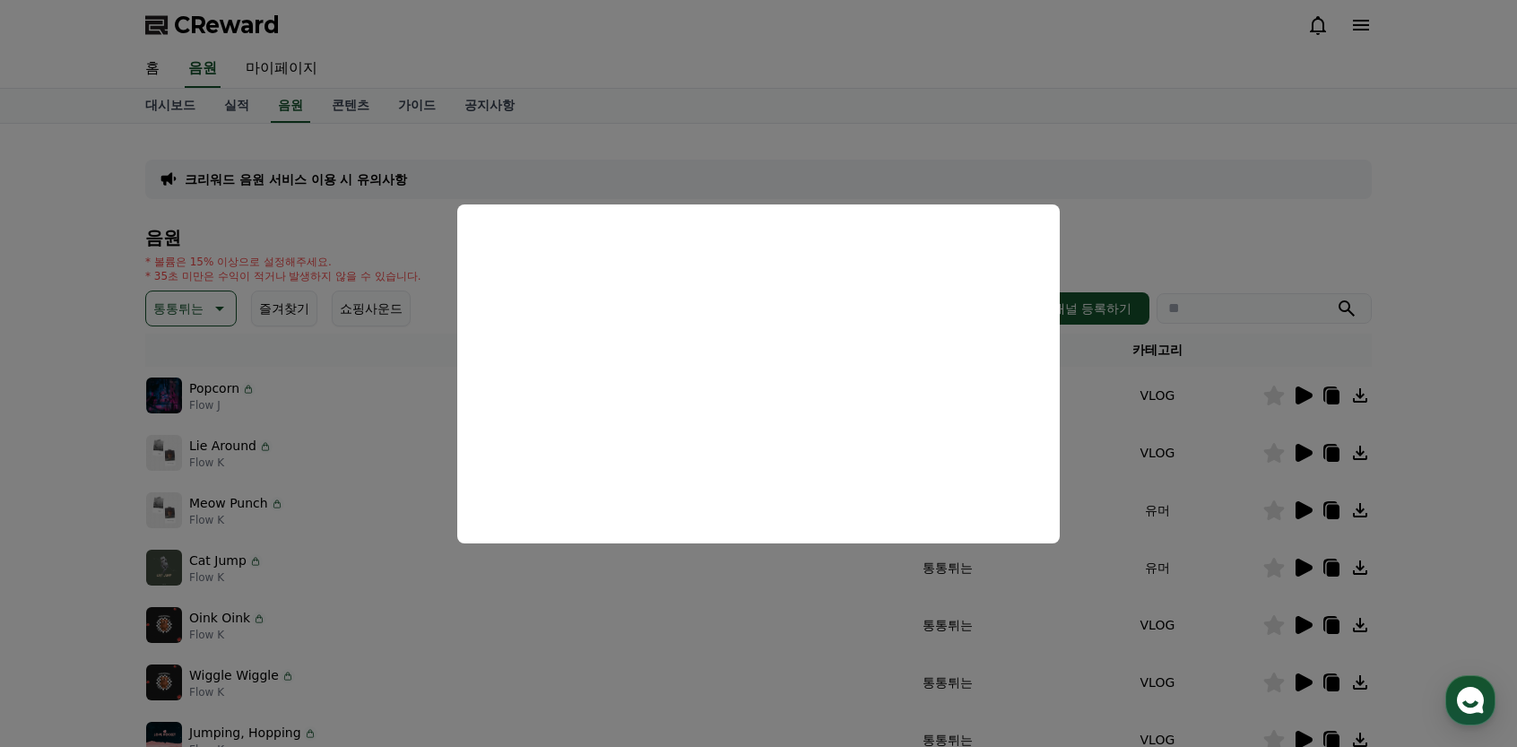
click at [734, 605] on button "close modal" at bounding box center [758, 373] width 1517 height 747
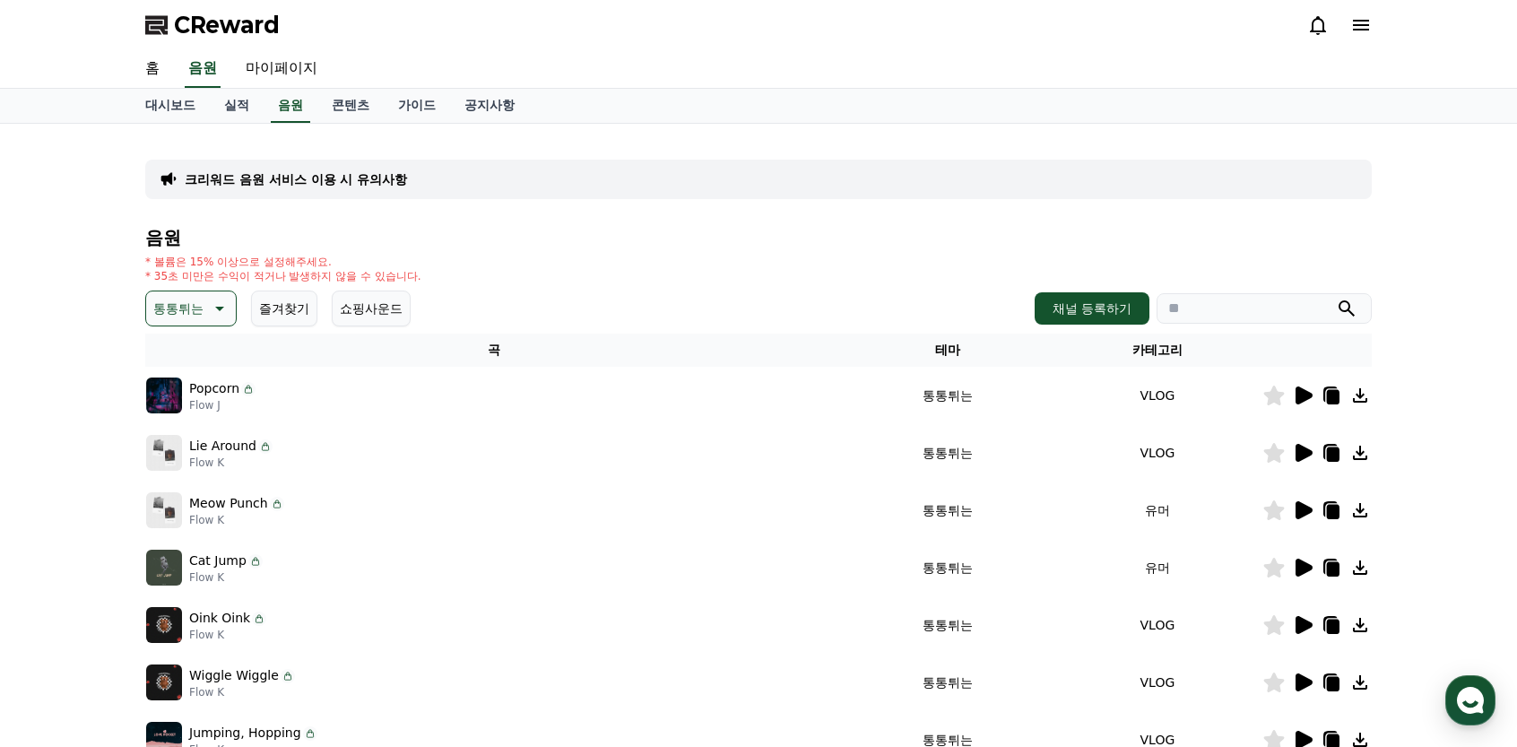
click at [1301, 400] on icon at bounding box center [1304, 396] width 17 height 18
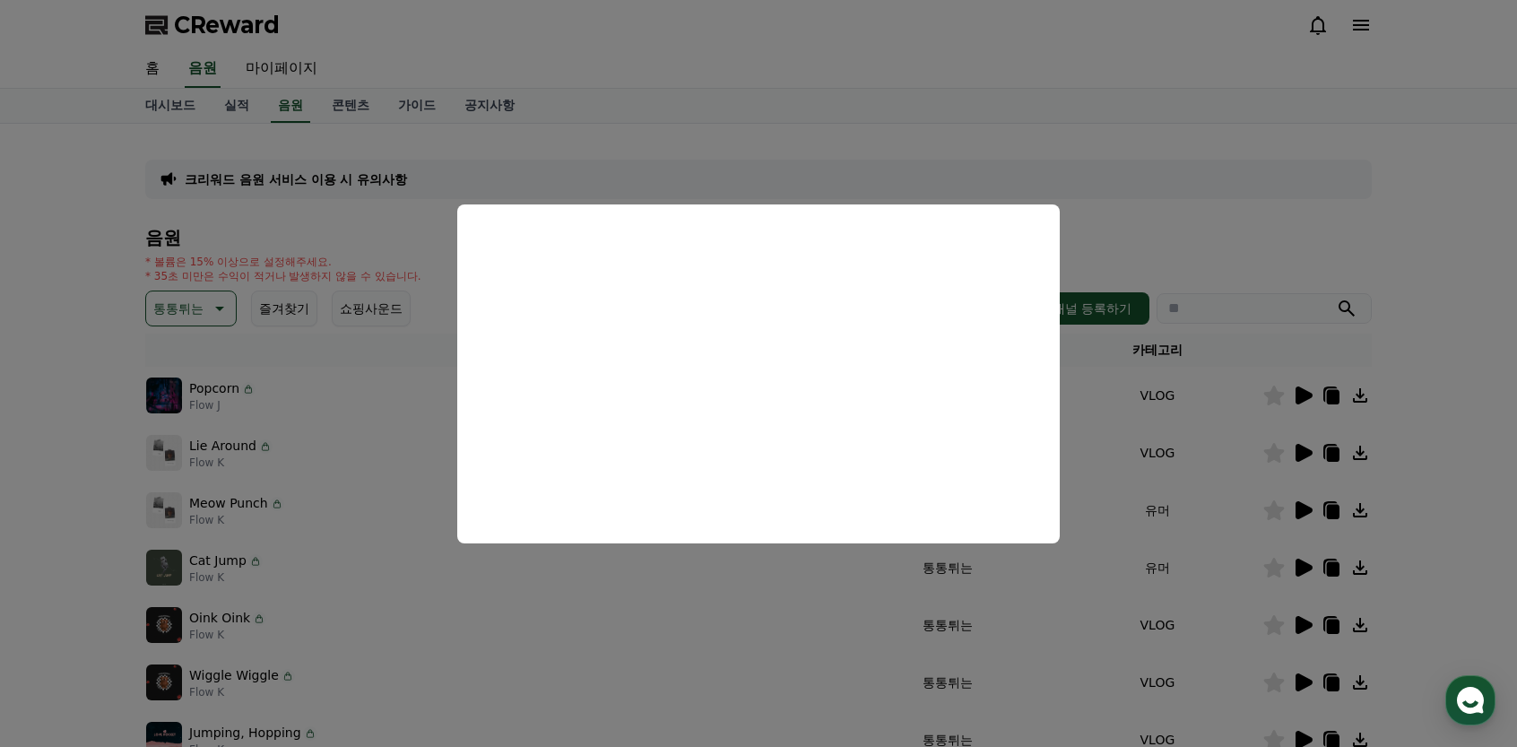
click at [638, 591] on button "close modal" at bounding box center [758, 373] width 1517 height 747
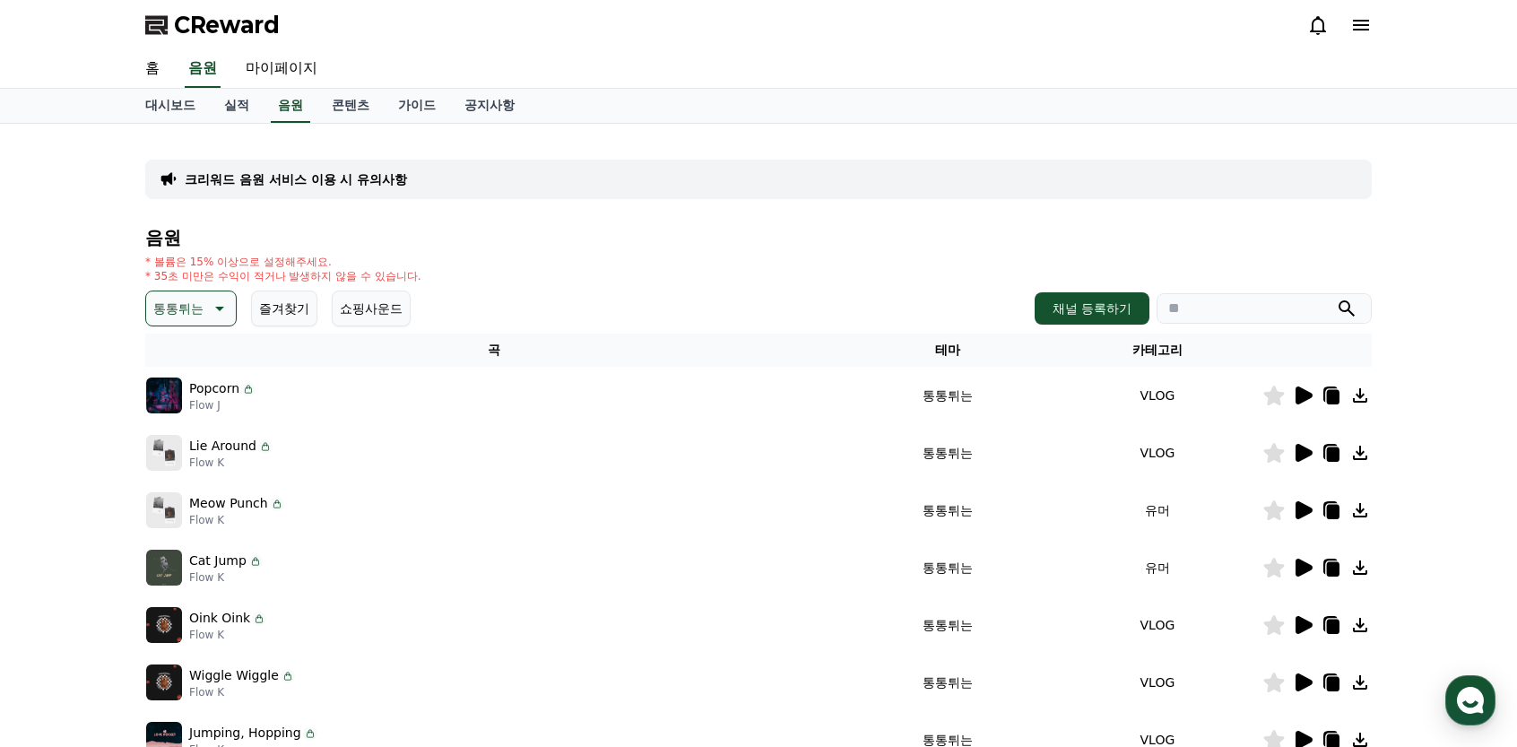
click at [1298, 566] on icon at bounding box center [1304, 568] width 17 height 18
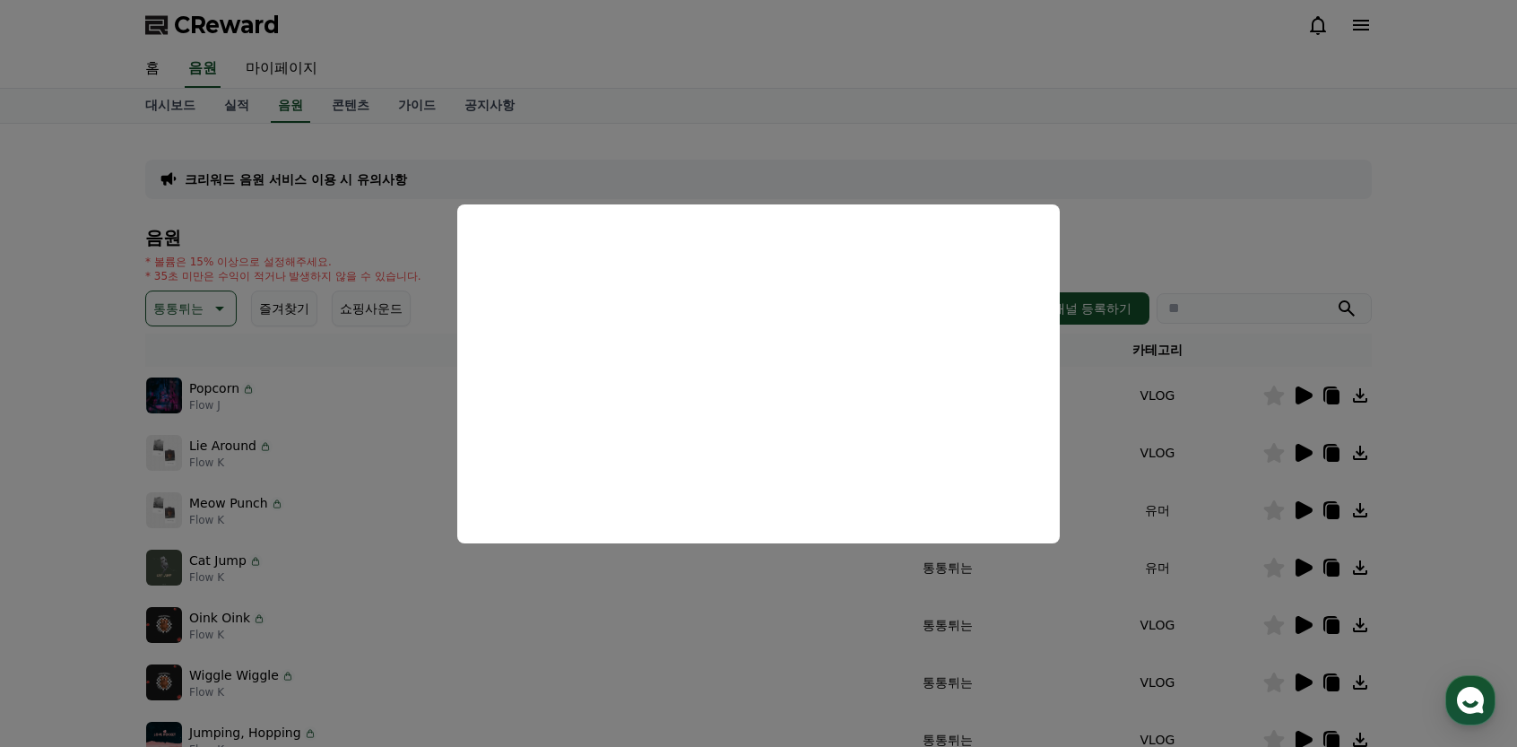
click at [624, 607] on button "close modal" at bounding box center [758, 373] width 1517 height 747
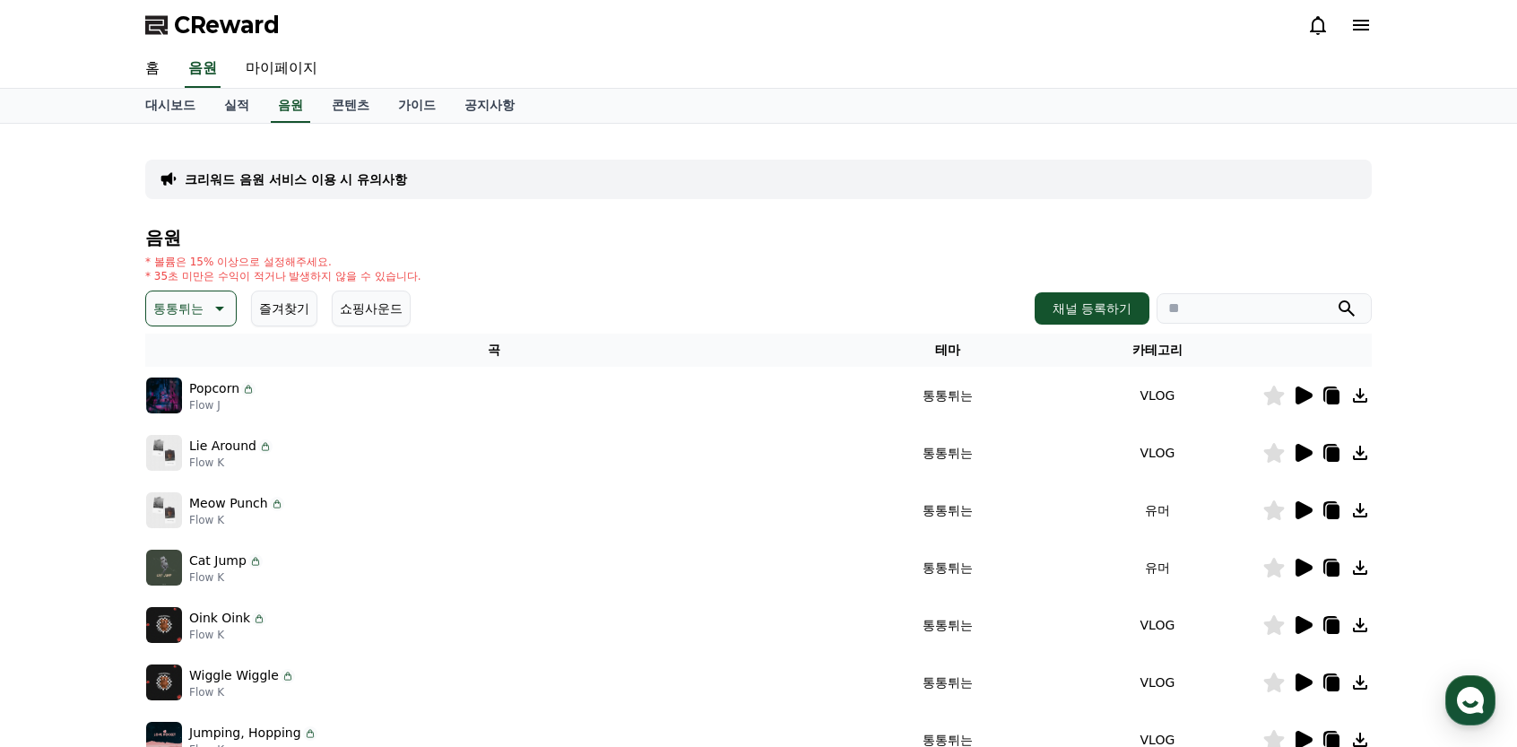
click at [1301, 625] on icon at bounding box center [1304, 625] width 17 height 18
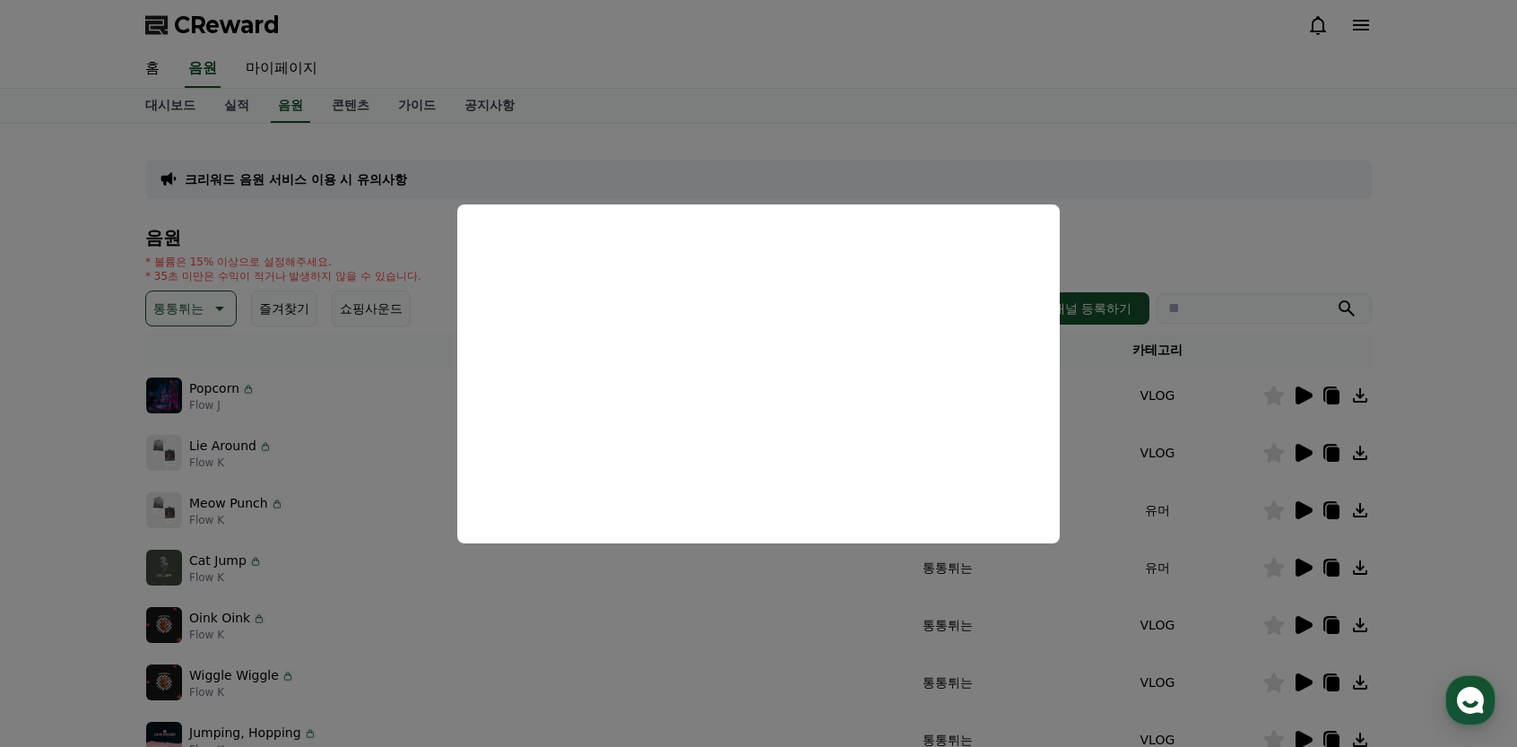
click at [711, 642] on button "close modal" at bounding box center [758, 373] width 1517 height 747
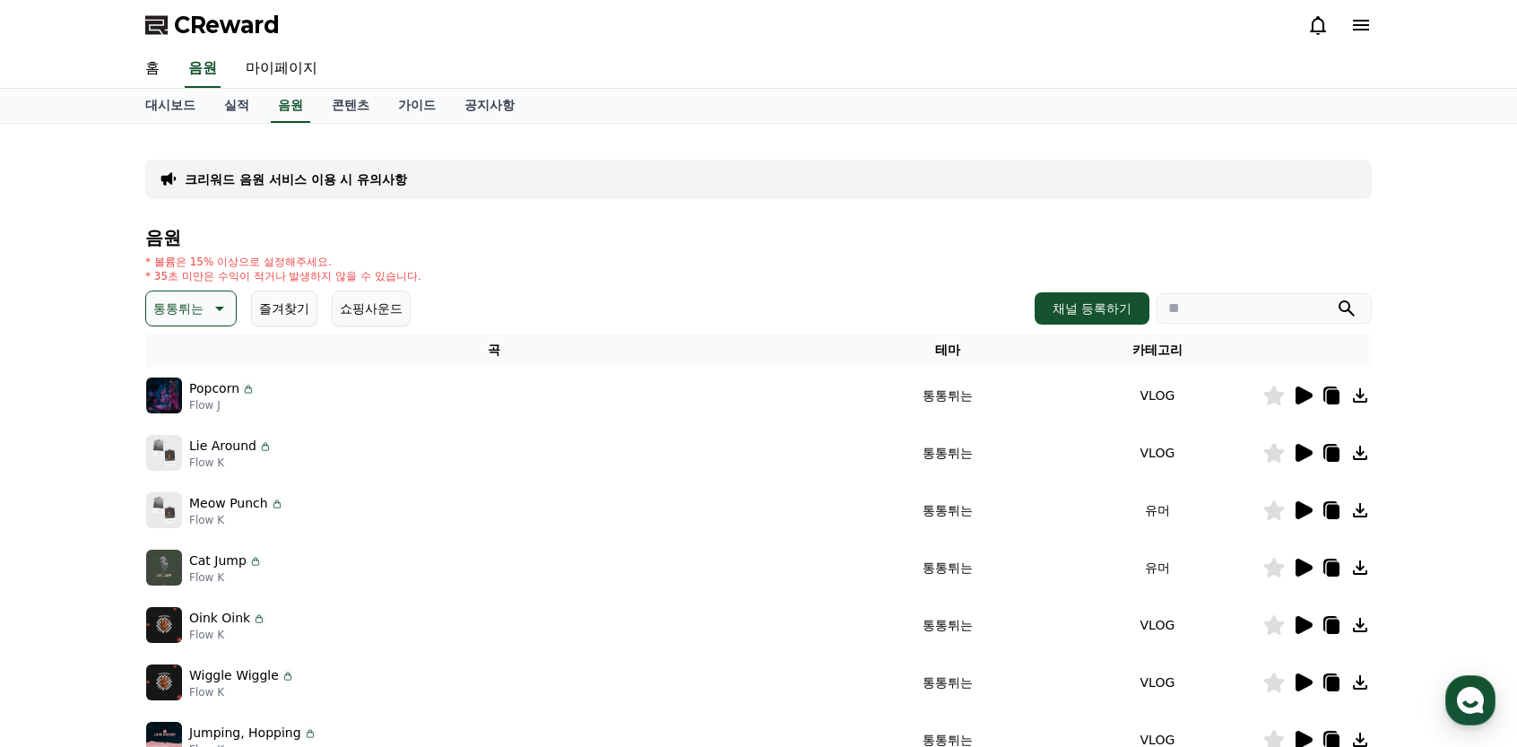
click at [1309, 681] on icon at bounding box center [1304, 683] width 17 height 18
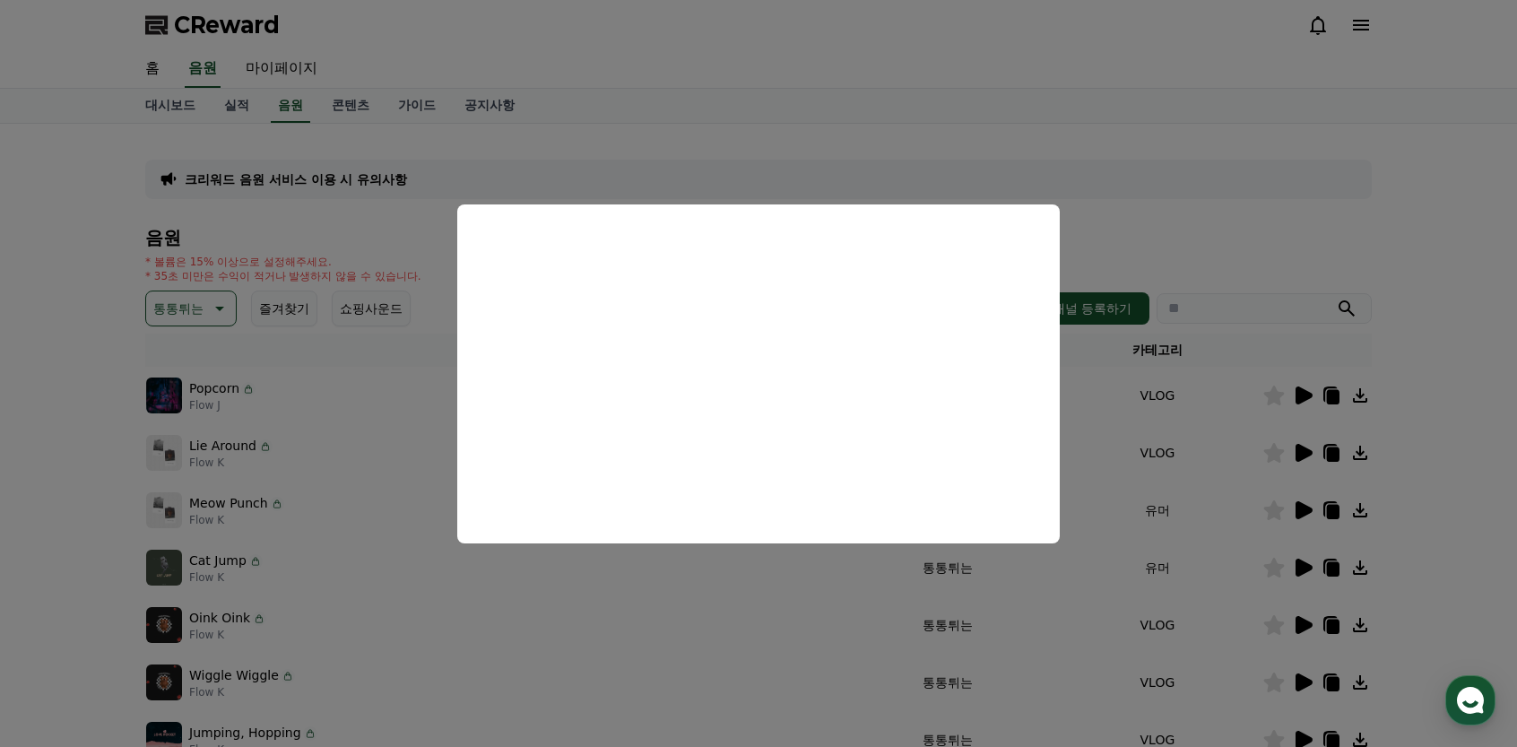
click at [654, 641] on button "close modal" at bounding box center [758, 373] width 1517 height 747
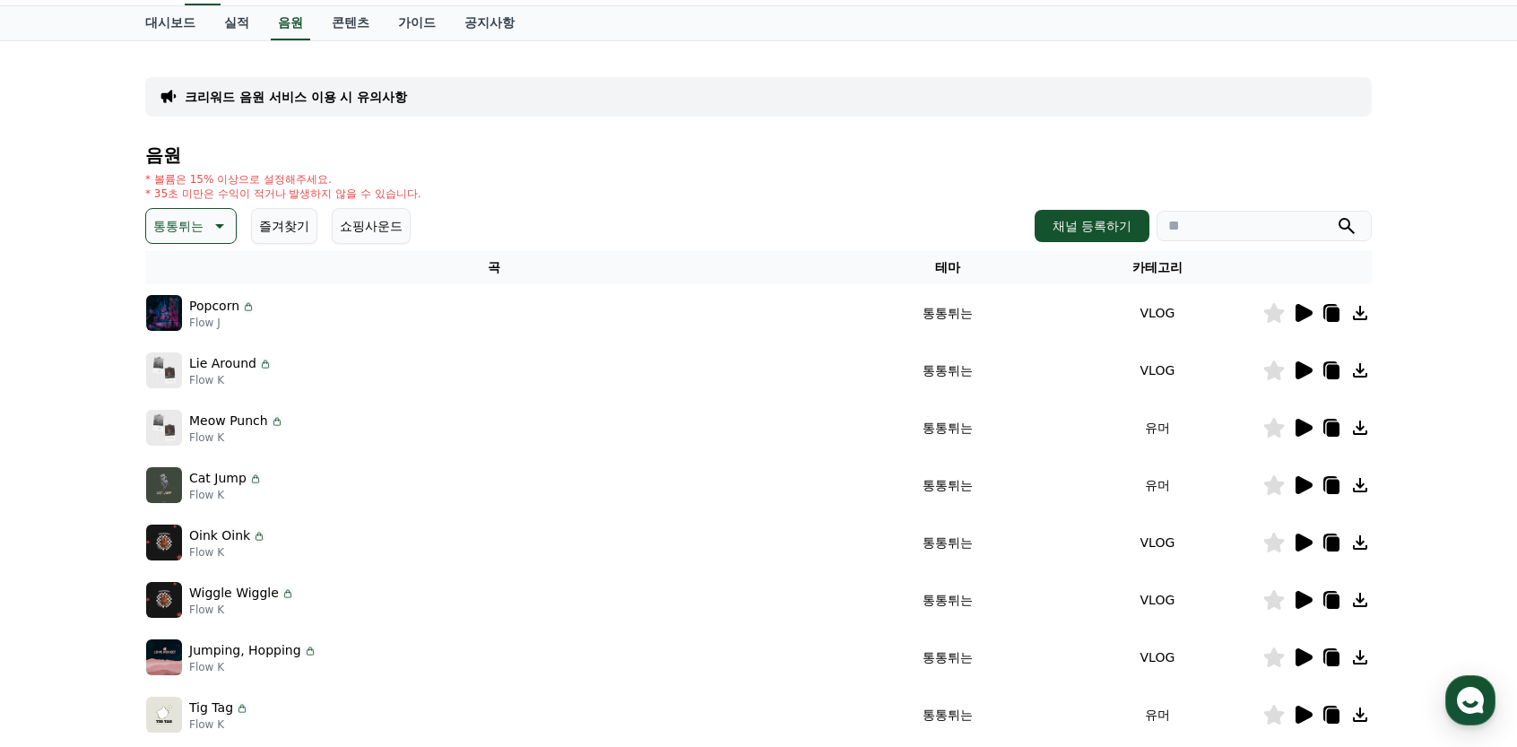
scroll to position [90, 0]
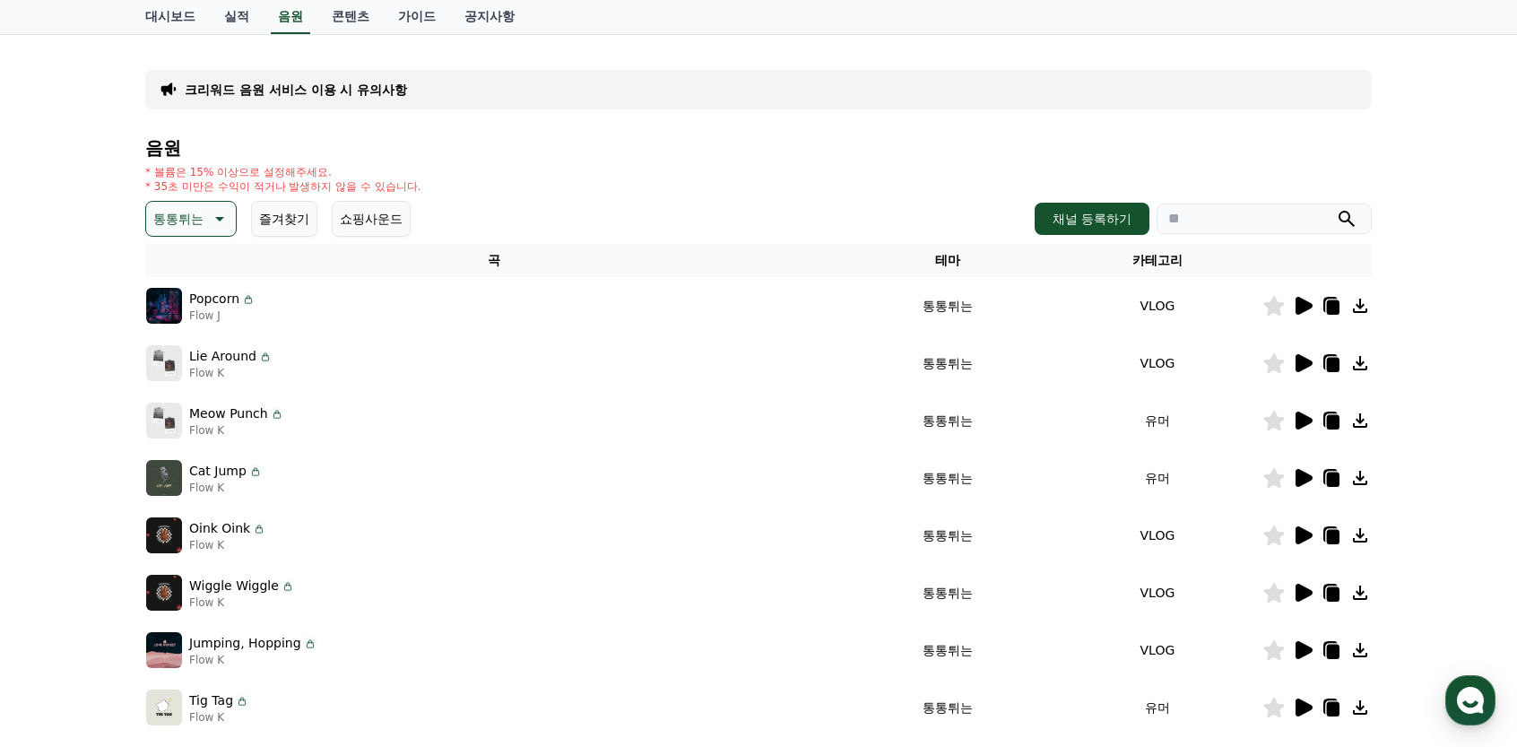
click at [1308, 647] on icon at bounding box center [1304, 650] width 17 height 18
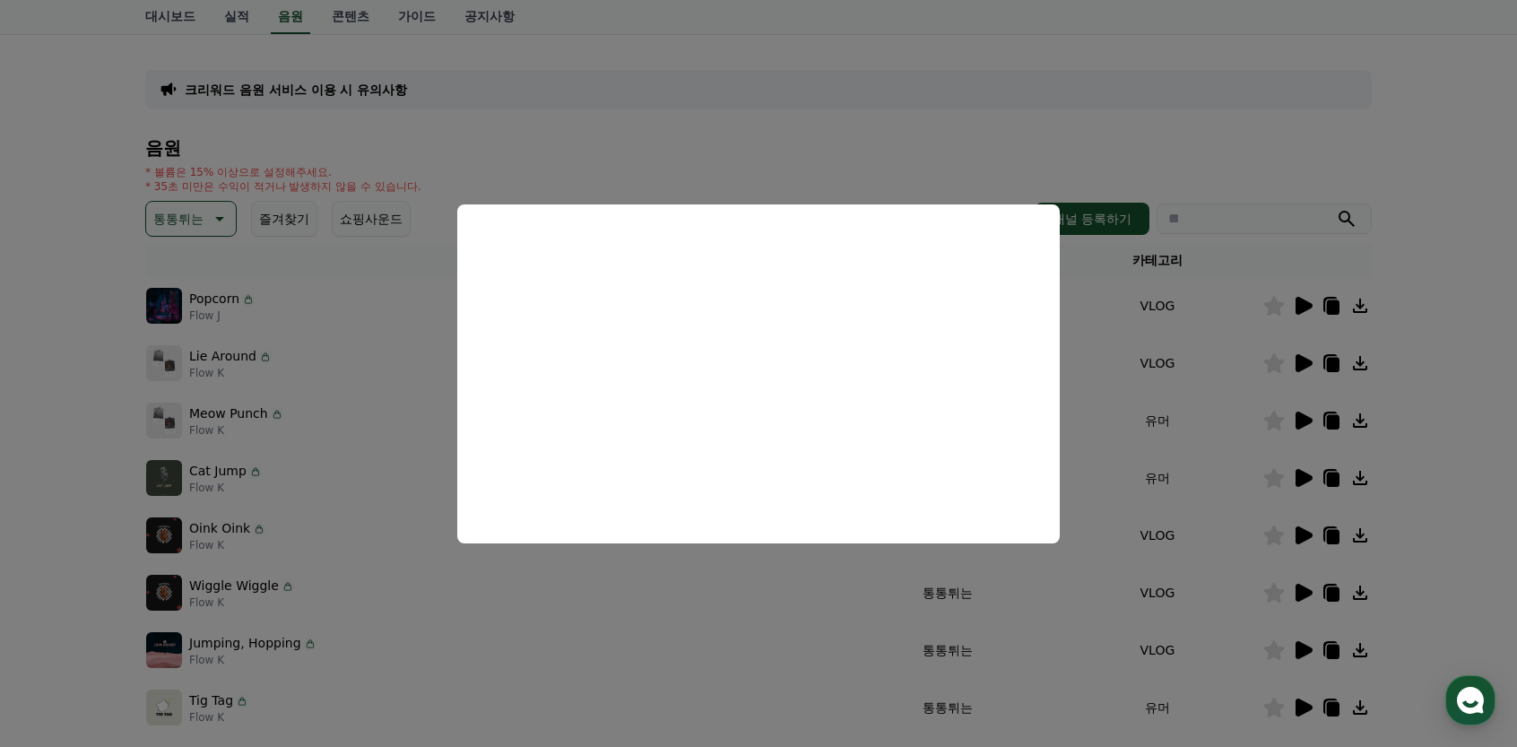
click at [647, 623] on button "close modal" at bounding box center [758, 373] width 1517 height 747
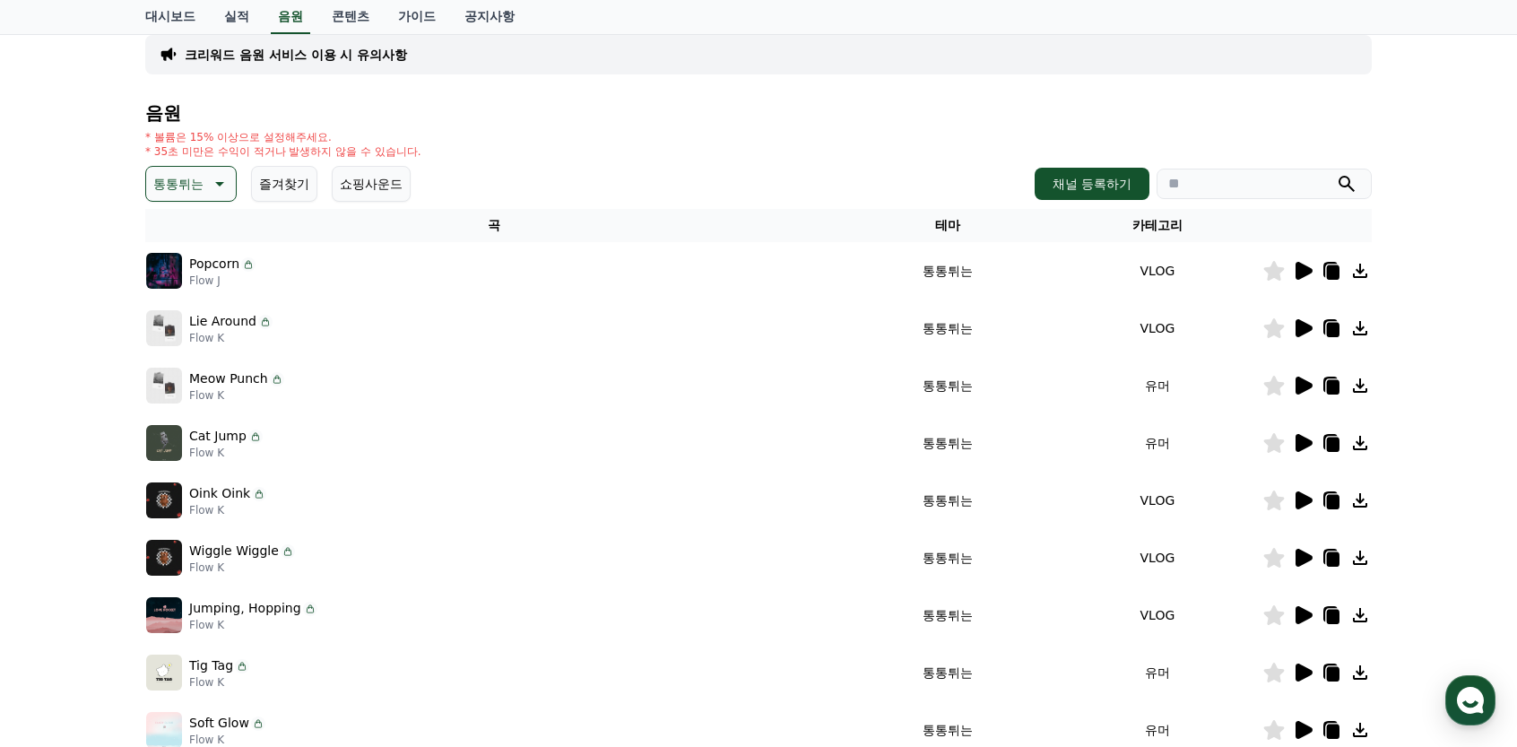
scroll to position [179, 0]
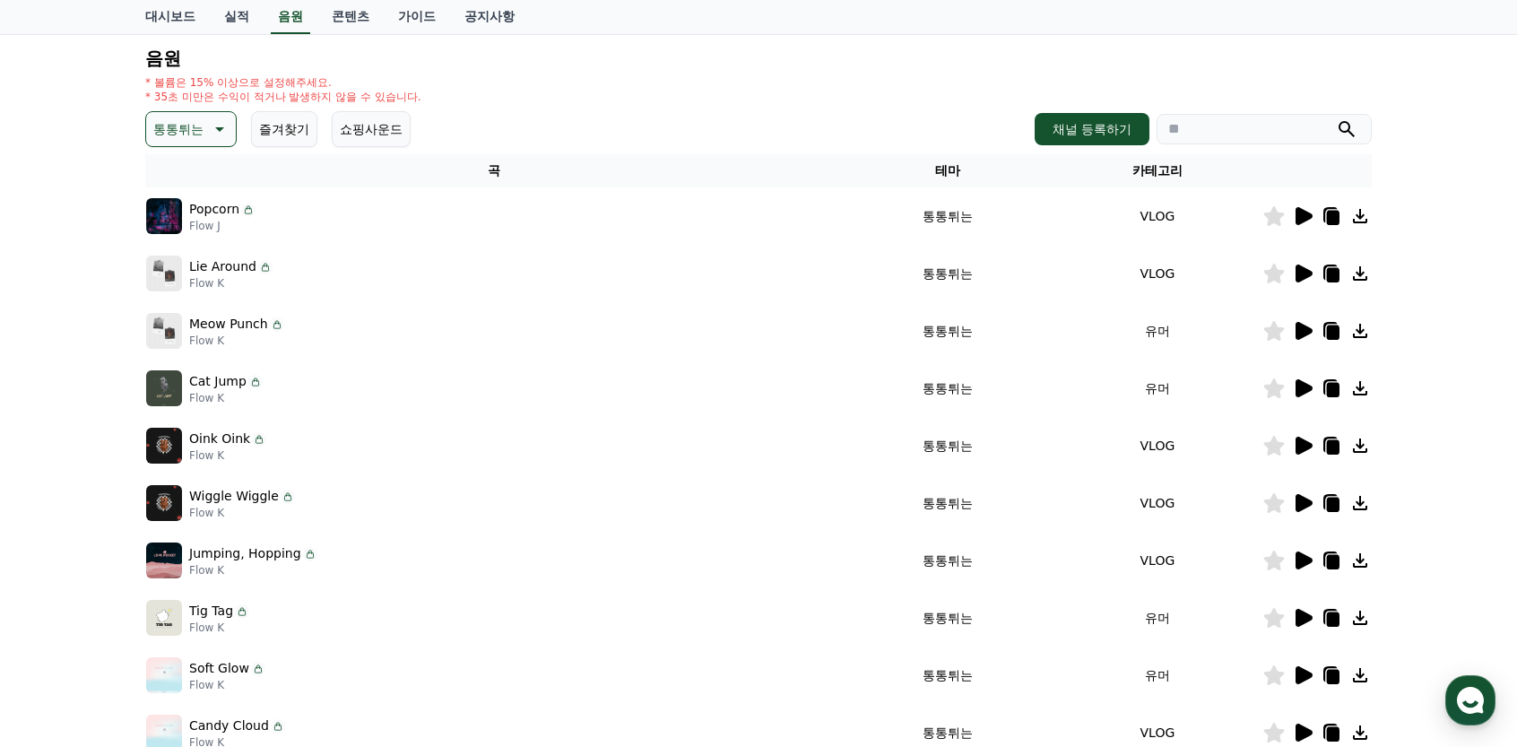
click at [1302, 621] on icon at bounding box center [1304, 618] width 17 height 18
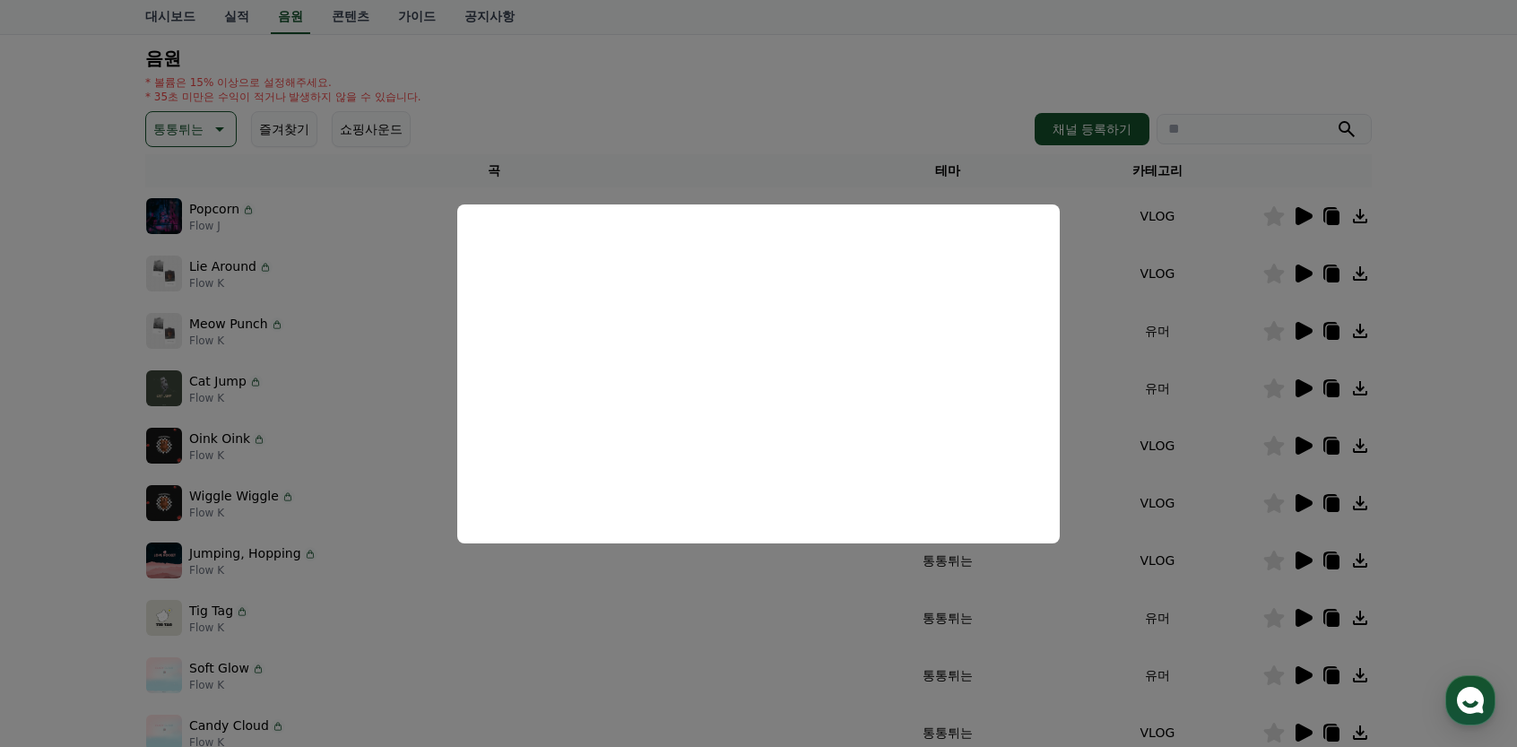
click at [714, 600] on button "close modal" at bounding box center [758, 373] width 1517 height 747
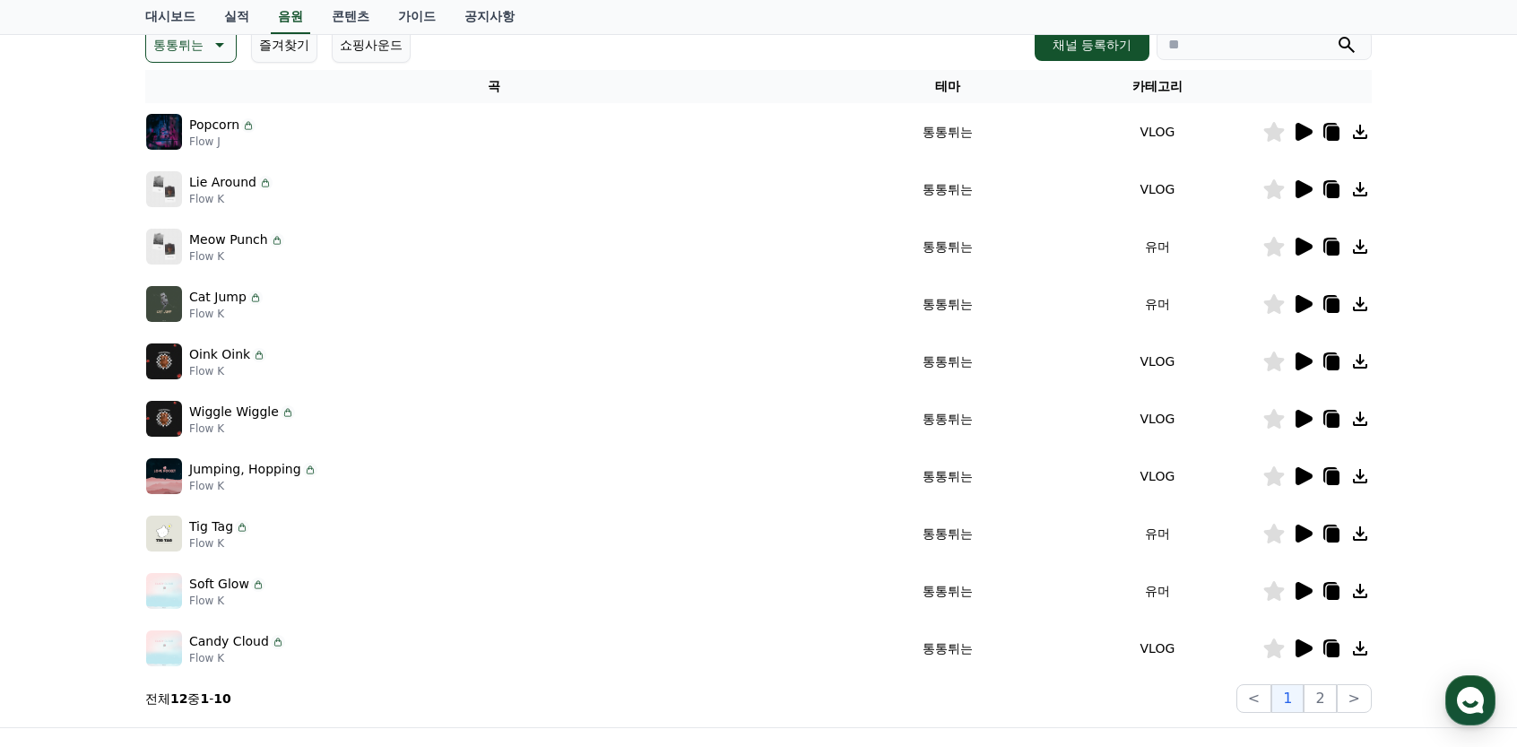
scroll to position [269, 0]
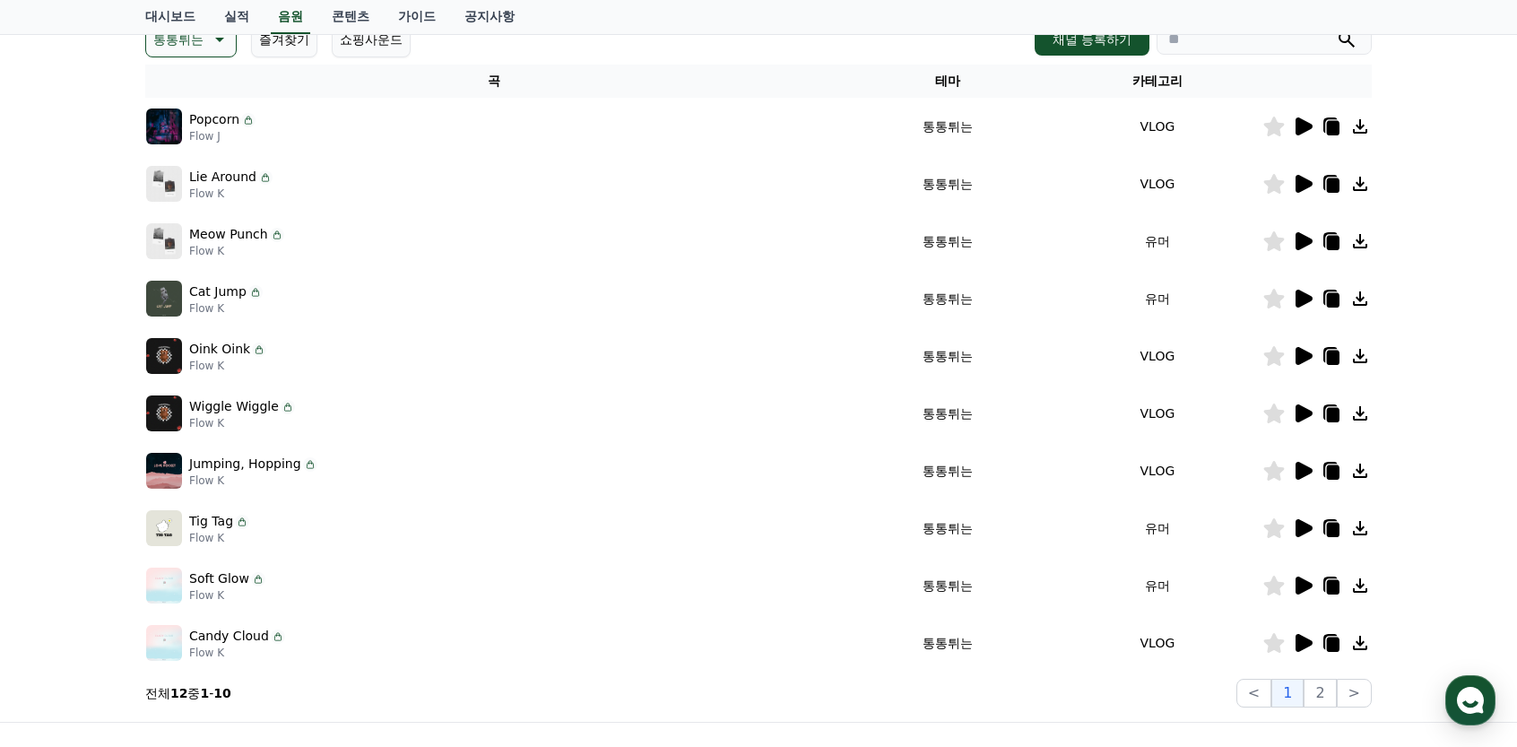
click at [1299, 587] on icon at bounding box center [1304, 586] width 17 height 18
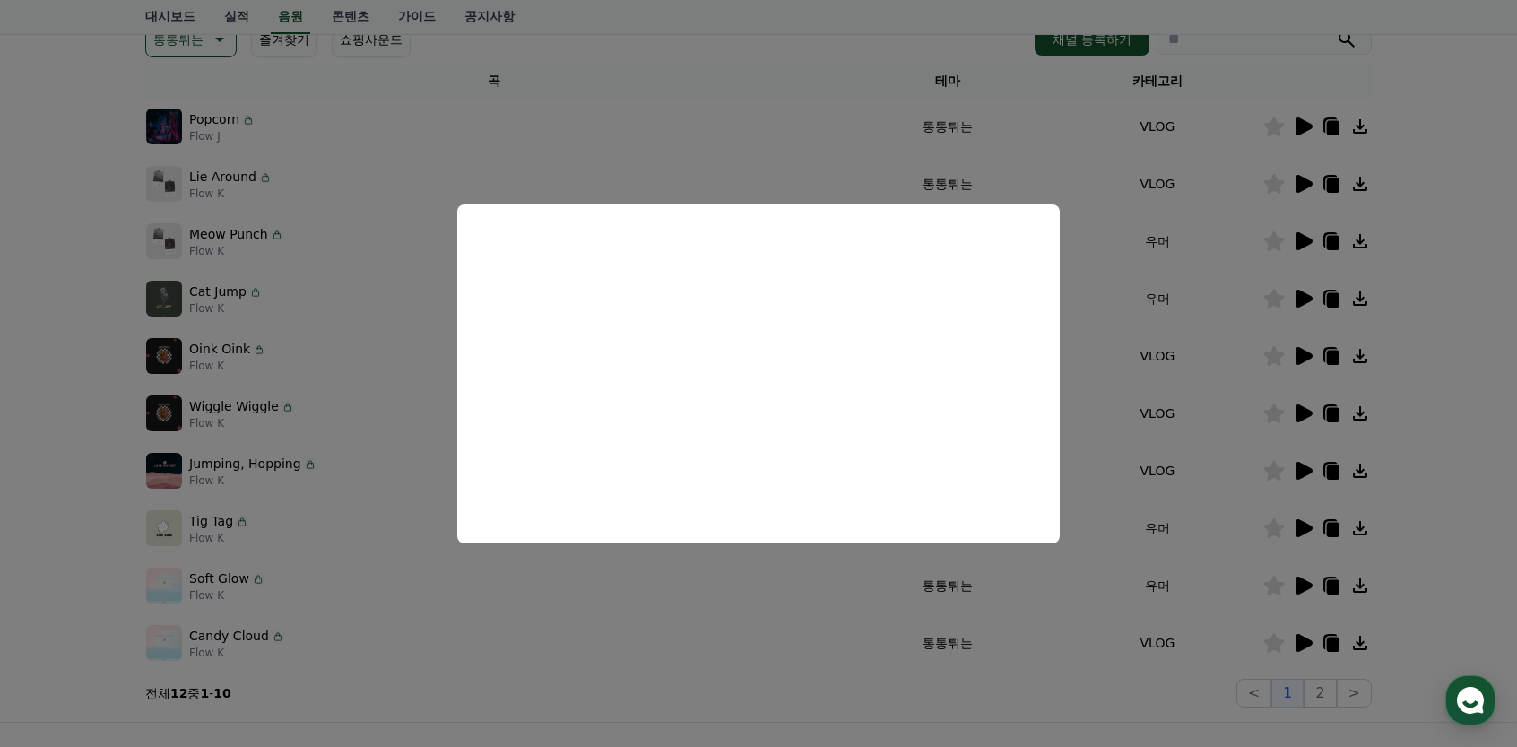
click at [697, 623] on button "close modal" at bounding box center [758, 373] width 1517 height 747
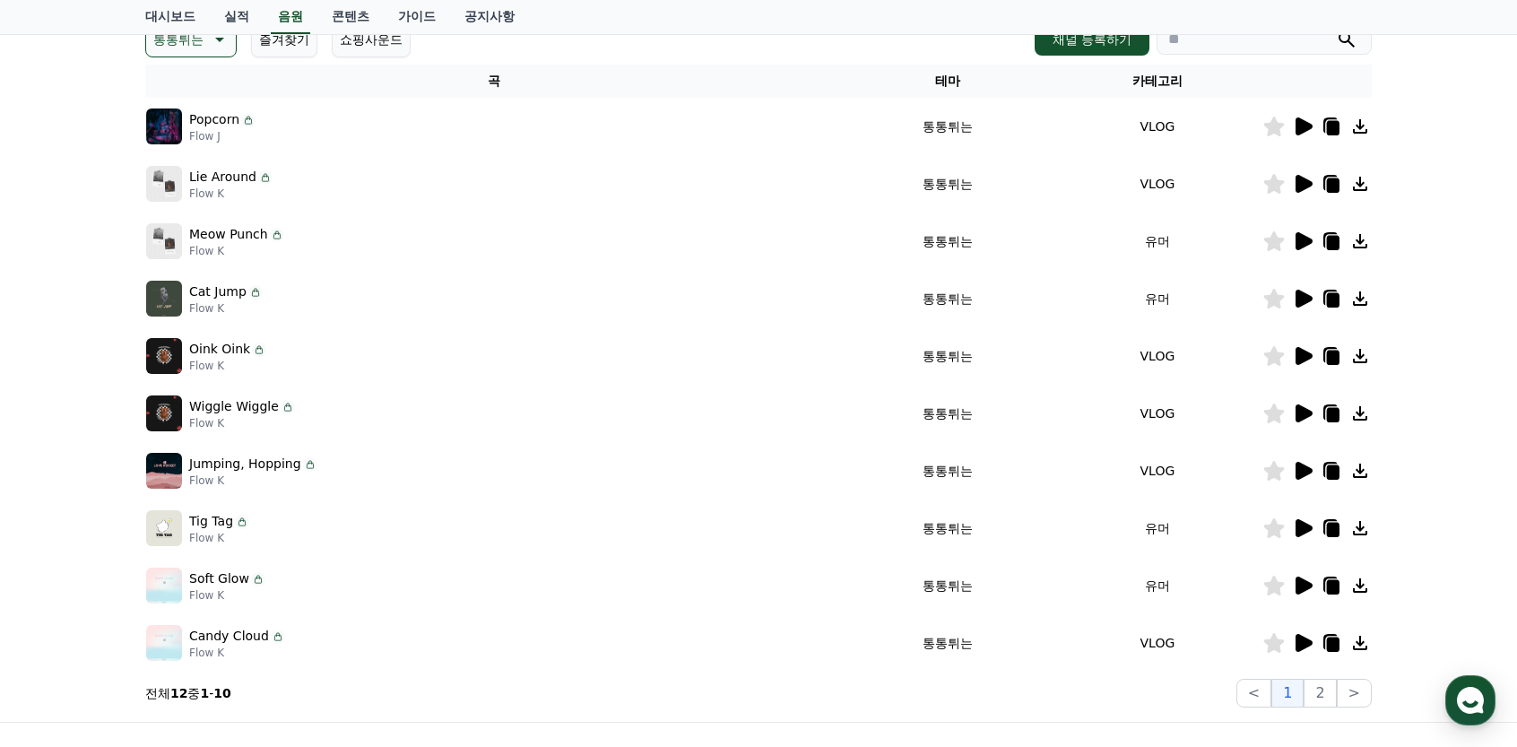
click at [1299, 647] on icon at bounding box center [1304, 643] width 17 height 18
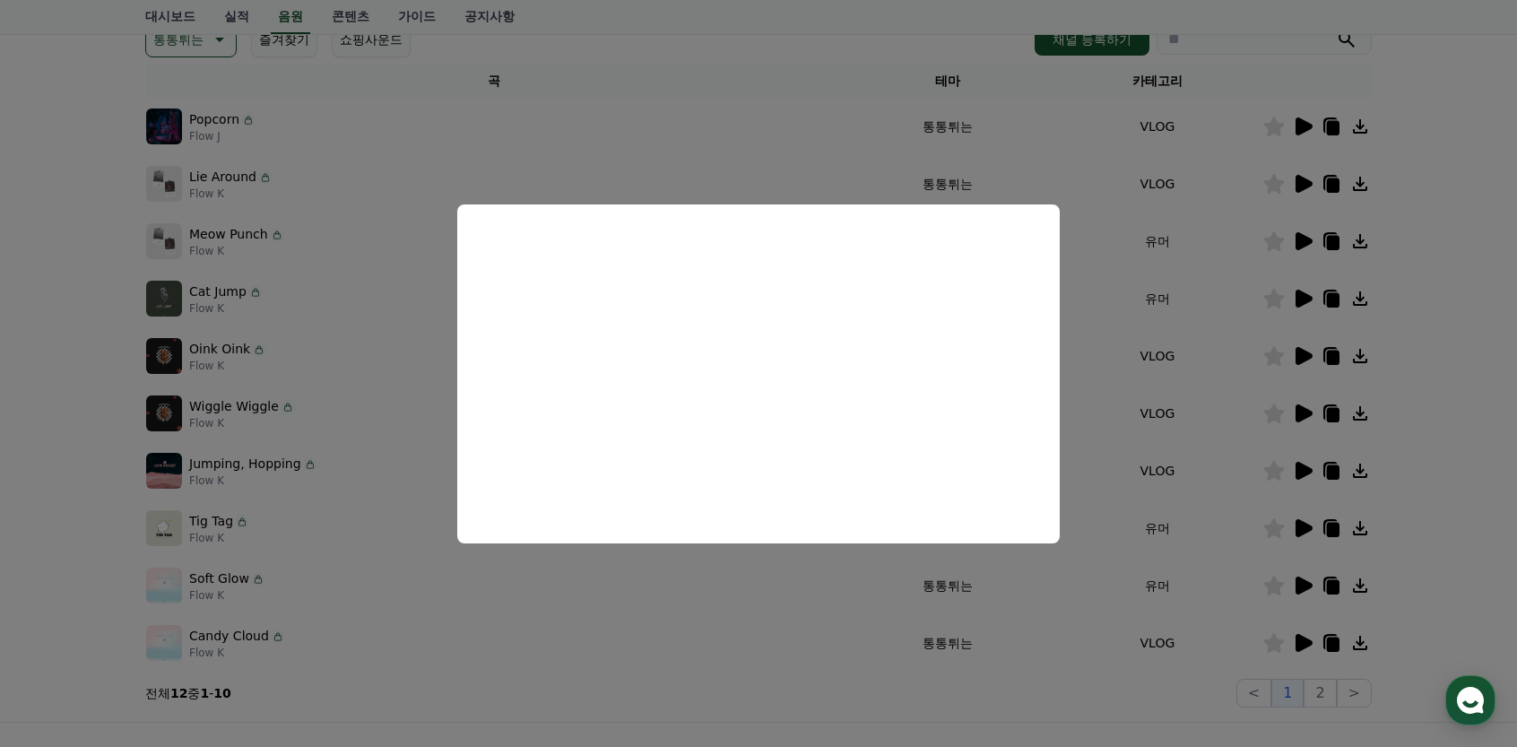
click at [604, 621] on button "close modal" at bounding box center [758, 373] width 1517 height 747
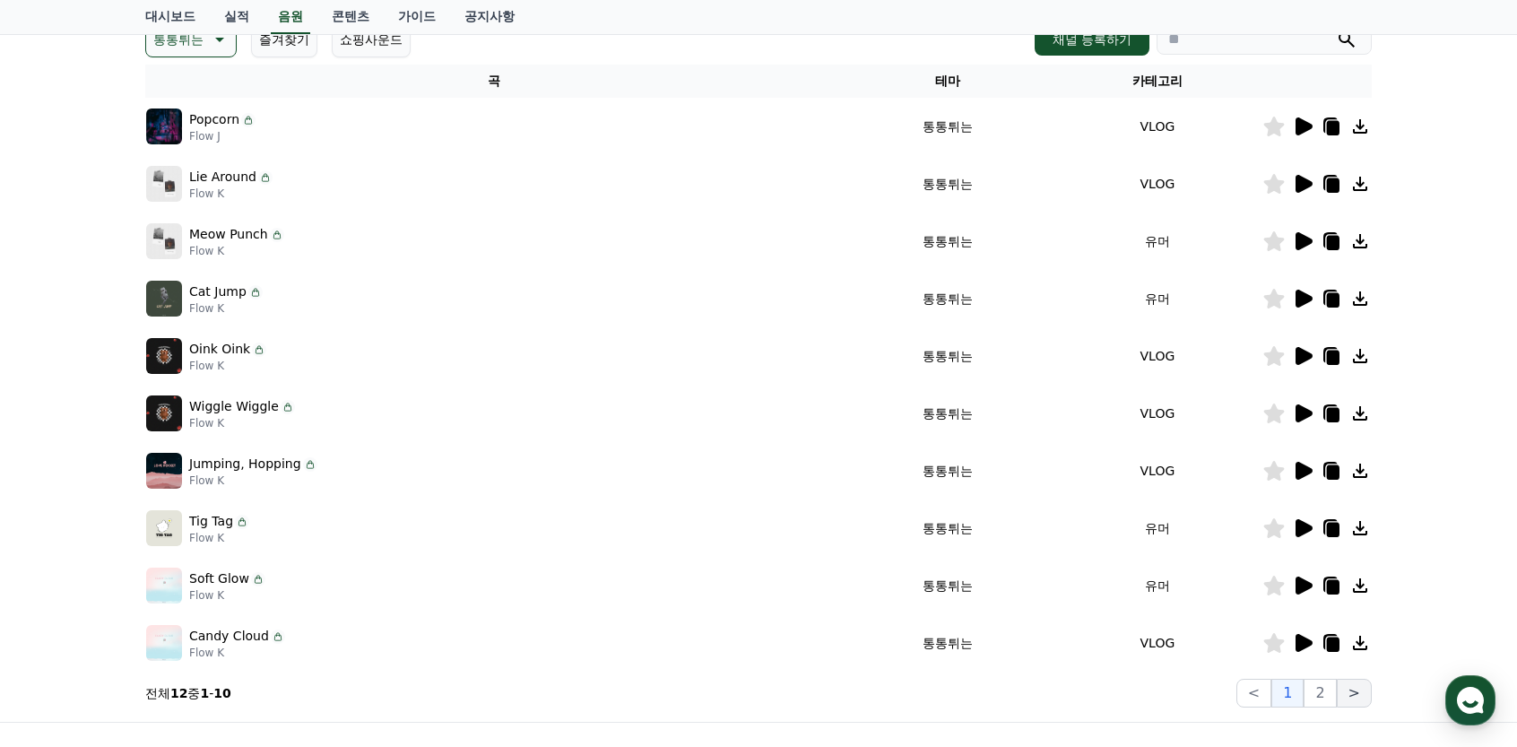
click at [1340, 693] on button ">" at bounding box center [1354, 693] width 35 height 29
click at [1325, 688] on button "2" at bounding box center [1320, 693] width 32 height 29
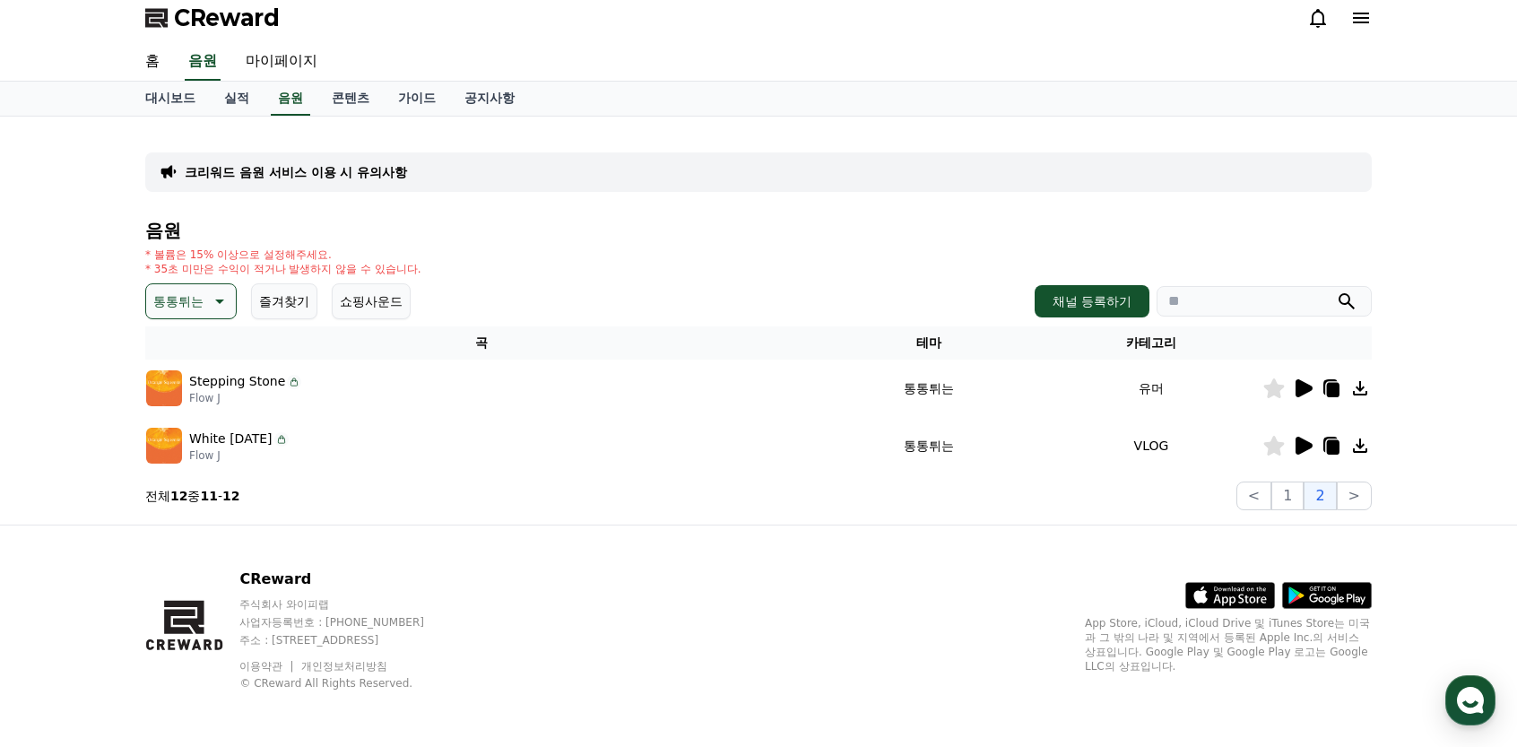
click at [1302, 392] on icon at bounding box center [1304, 388] width 17 height 18
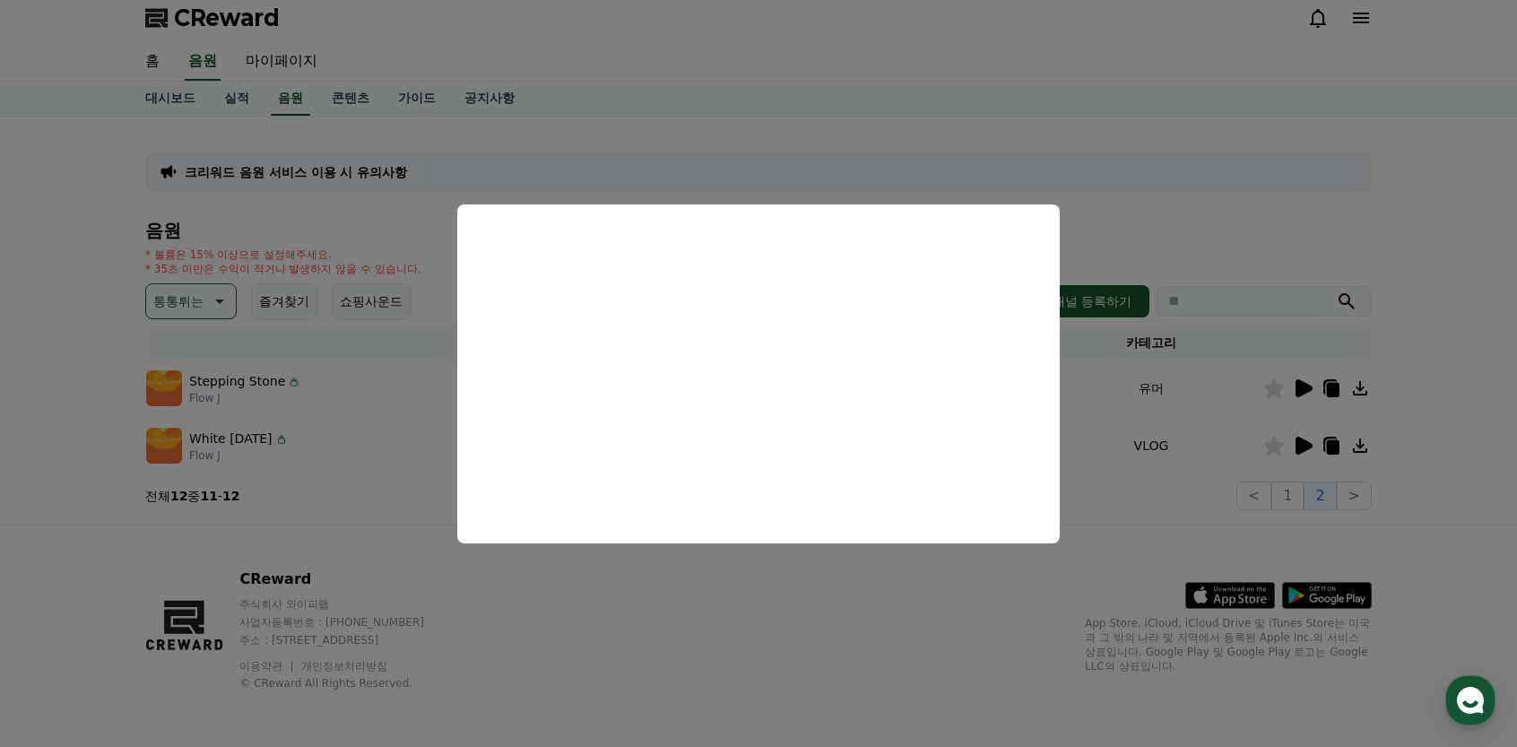
click at [660, 591] on button "close modal" at bounding box center [758, 373] width 1517 height 747
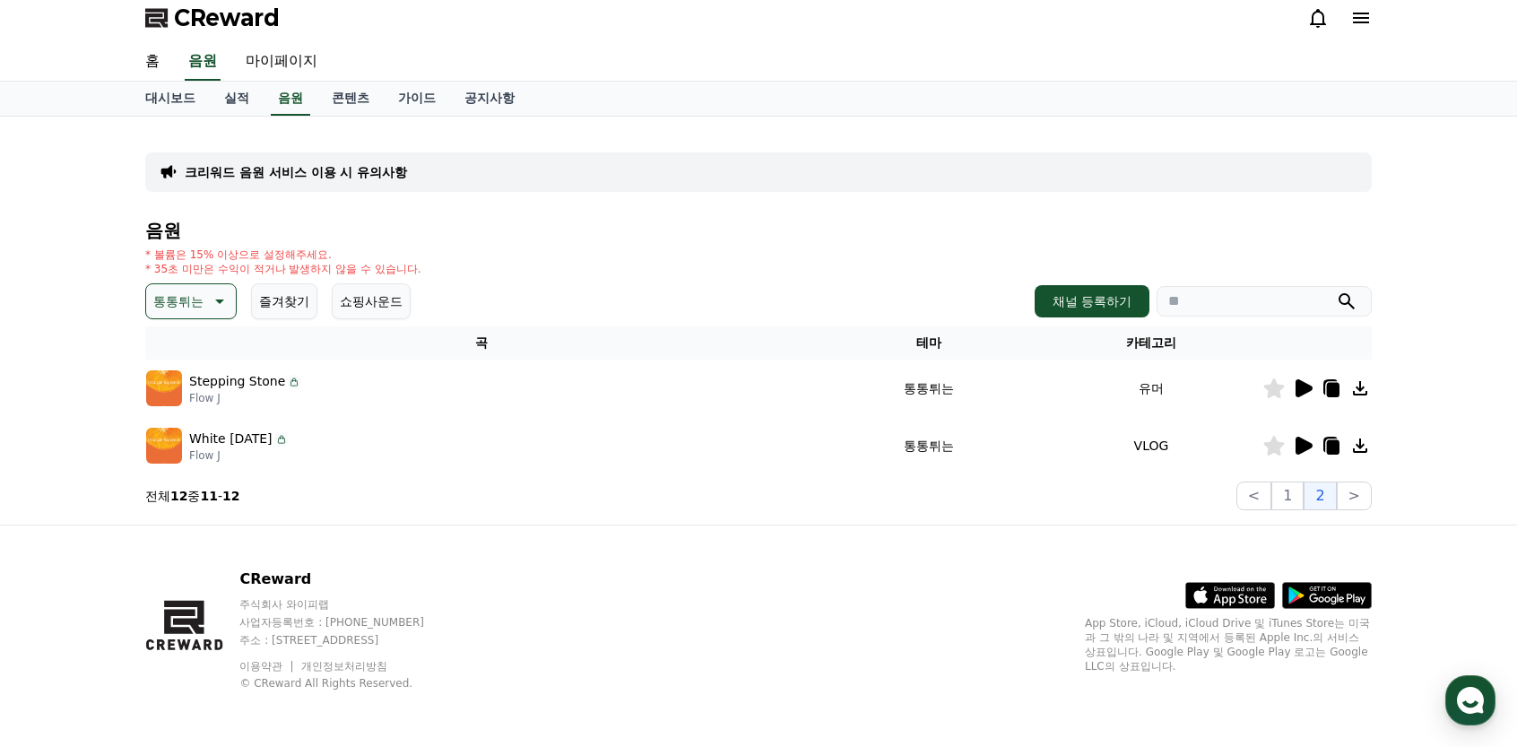
click at [1307, 452] on icon at bounding box center [1303, 446] width 22 height 22
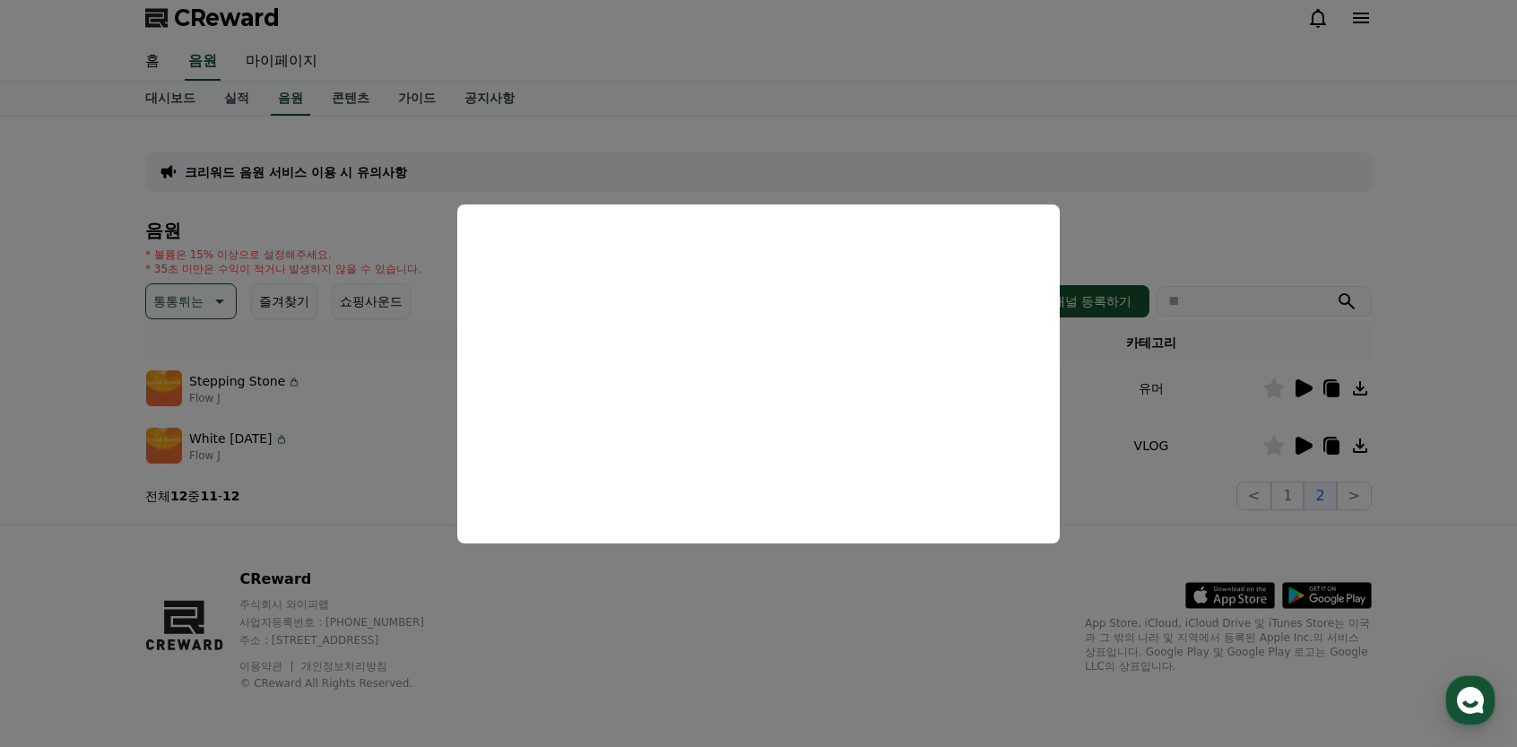
drag, startPoint x: 698, startPoint y: 595, endPoint x: 614, endPoint y: 554, distance: 92.7
click at [698, 595] on button "close modal" at bounding box center [758, 373] width 1517 height 747
click at [181, 304] on p "통통튀는" at bounding box center [178, 301] width 50 height 25
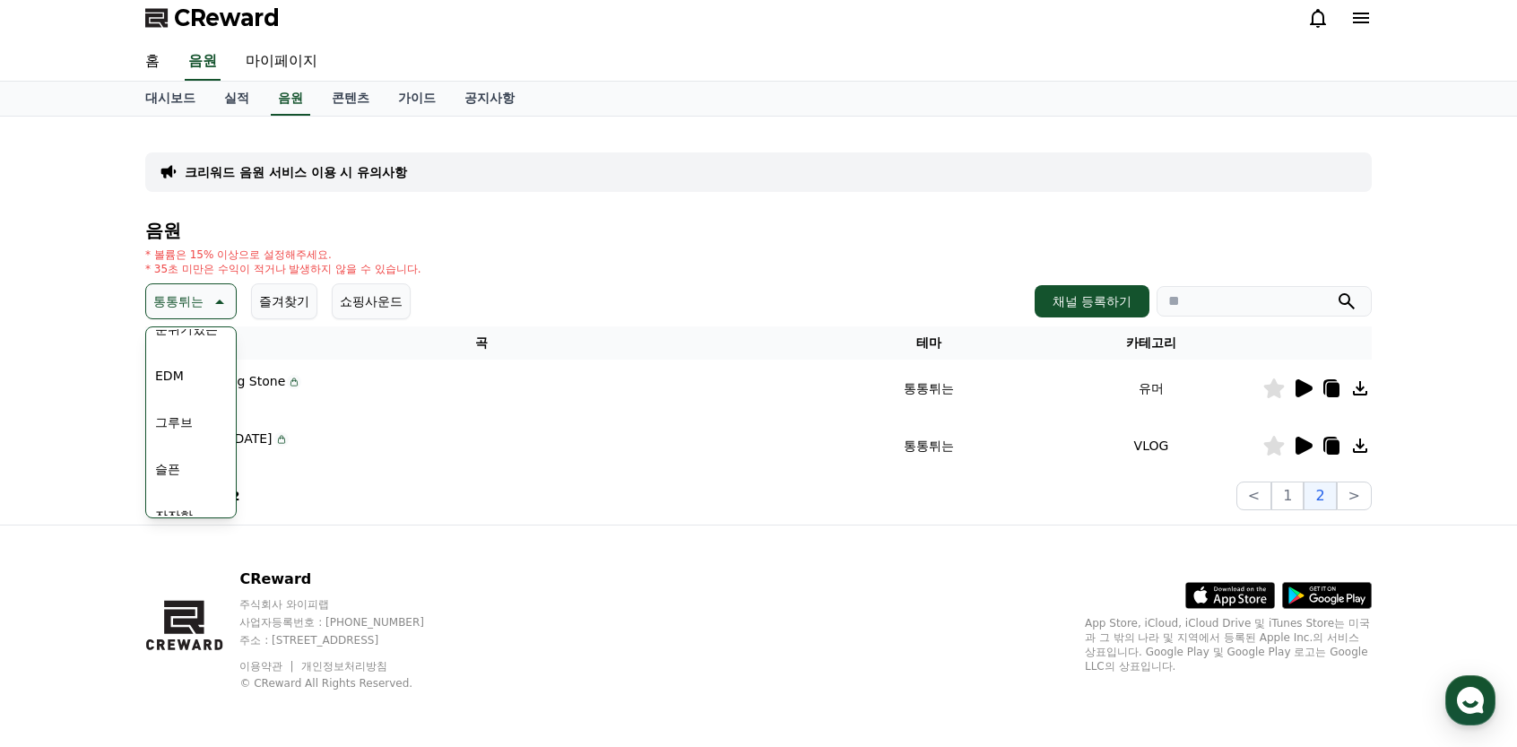
scroll to position [538, 0]
click at [174, 421] on button "그루브" at bounding box center [174, 416] width 52 height 39
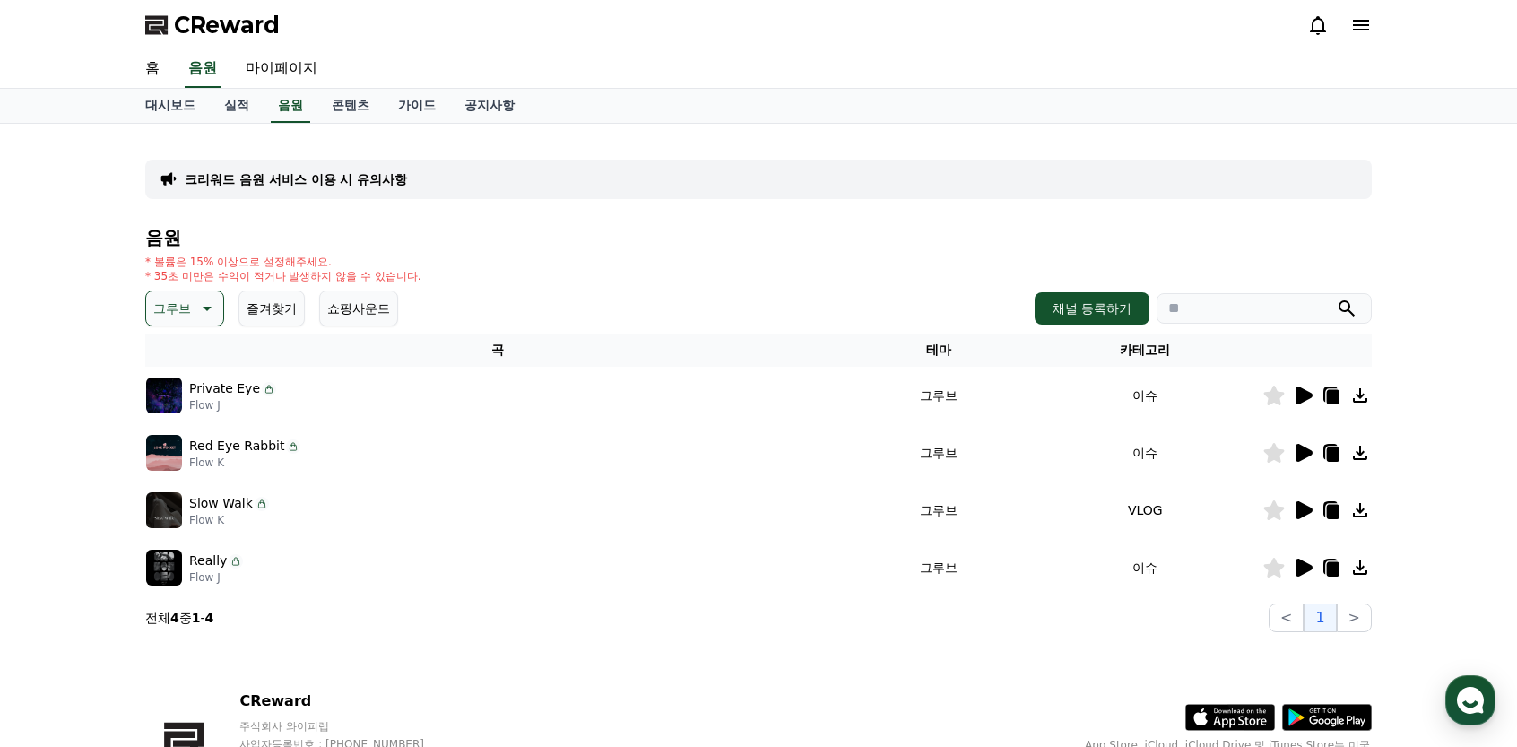
click at [1306, 396] on icon at bounding box center [1304, 396] width 17 height 18
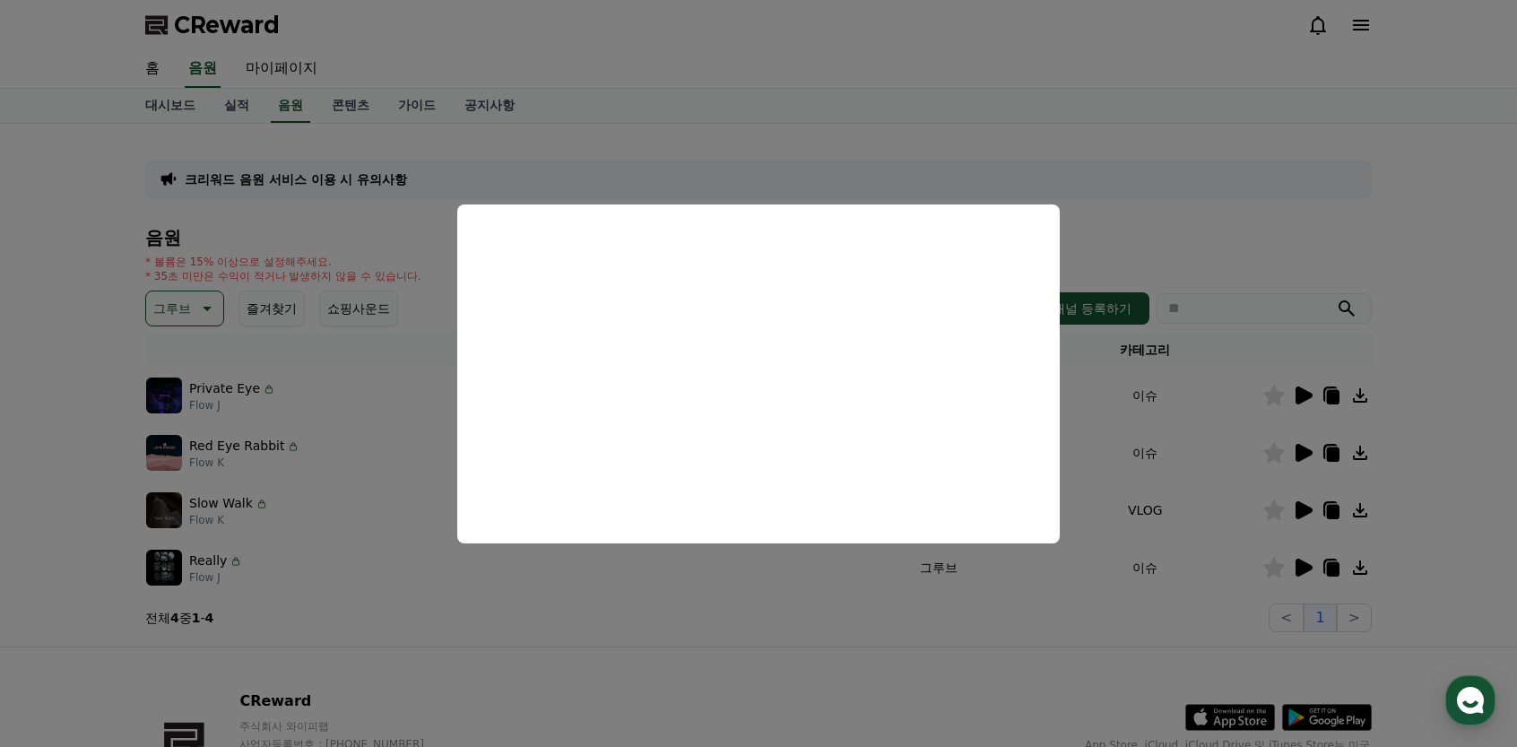
click at [773, 591] on button "close modal" at bounding box center [758, 373] width 1517 height 747
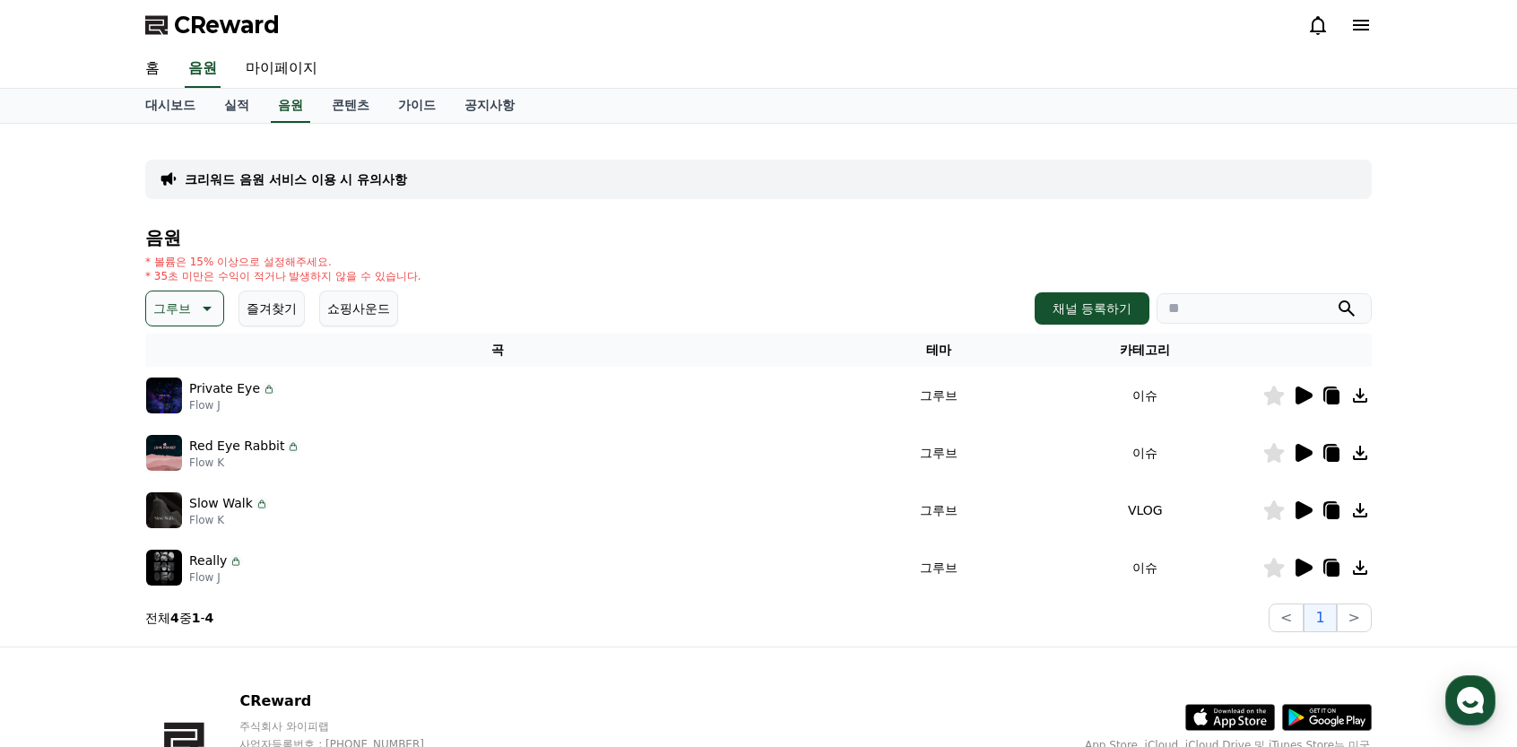
click at [191, 324] on button "그루브" at bounding box center [184, 309] width 79 height 36
click at [176, 346] on button "잔잔한" at bounding box center [174, 337] width 52 height 39
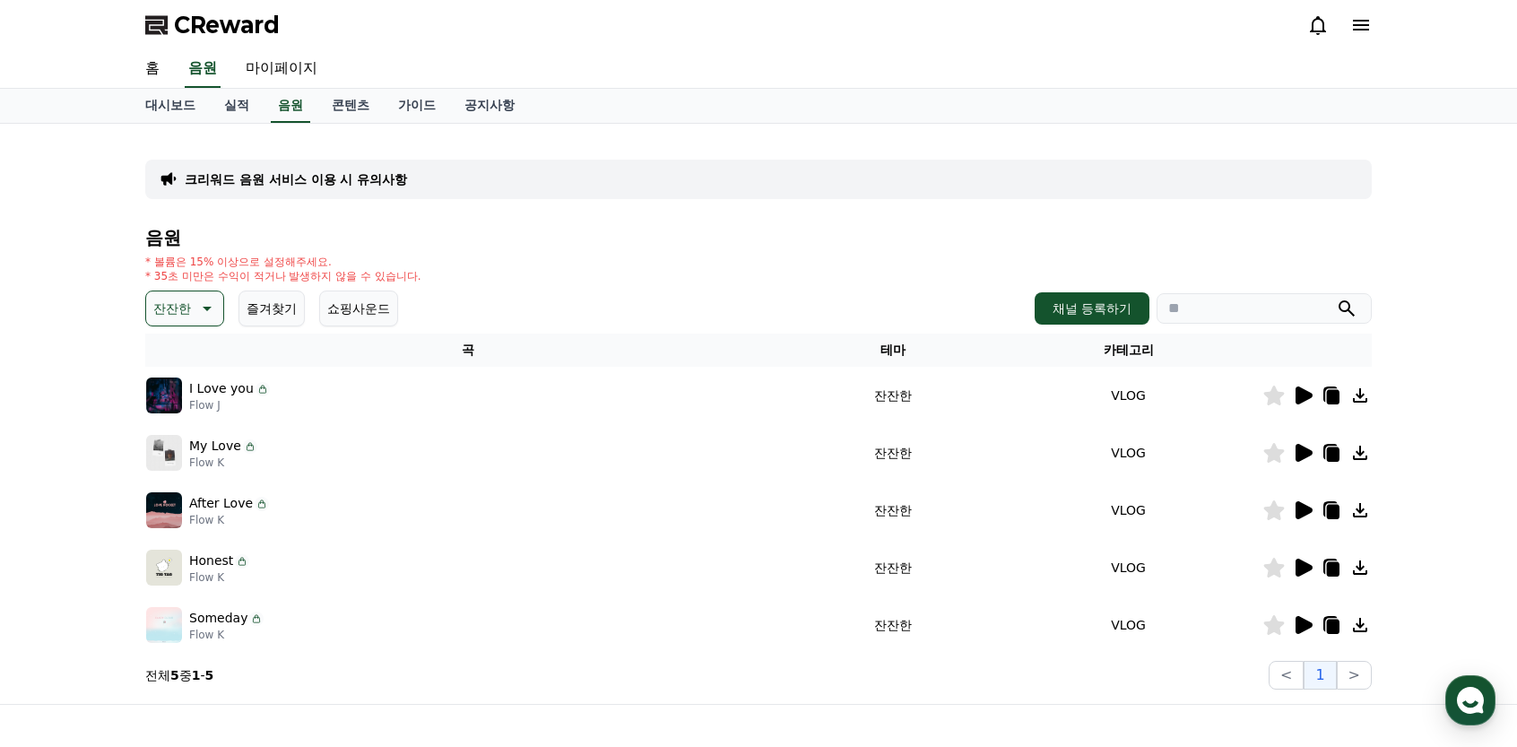
click at [1306, 403] on icon at bounding box center [1303, 396] width 22 height 22
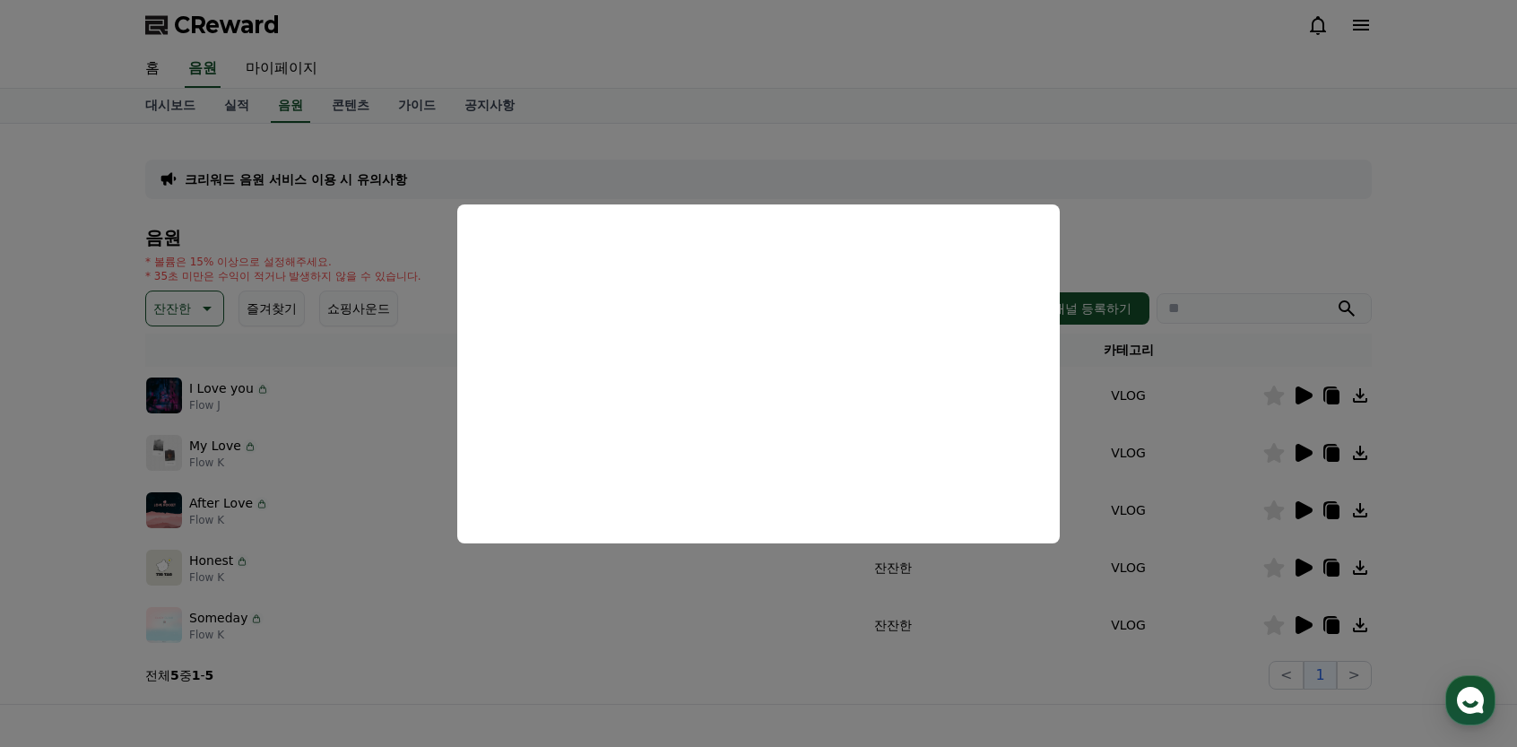
click at [857, 616] on button "close modal" at bounding box center [758, 373] width 1517 height 747
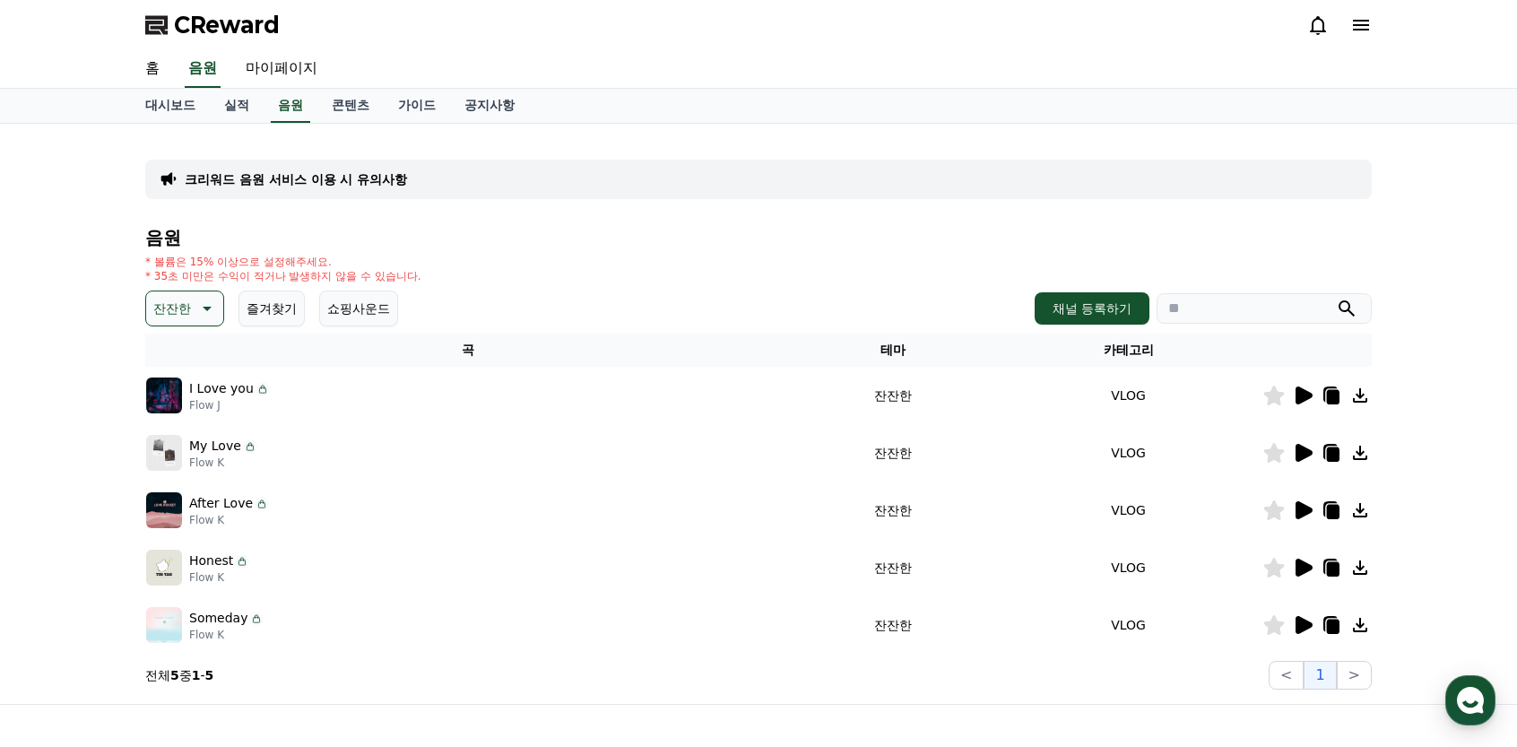
click at [1311, 450] on icon at bounding box center [1304, 453] width 17 height 18
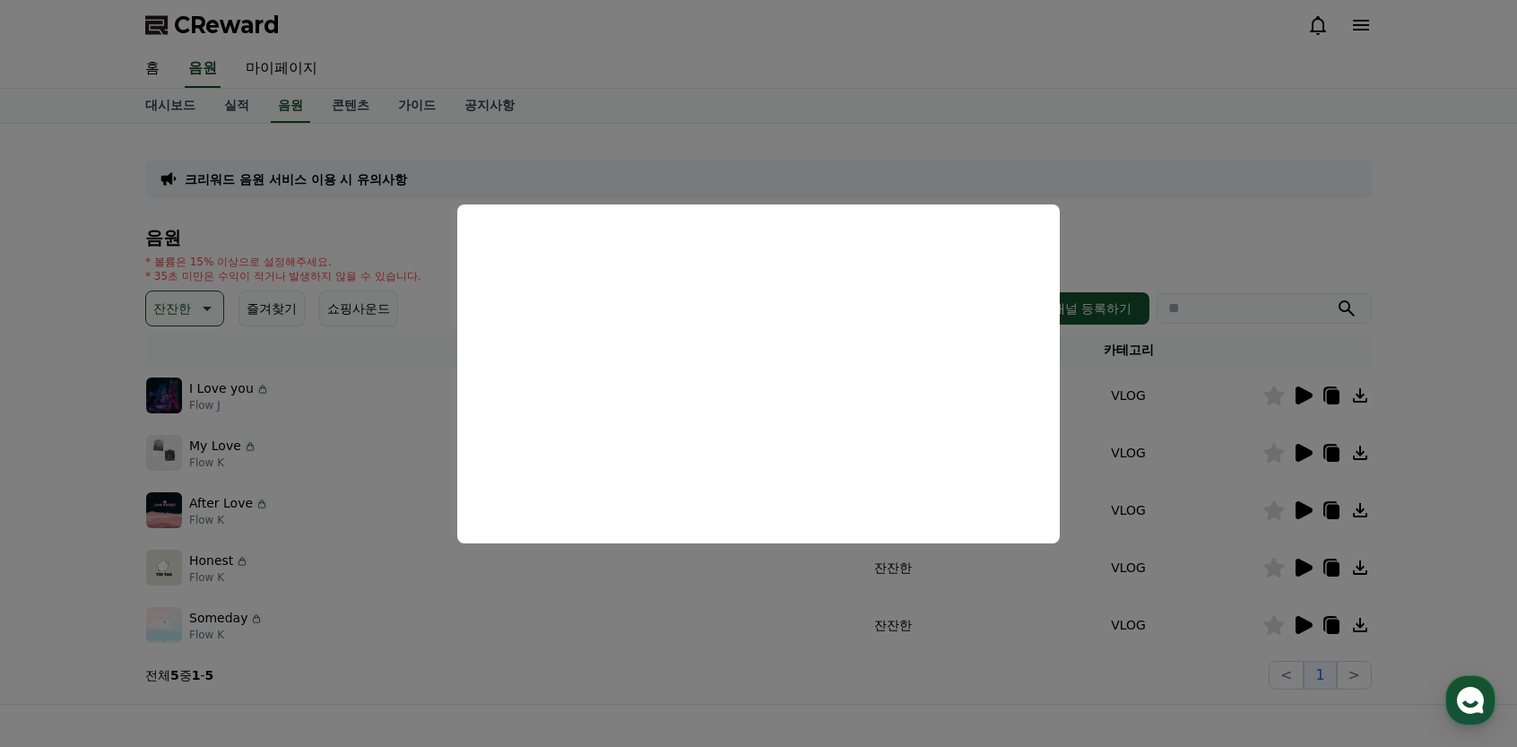
click at [817, 616] on button "close modal" at bounding box center [758, 373] width 1517 height 747
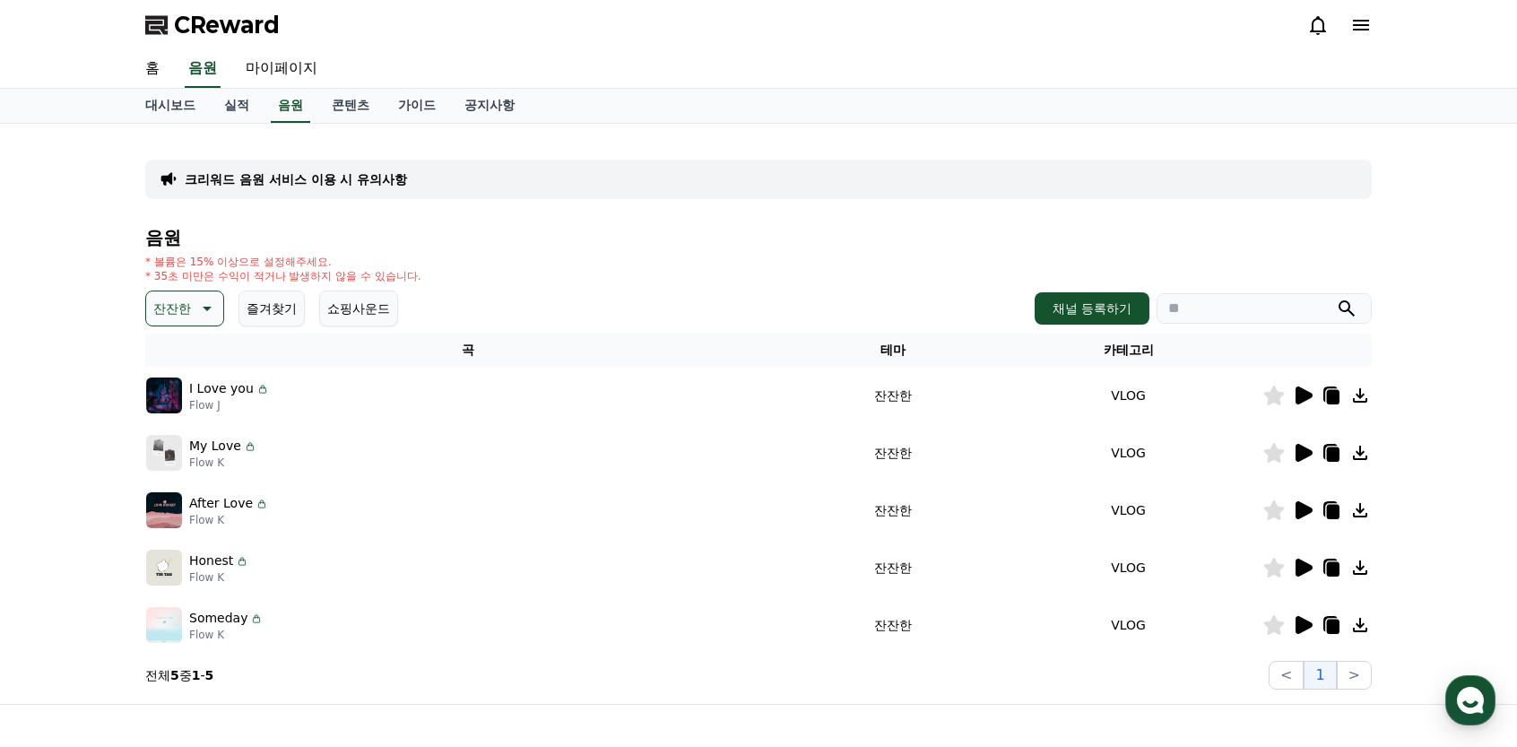
click at [190, 313] on button "잔잔한" at bounding box center [184, 309] width 79 height 36
click at [178, 502] on button "코믹한" at bounding box center [174, 502] width 52 height 39
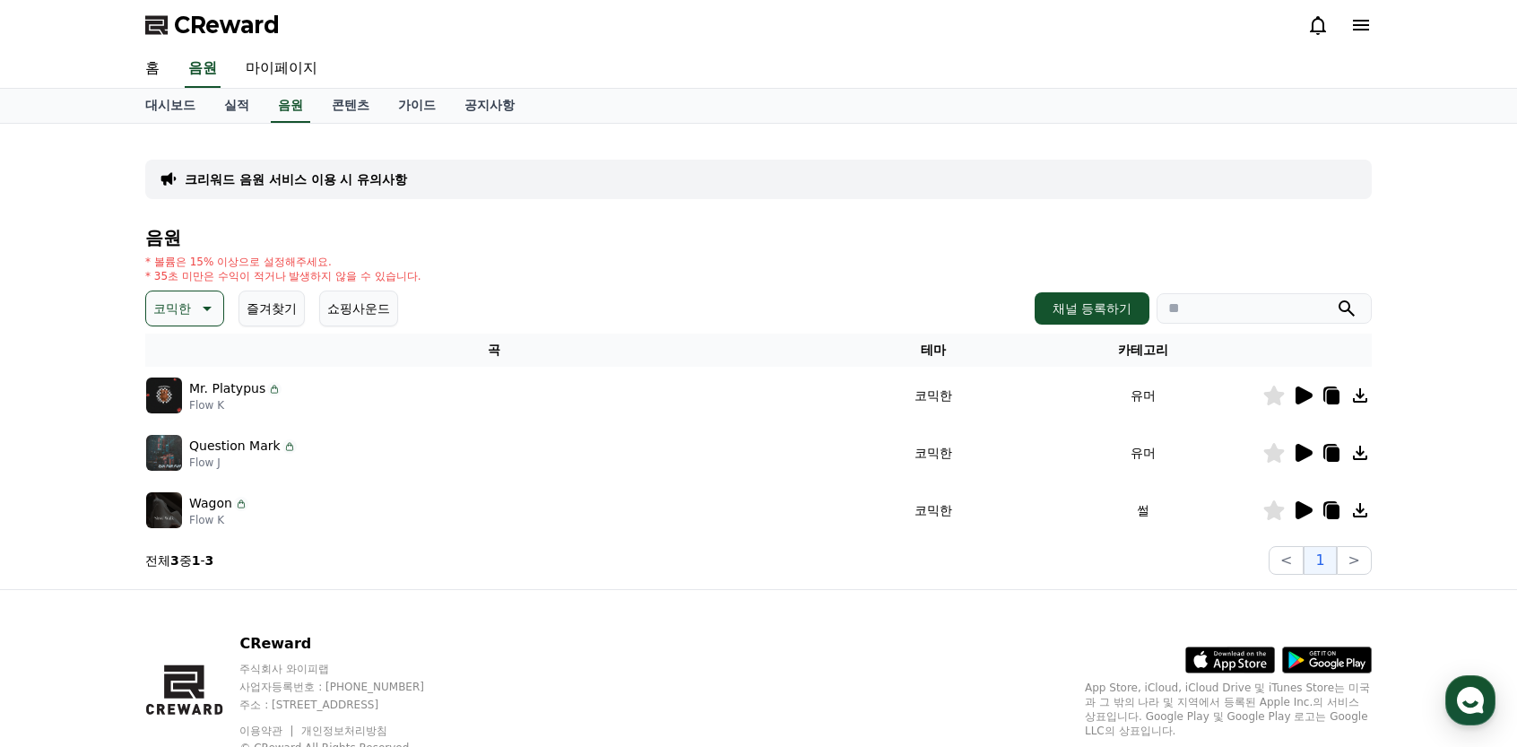
click at [1304, 517] on icon at bounding box center [1303, 511] width 22 height 22
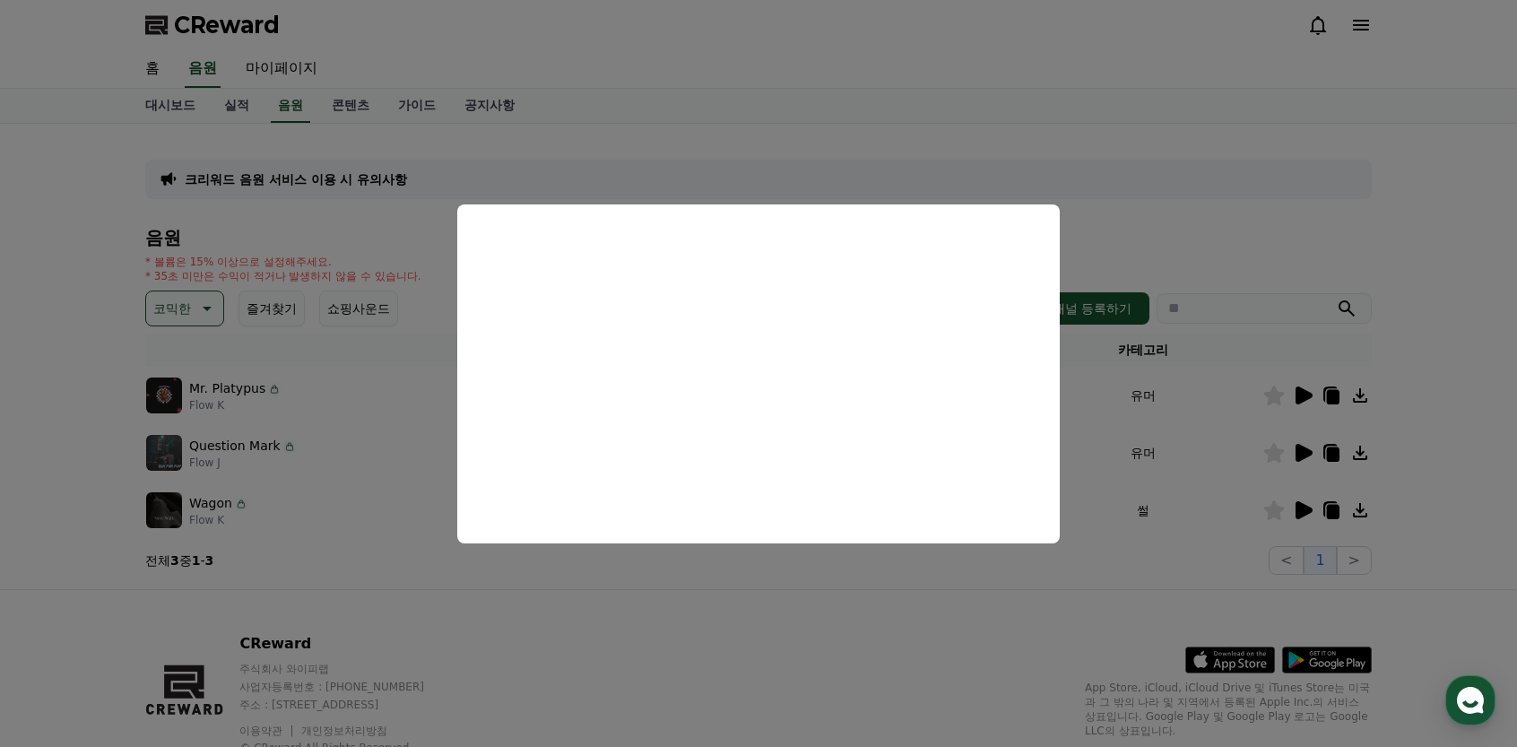
click at [882, 609] on button "close modal" at bounding box center [758, 373] width 1517 height 747
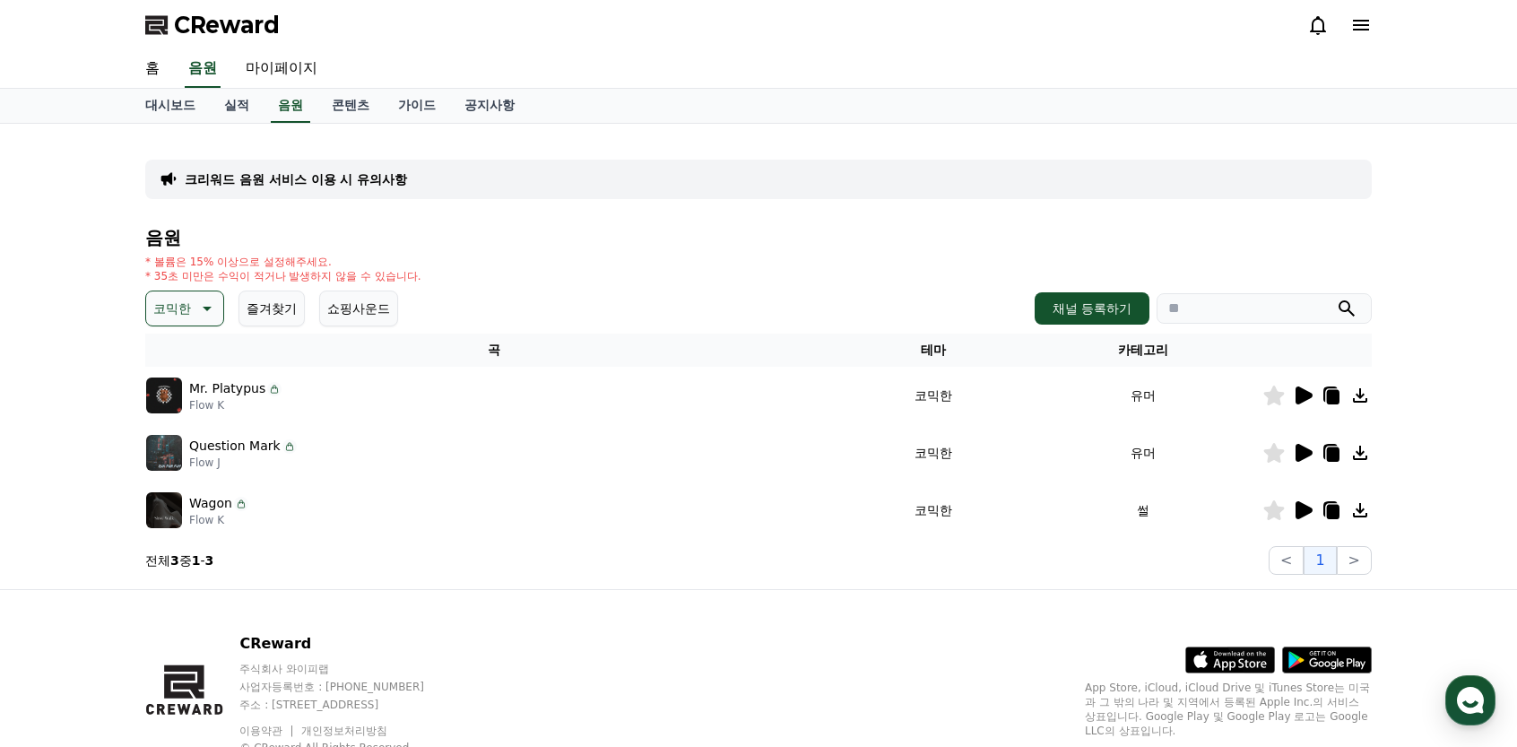
click at [1307, 448] on icon at bounding box center [1304, 453] width 17 height 18
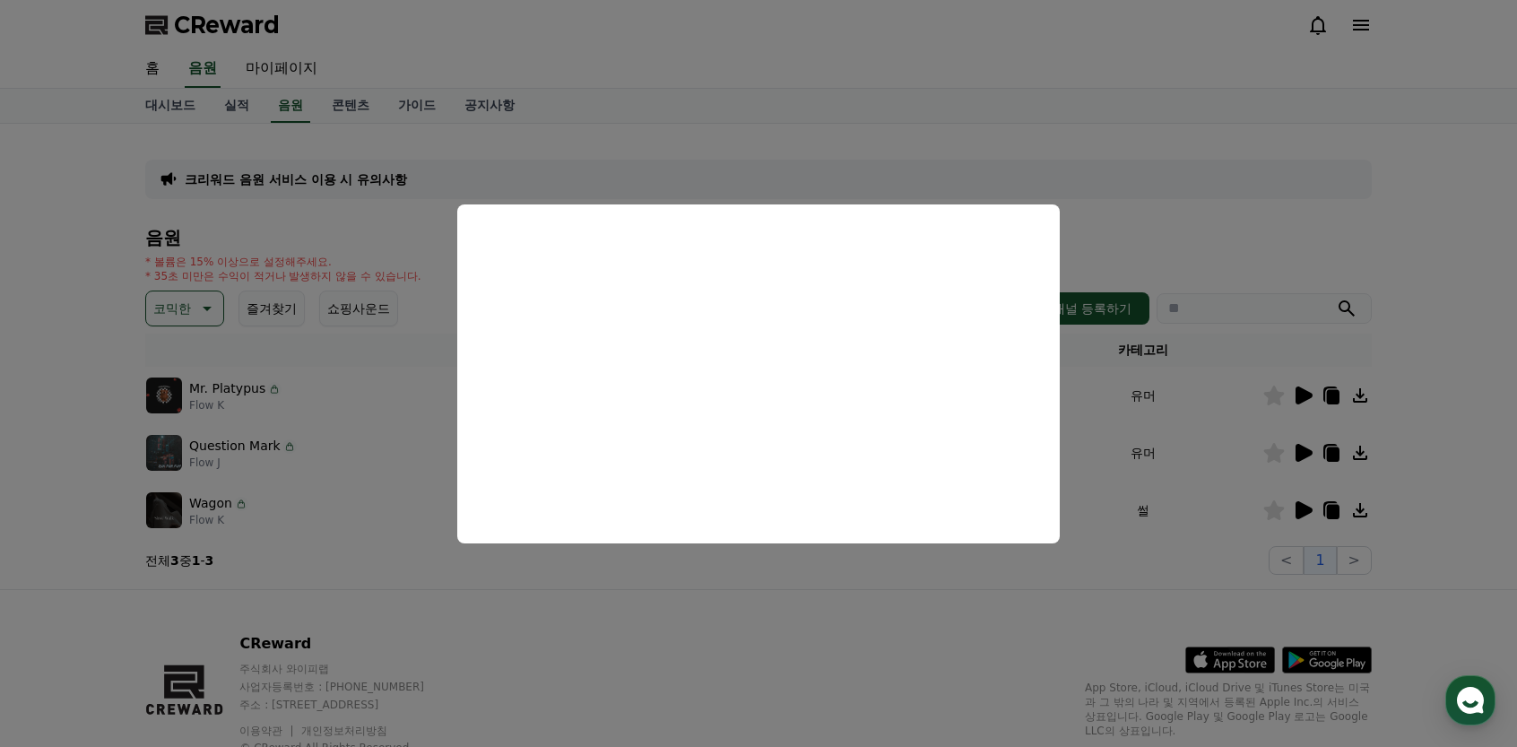
drag, startPoint x: 863, startPoint y: 625, endPoint x: 1165, endPoint y: 509, distance: 323.6
click at [865, 625] on button "close modal" at bounding box center [758, 373] width 1517 height 747
click at [1306, 392] on icon at bounding box center [1304, 396] width 17 height 18
click at [814, 605] on button "close modal" at bounding box center [758, 373] width 1517 height 747
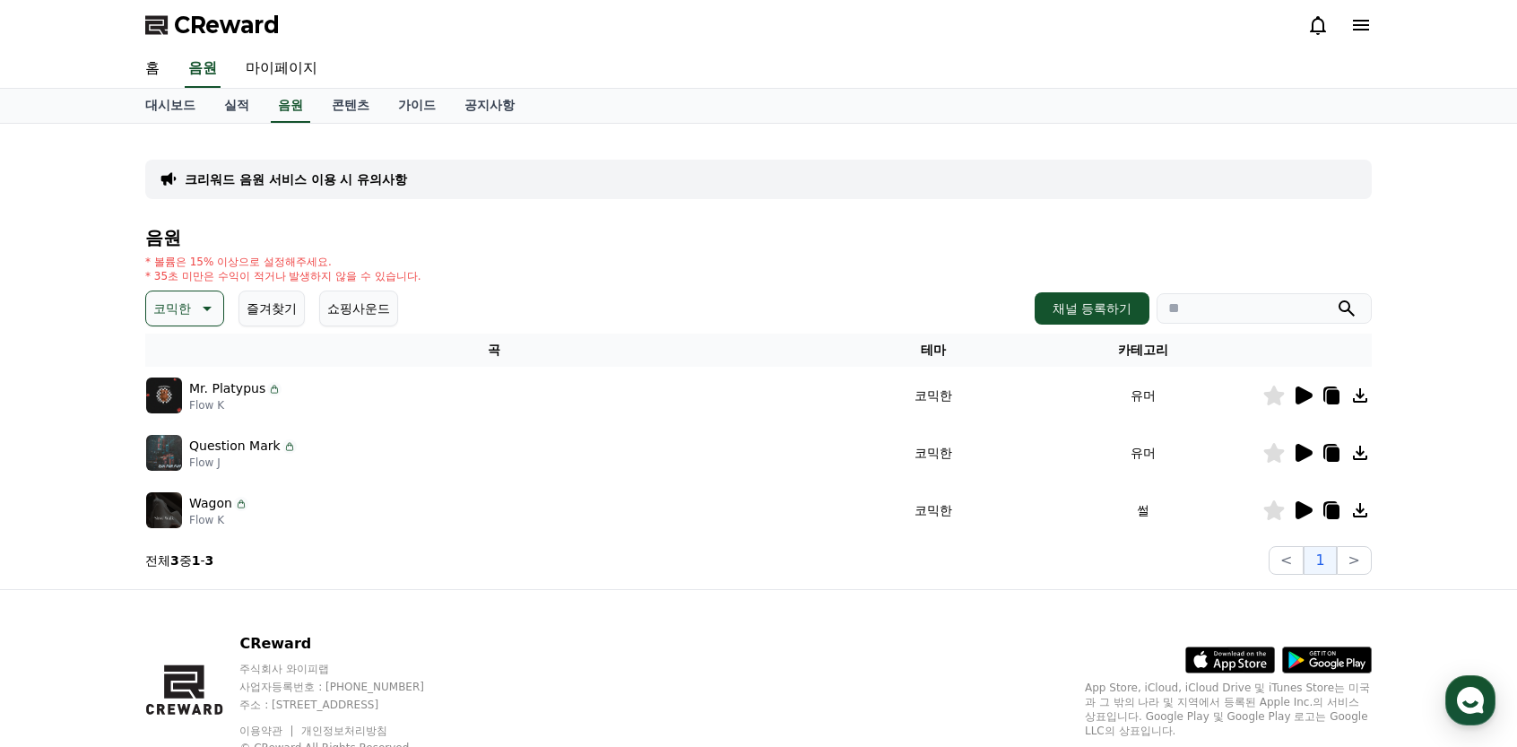
click at [1329, 398] on icon at bounding box center [1333, 397] width 13 height 14
drag, startPoint x: 1333, startPoint y: 510, endPoint x: 1318, endPoint y: 508, distance: 14.6
click at [1333, 510] on icon at bounding box center [1333, 512] width 13 height 14
click at [1308, 449] on icon at bounding box center [1304, 453] width 17 height 18
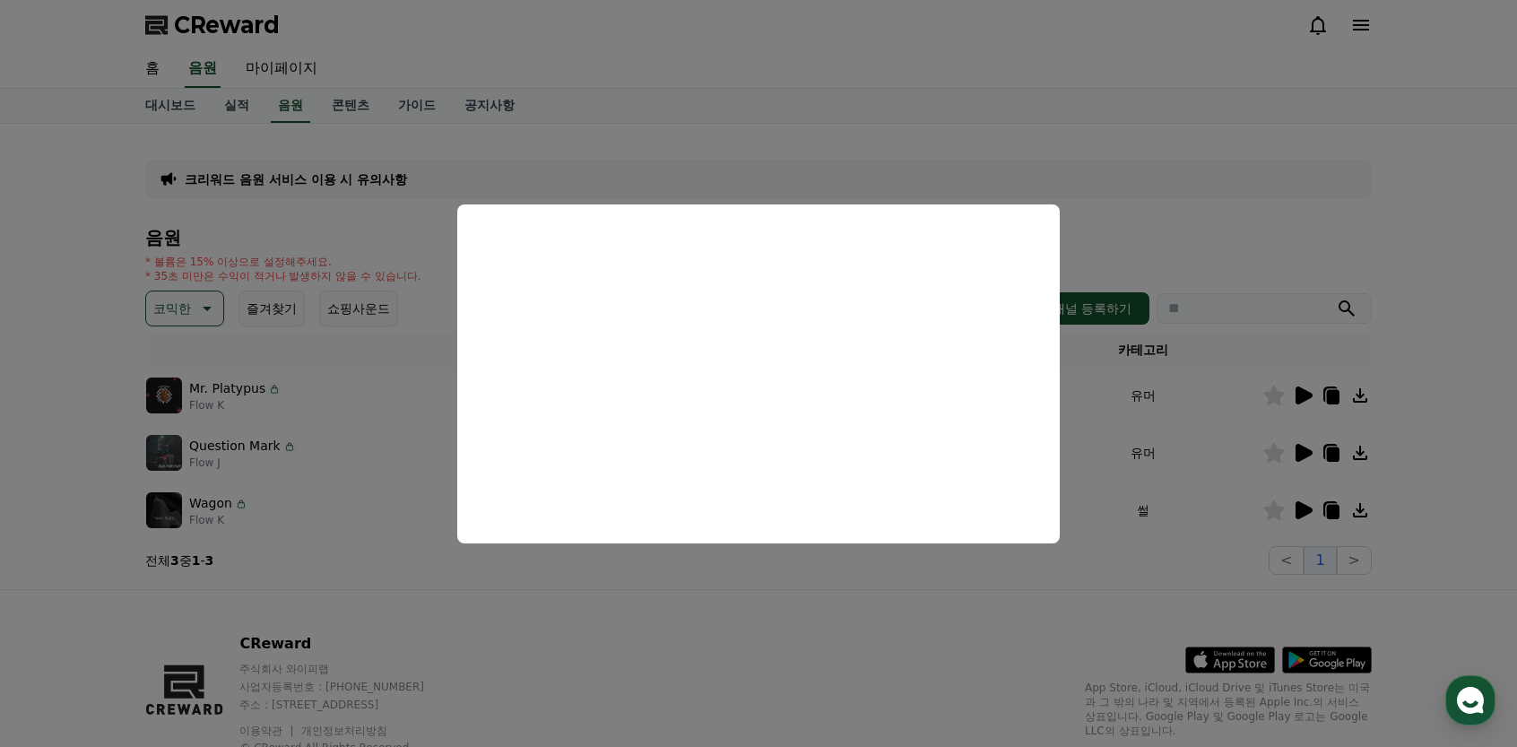
click at [615, 656] on button "close modal" at bounding box center [758, 373] width 1517 height 747
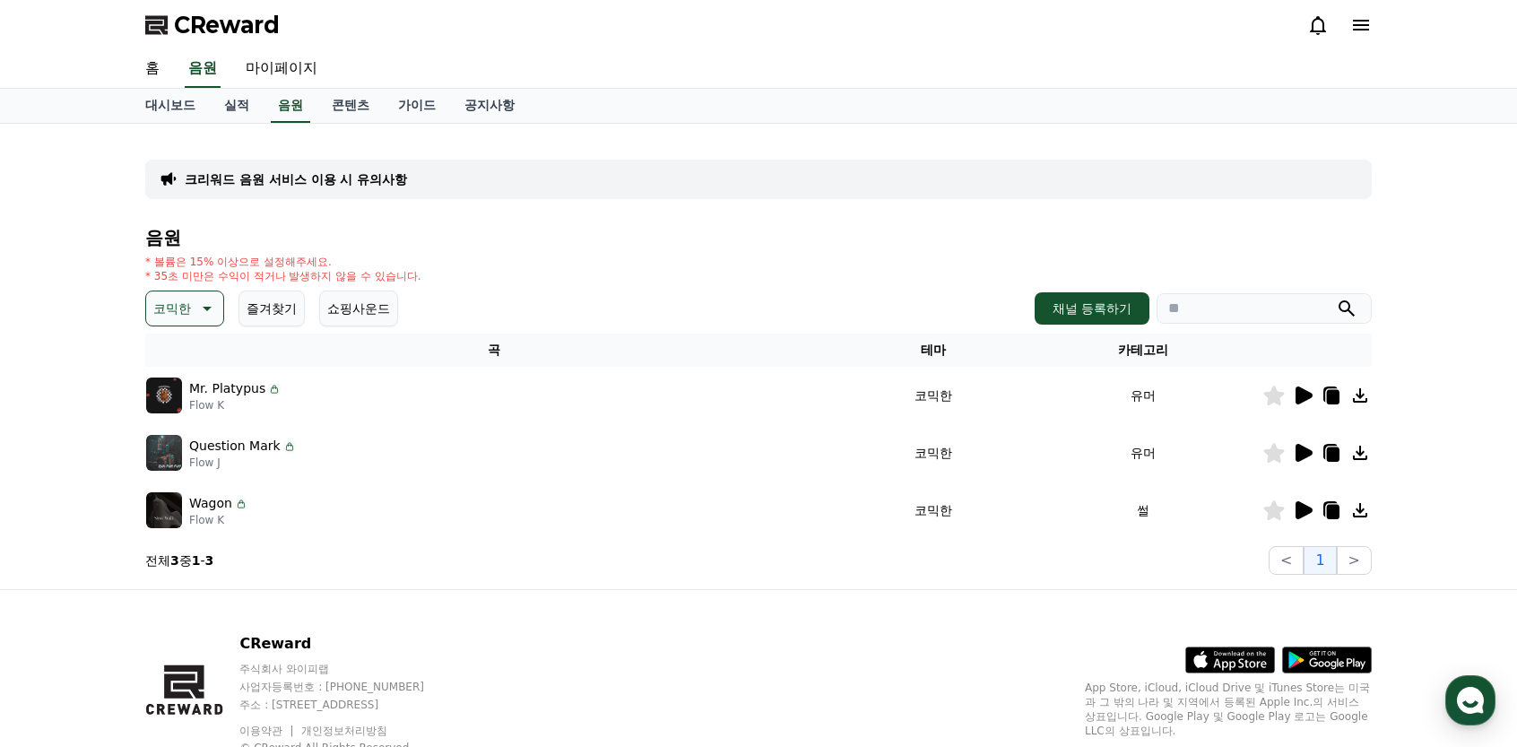
click at [1304, 393] on icon at bounding box center [1304, 396] width 17 height 18
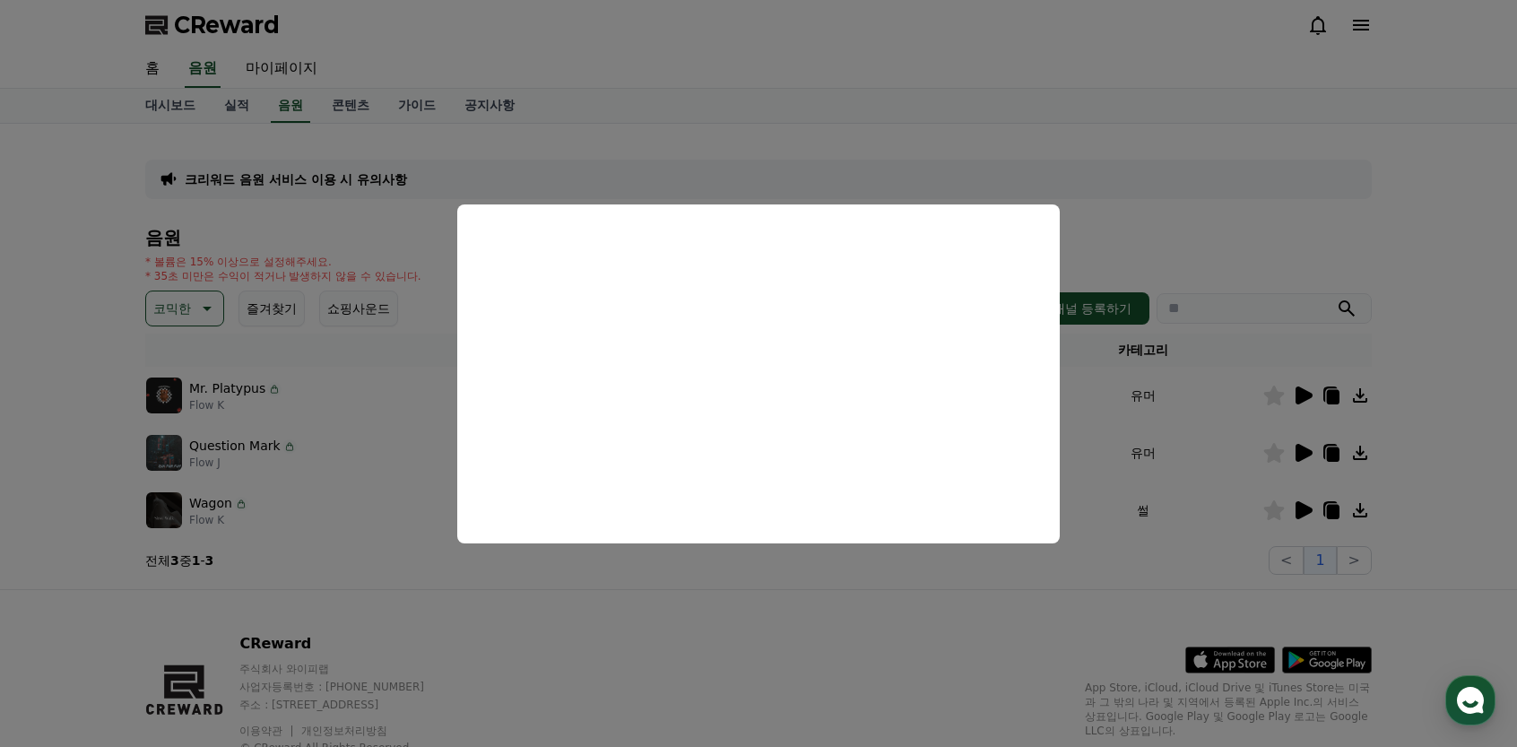
click at [788, 60] on button "close modal" at bounding box center [758, 373] width 1517 height 747
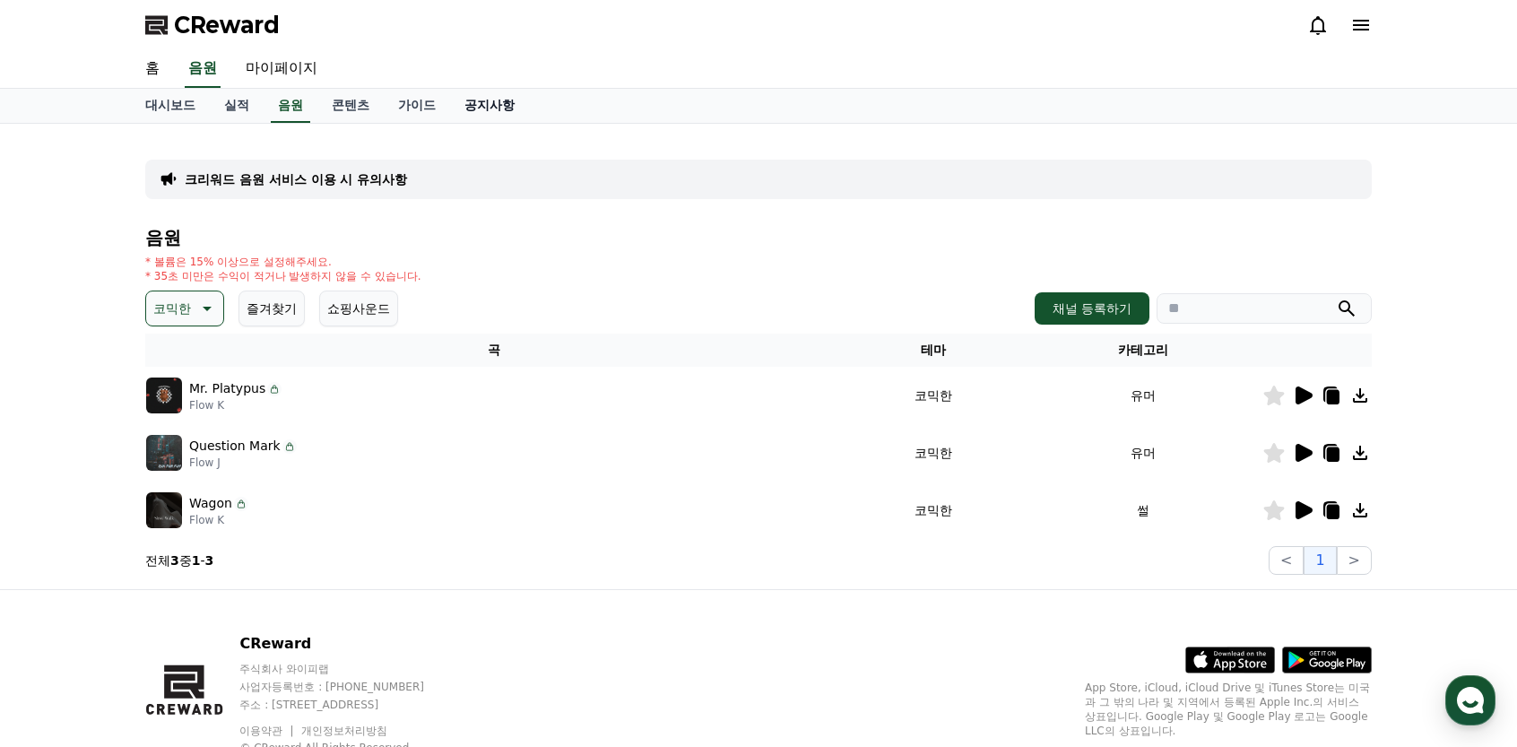
click at [490, 105] on link "공지사항" at bounding box center [489, 106] width 79 height 34
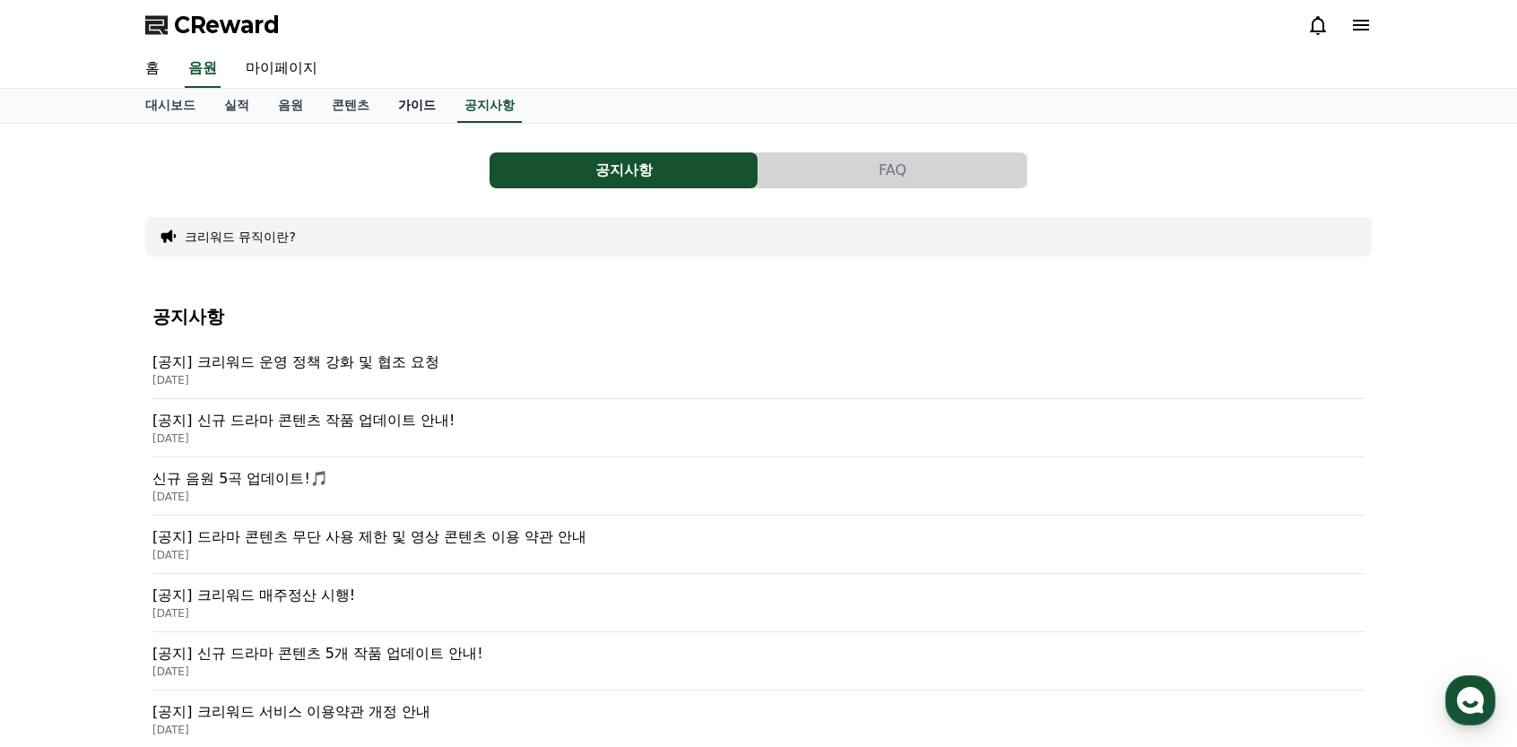
click at [428, 109] on link "가이드" at bounding box center [417, 106] width 66 height 34
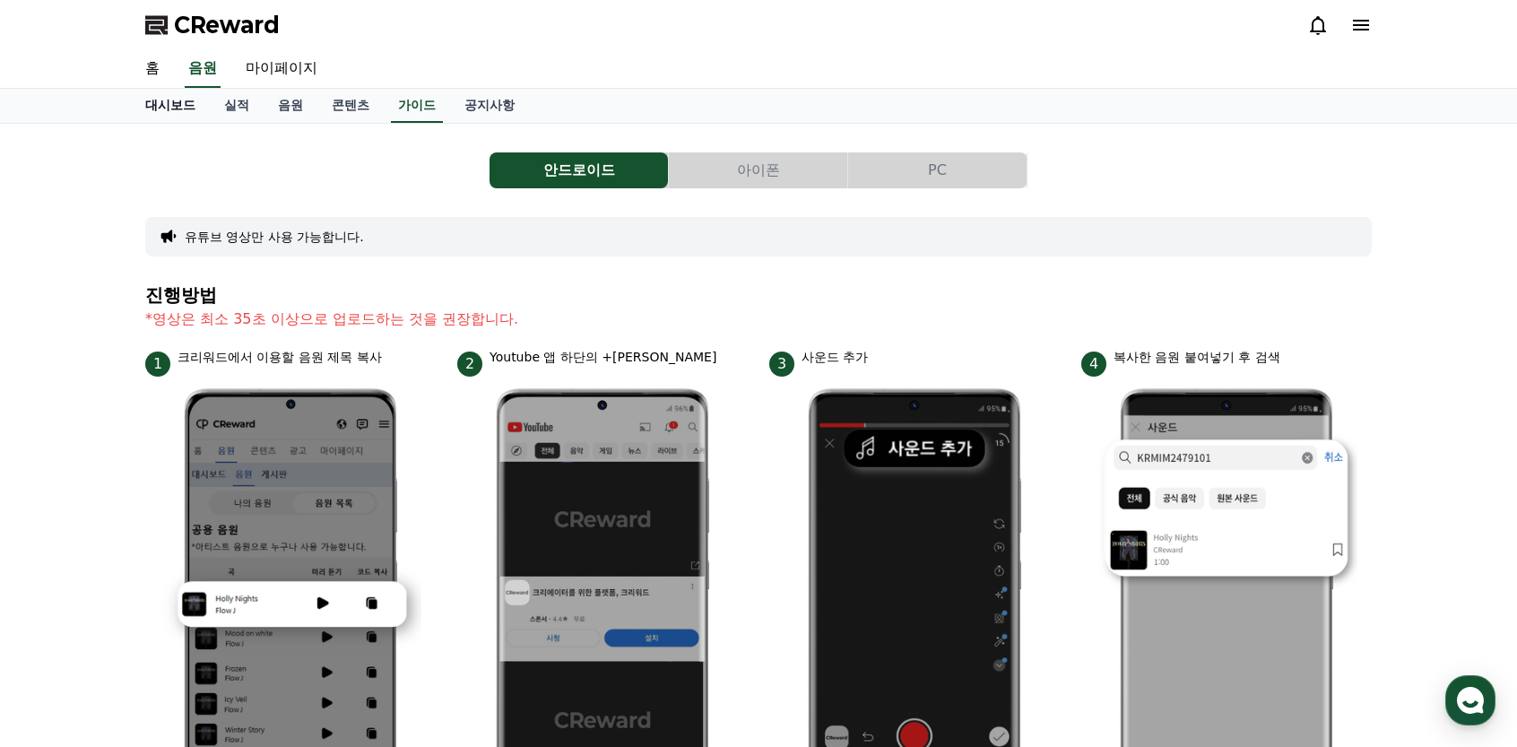
click at [178, 109] on link "대시보드" at bounding box center [170, 106] width 79 height 34
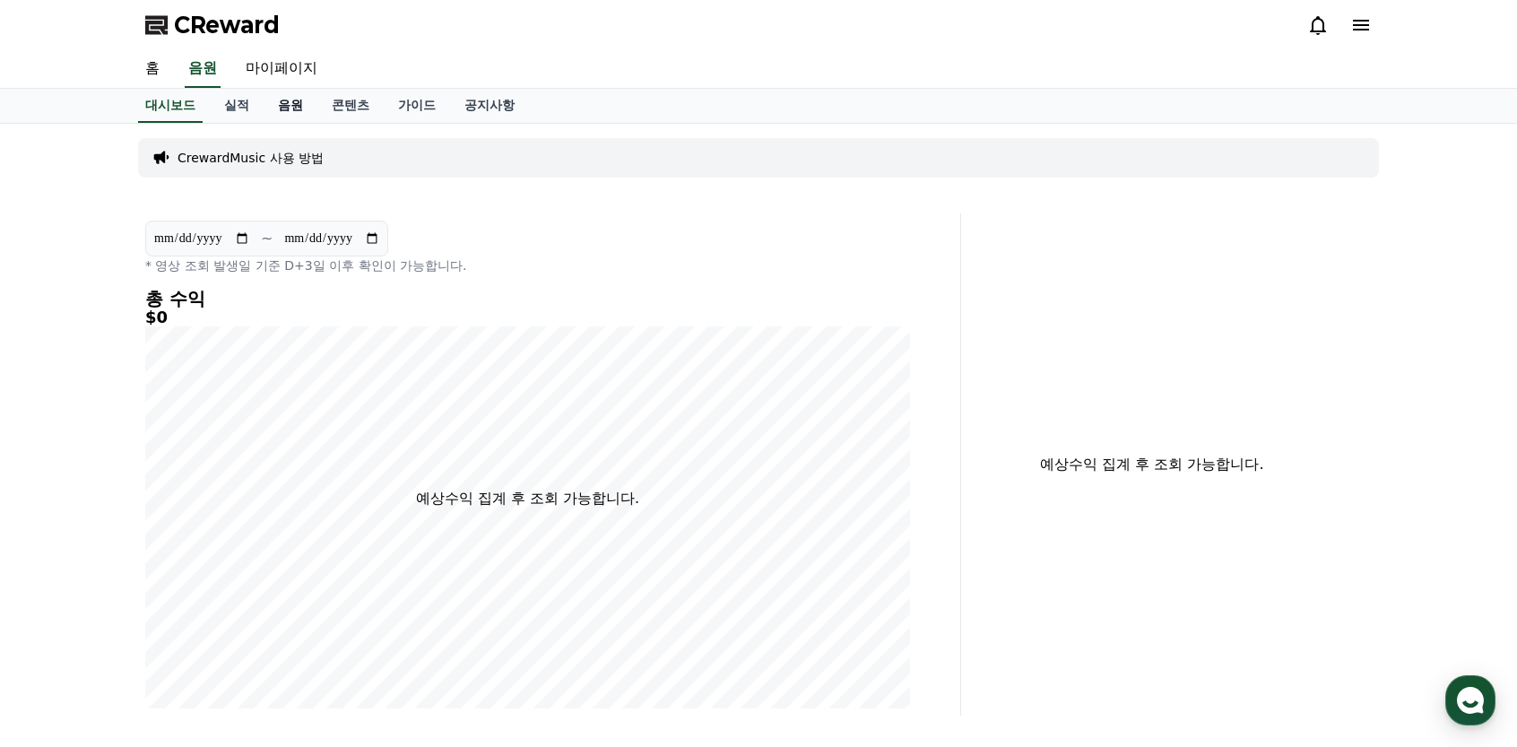
click at [301, 96] on link "음원" at bounding box center [291, 106] width 54 height 34
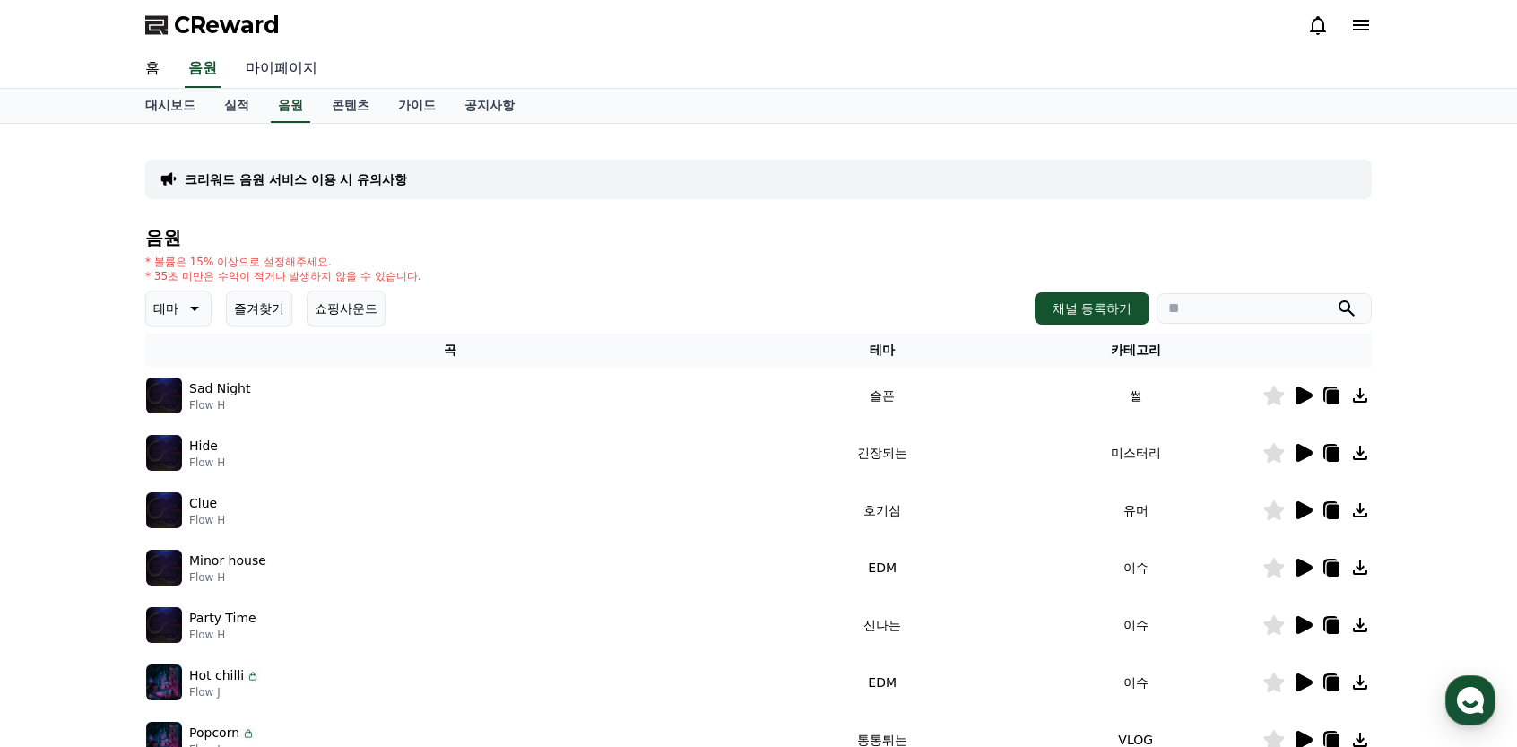
click at [309, 64] on link "마이페이지" at bounding box center [281, 69] width 100 height 38
select select "**********"
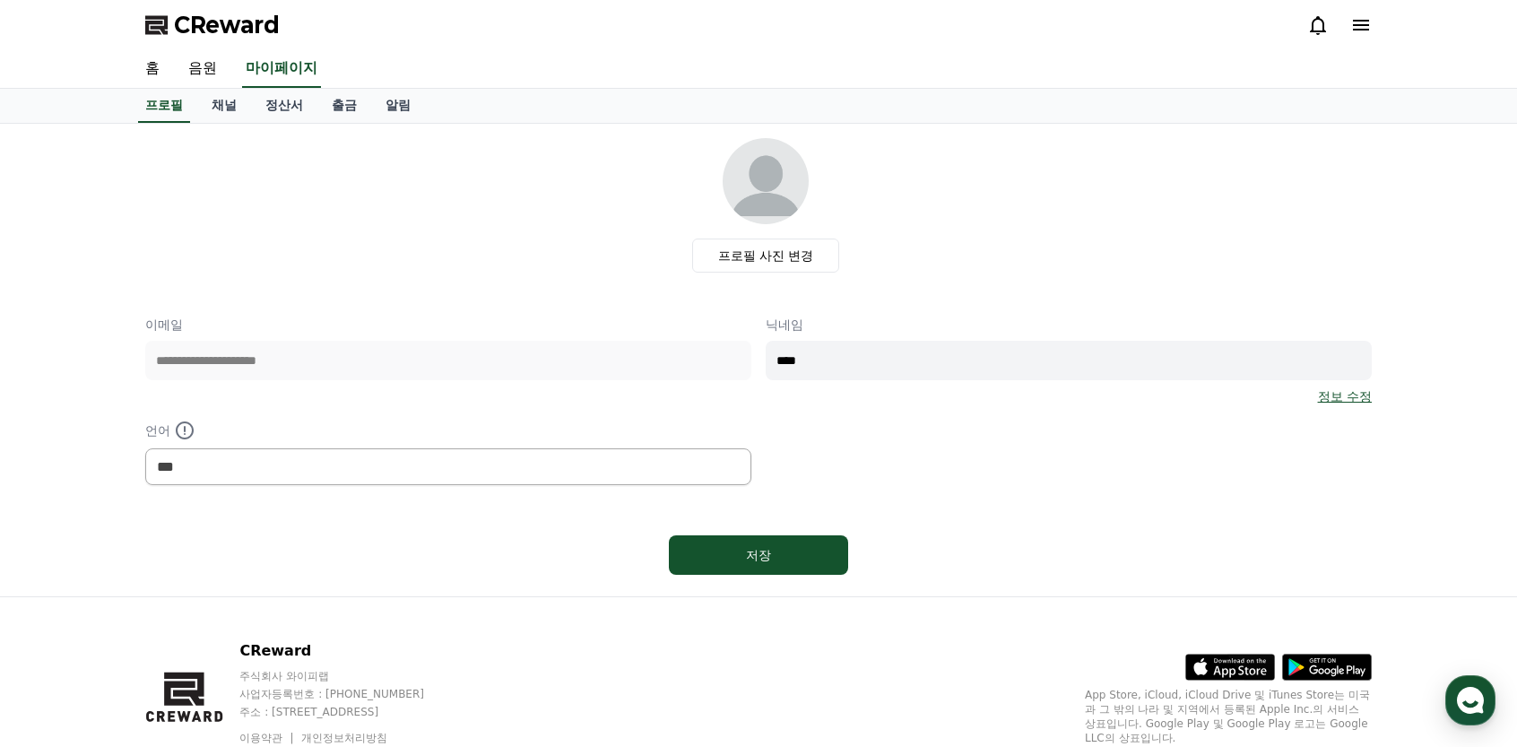
drag, startPoint x: 219, startPoint y: 105, endPoint x: 247, endPoint y: 109, distance: 28.0
click at [219, 104] on link "채널" at bounding box center [224, 106] width 54 height 34
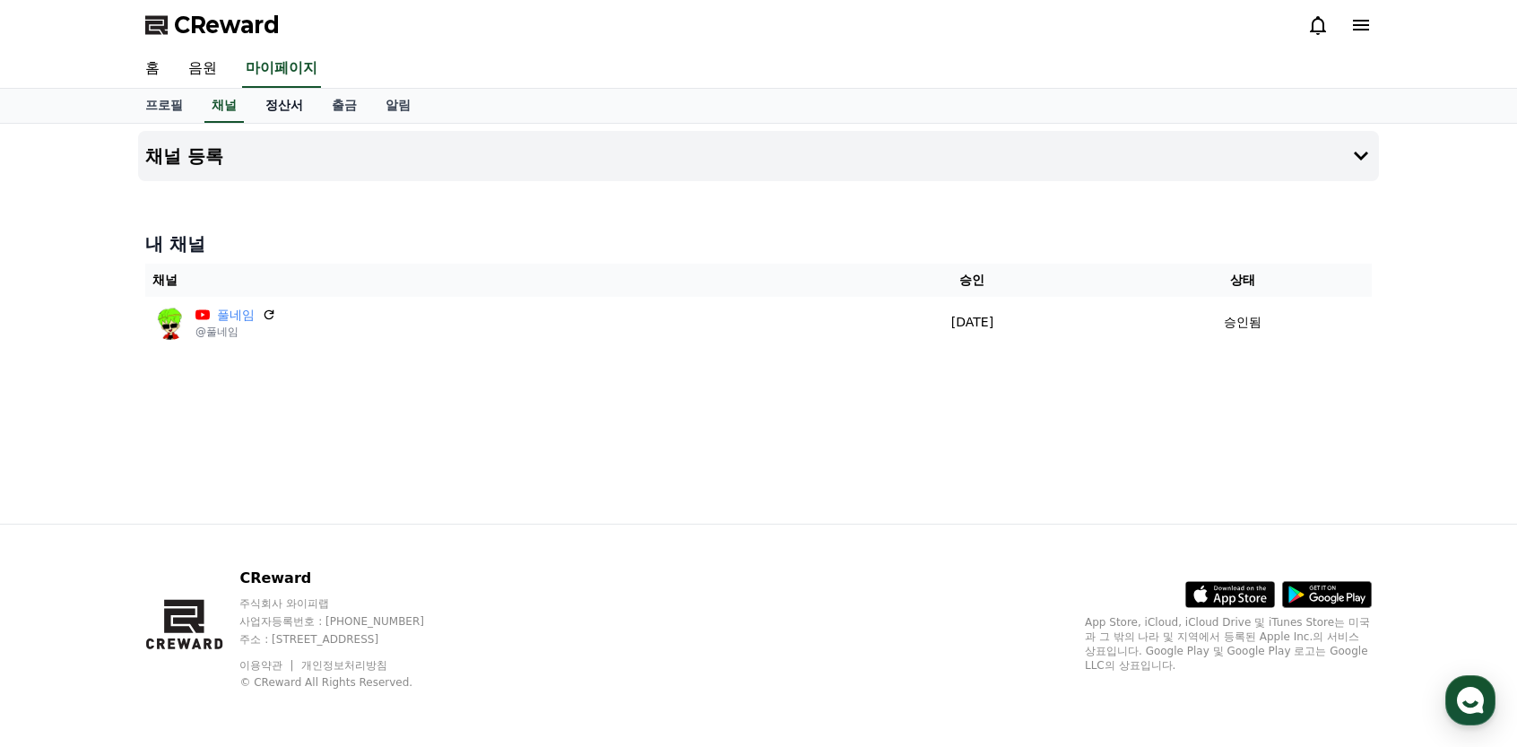
click at [282, 110] on link "정산서" at bounding box center [284, 106] width 66 height 34
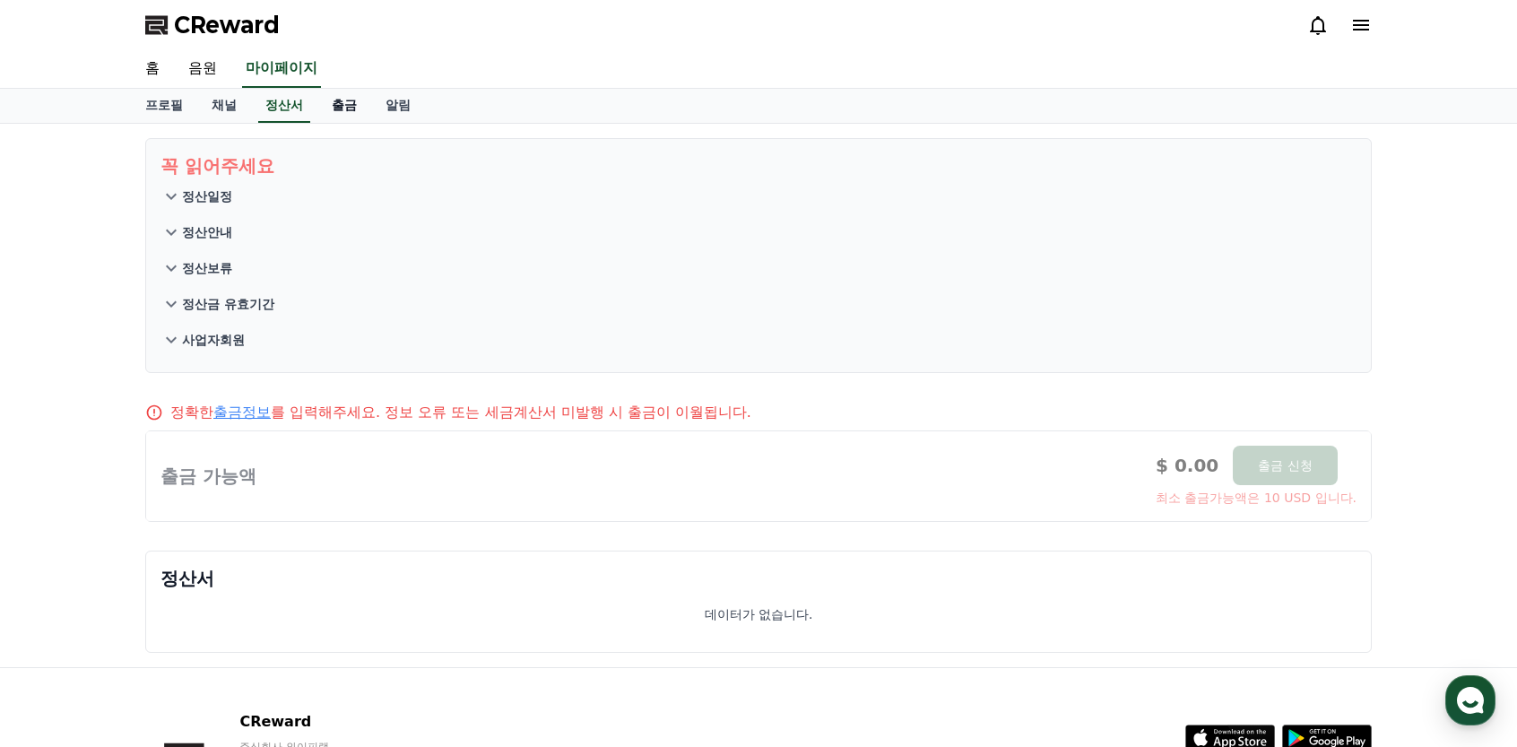
click at [341, 109] on link "출금" at bounding box center [344, 106] width 54 height 34
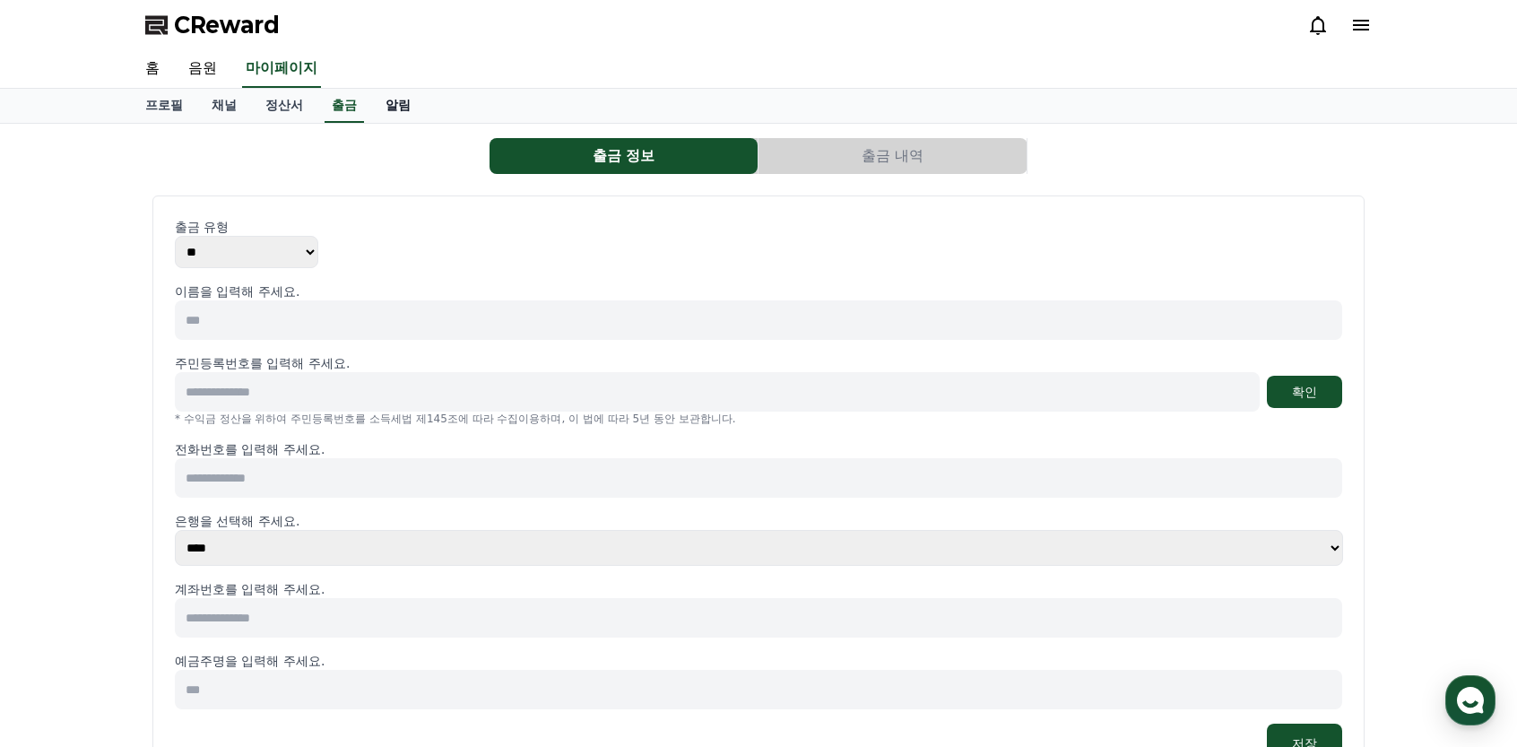
click at [407, 105] on link "알림" at bounding box center [398, 106] width 54 height 34
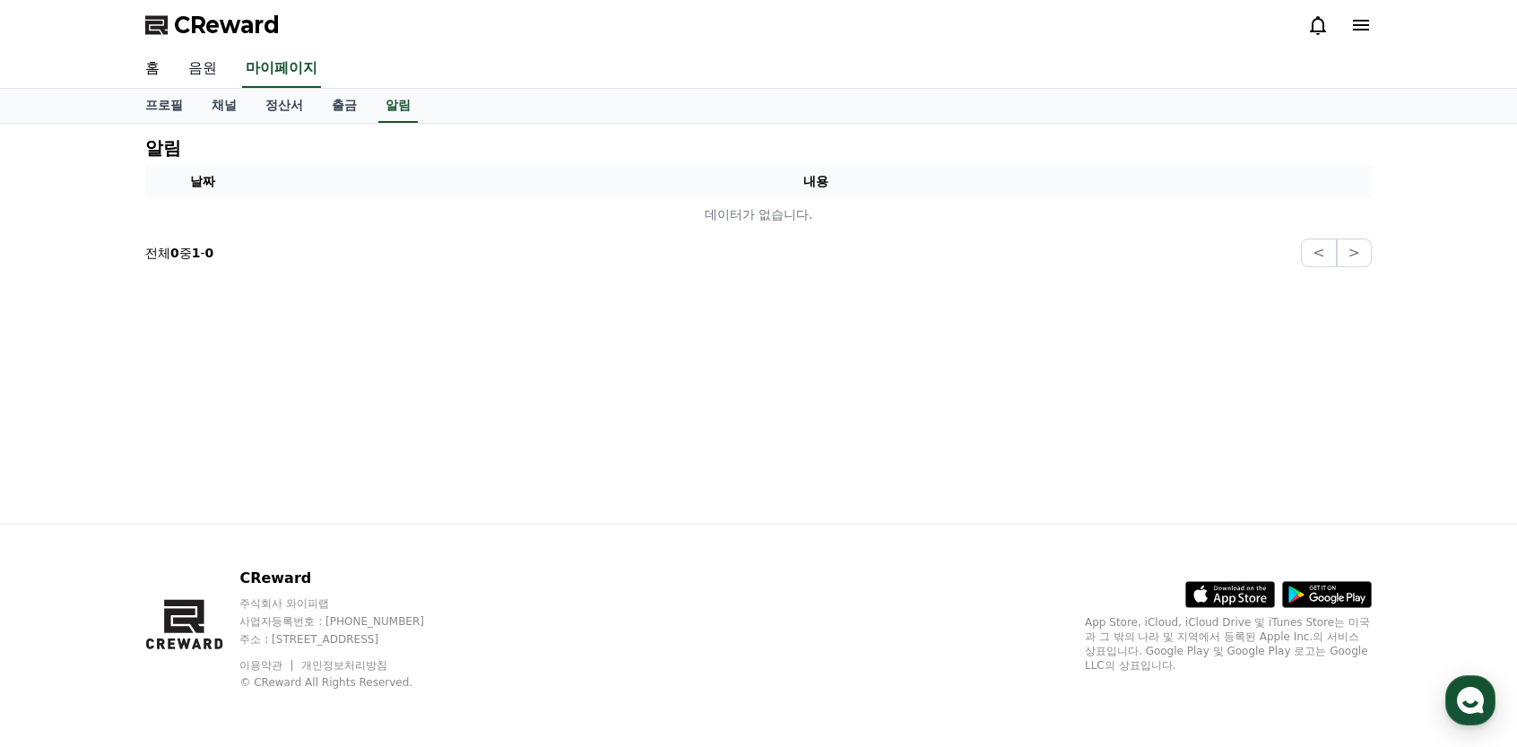
click at [168, 100] on link "프로필" at bounding box center [164, 106] width 66 height 34
select select "**********"
